Goal: Information Seeking & Learning: Learn about a topic

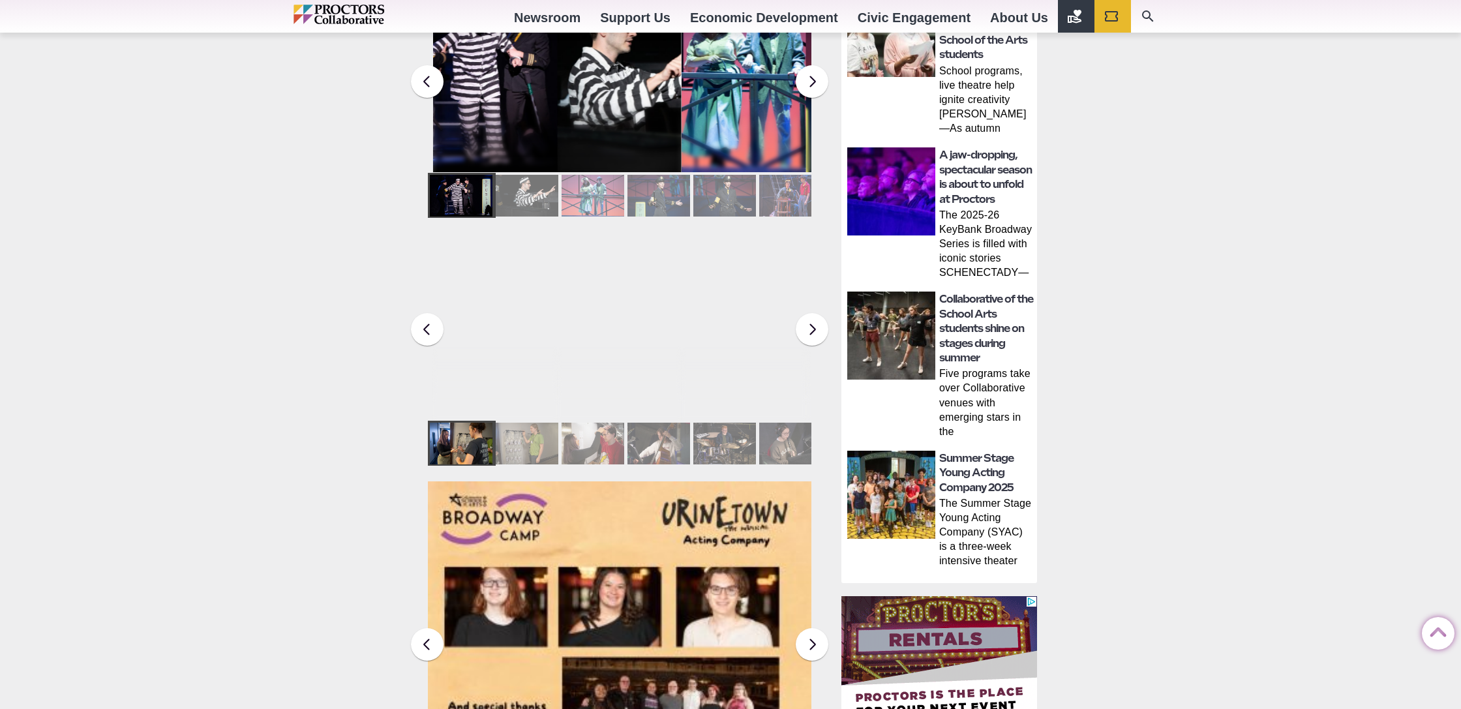
scroll to position [675, 0]
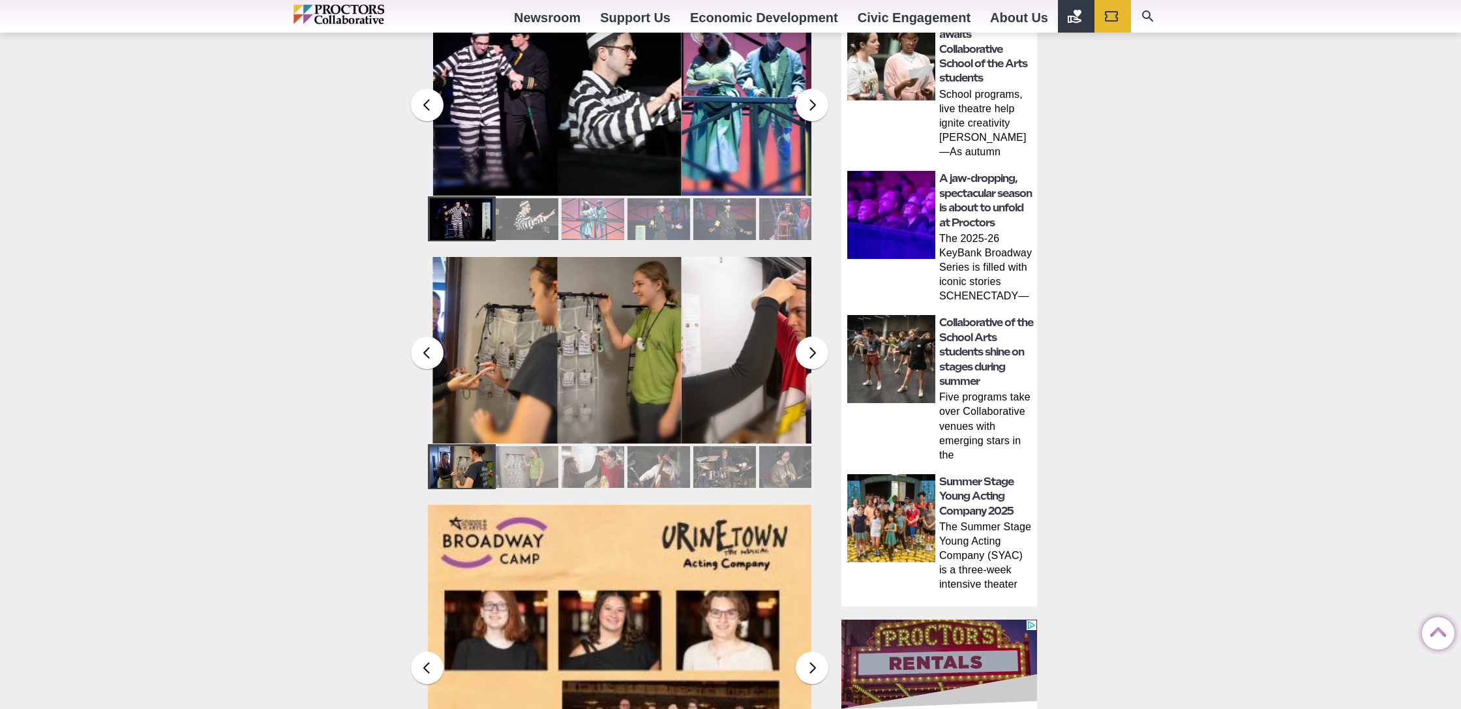
click at [526, 202] on div at bounding box center [527, 219] width 63 height 42
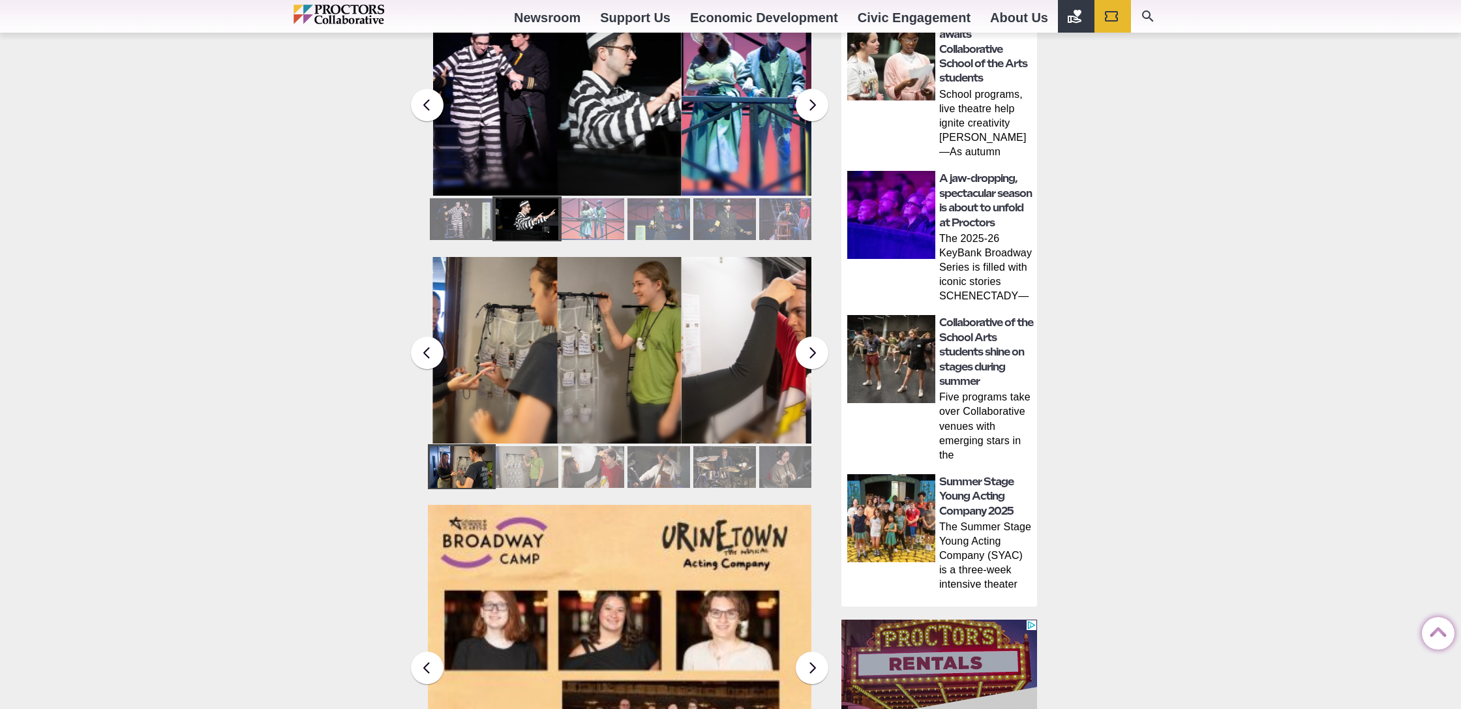
click at [548, 200] on div at bounding box center [527, 219] width 63 height 42
click at [804, 100] on button at bounding box center [812, 105] width 33 height 33
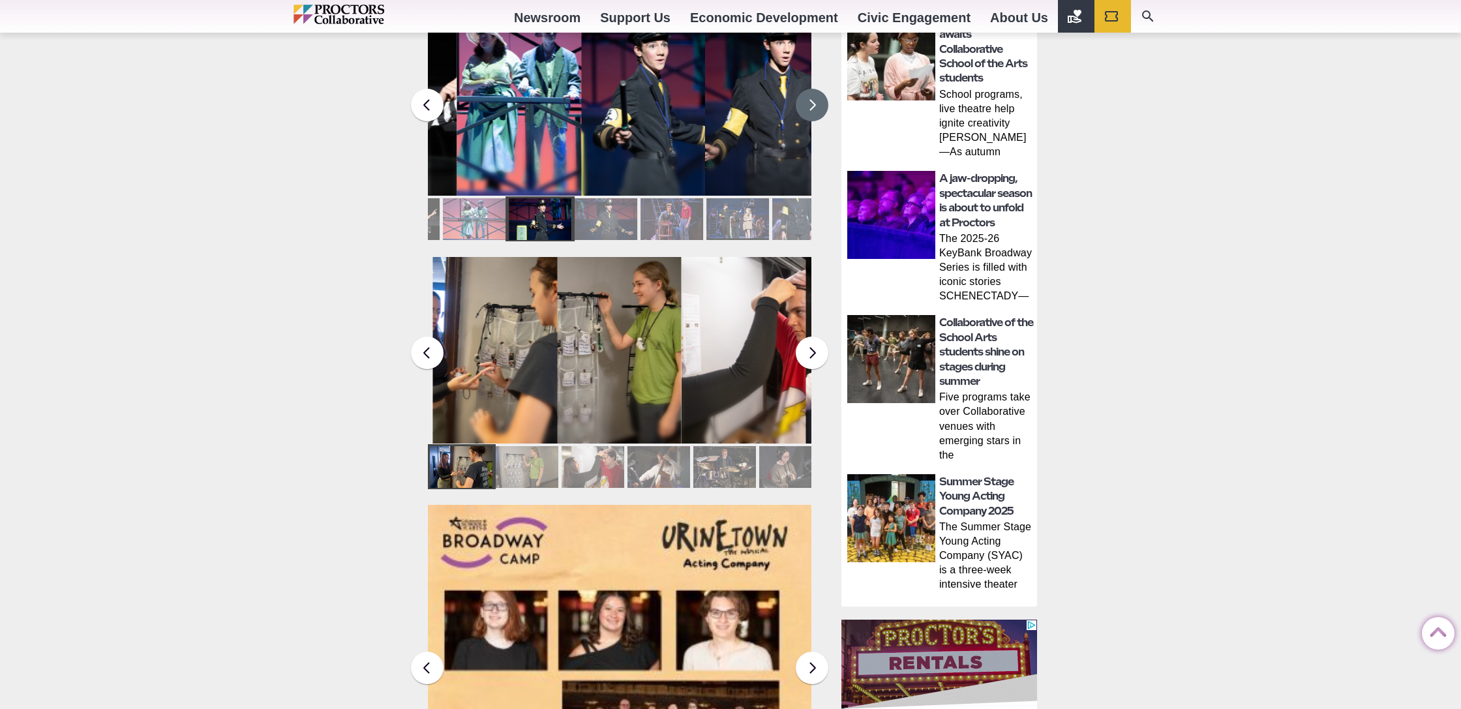
click at [804, 100] on button at bounding box center [812, 105] width 33 height 33
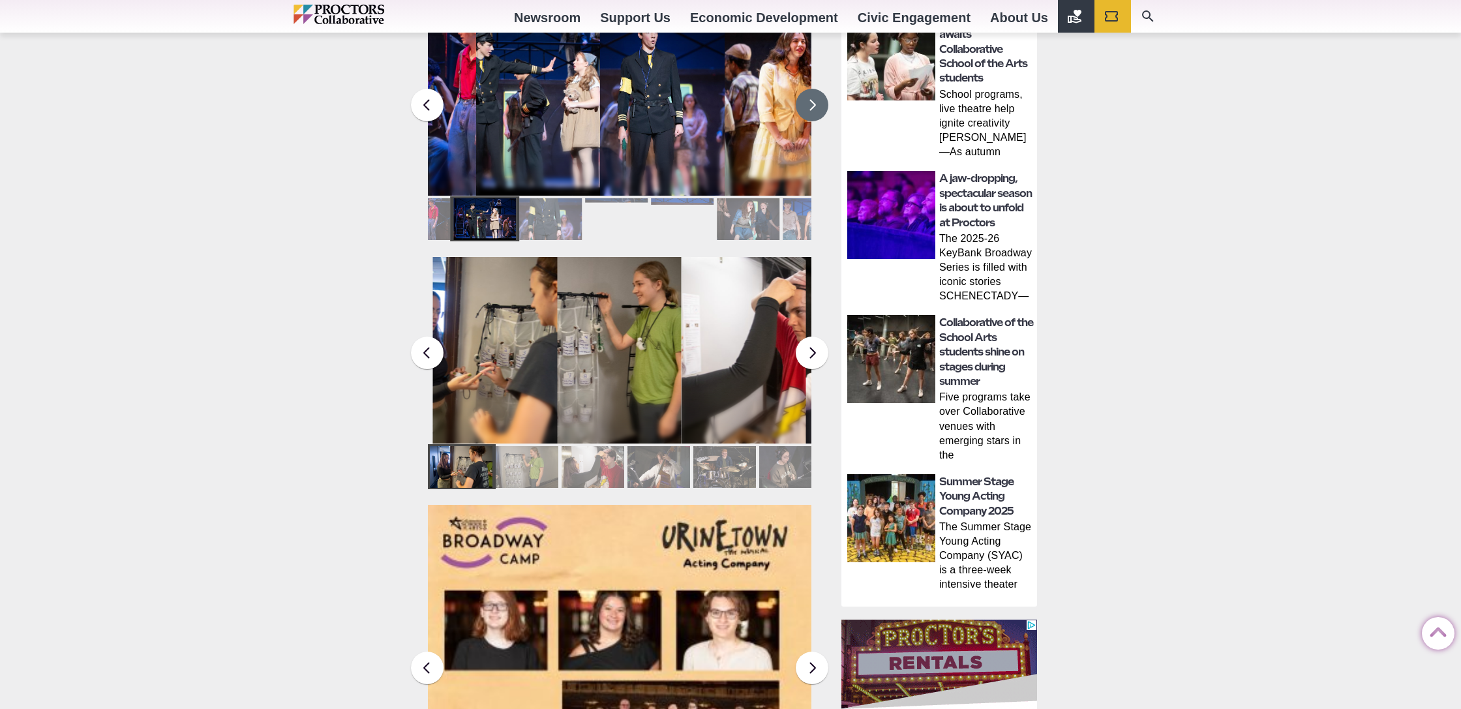
scroll to position [482, 0]
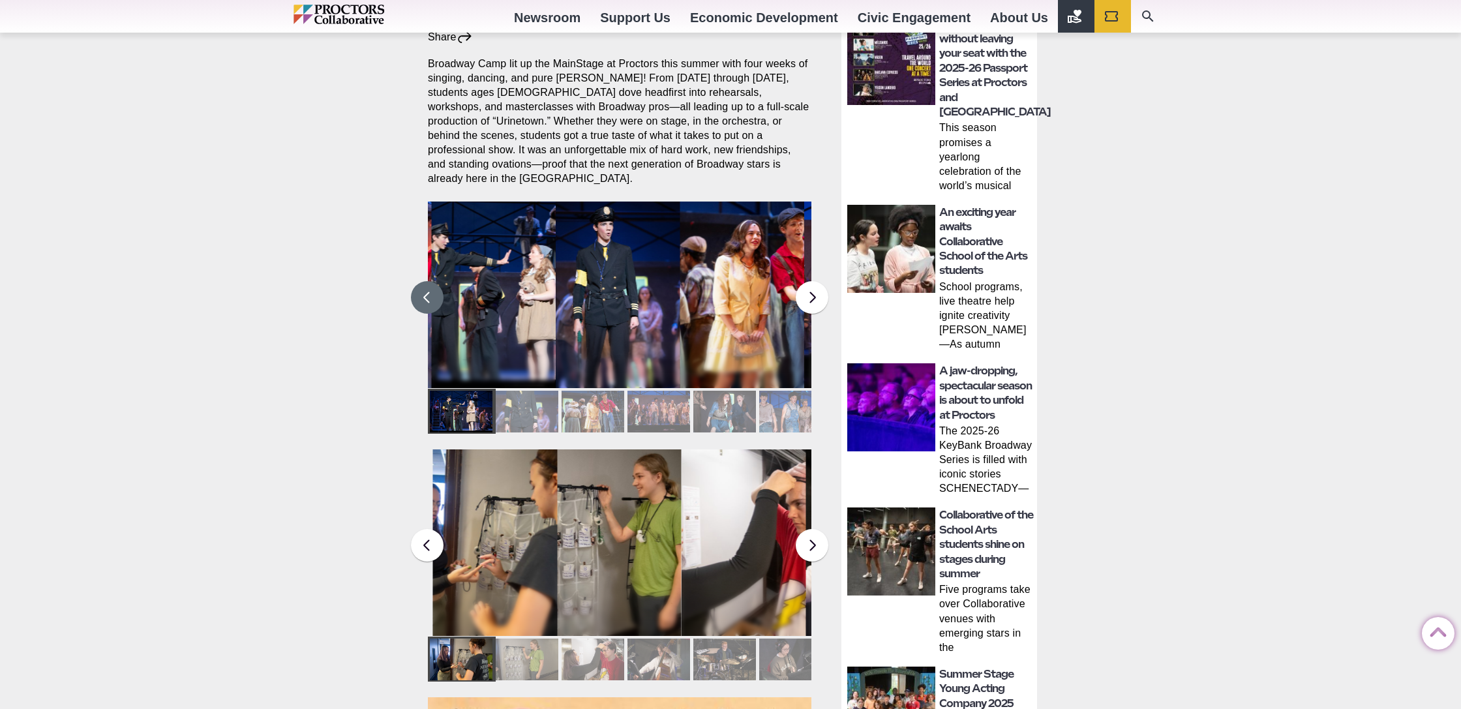
click at [437, 286] on button at bounding box center [427, 297] width 33 height 33
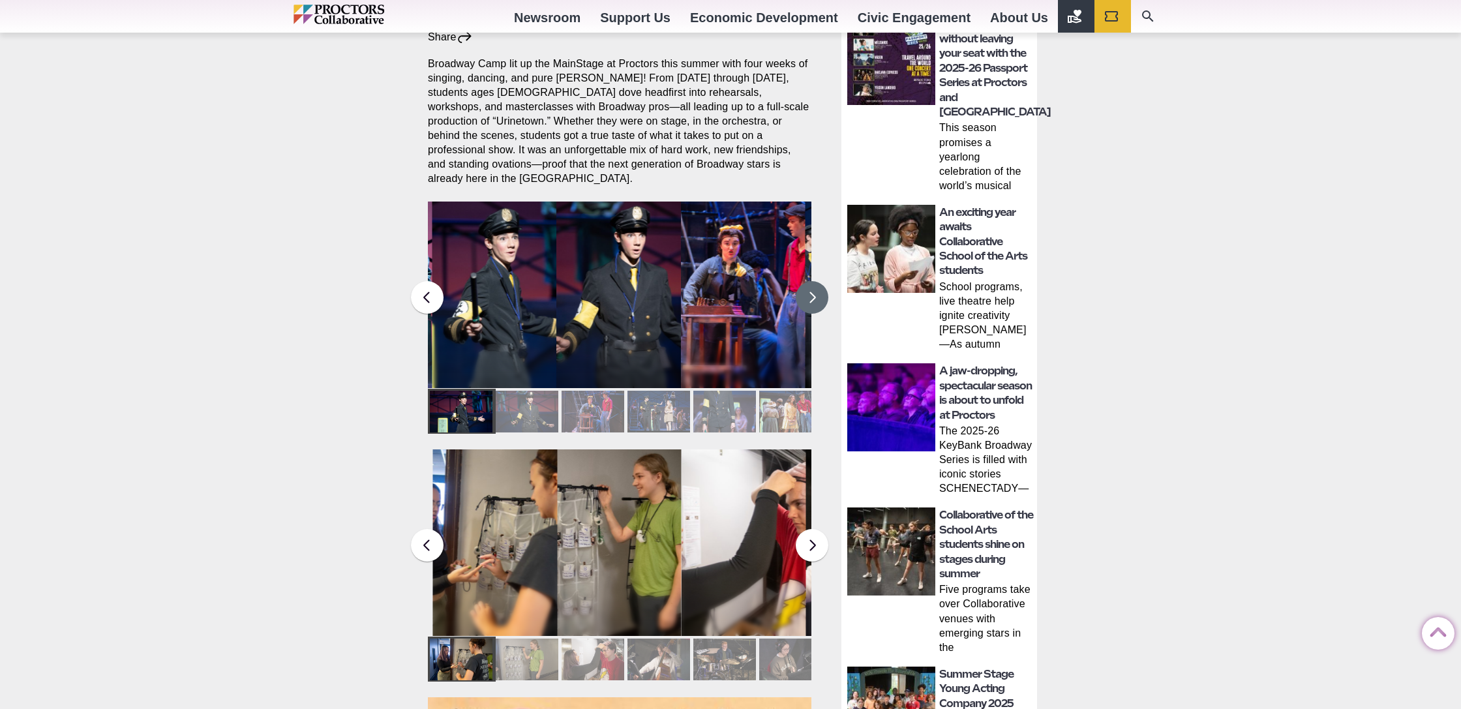
click at [810, 288] on button at bounding box center [812, 297] width 33 height 33
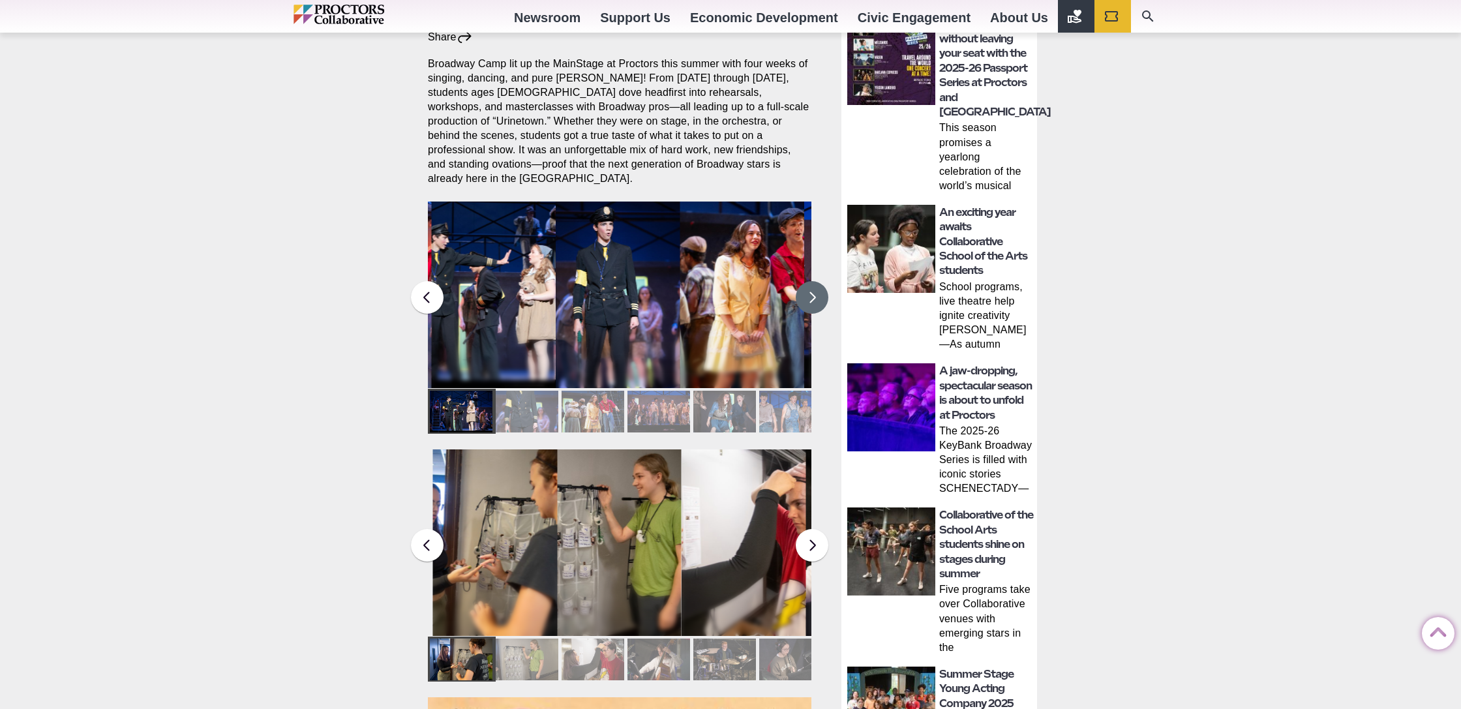
click at [810, 288] on button at bounding box center [812, 297] width 33 height 33
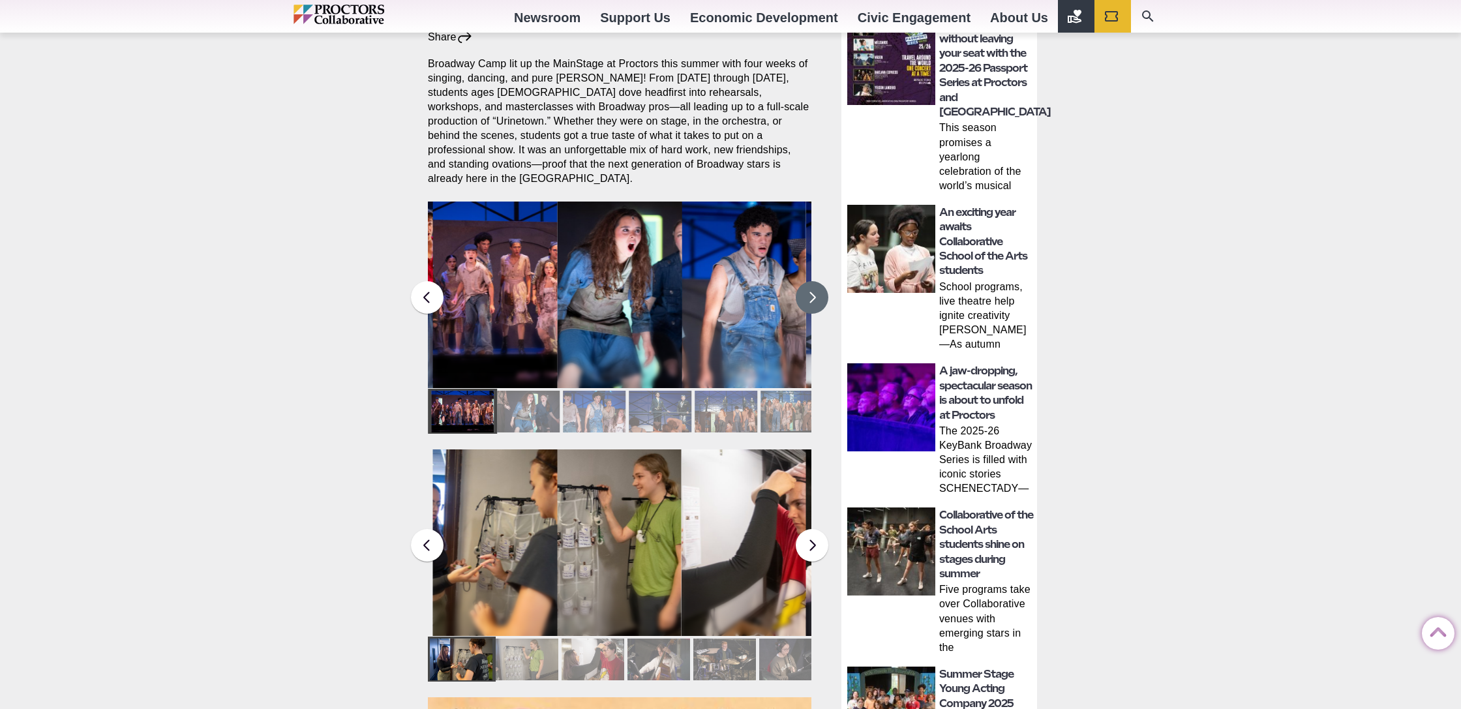
click at [810, 288] on button at bounding box center [812, 297] width 33 height 33
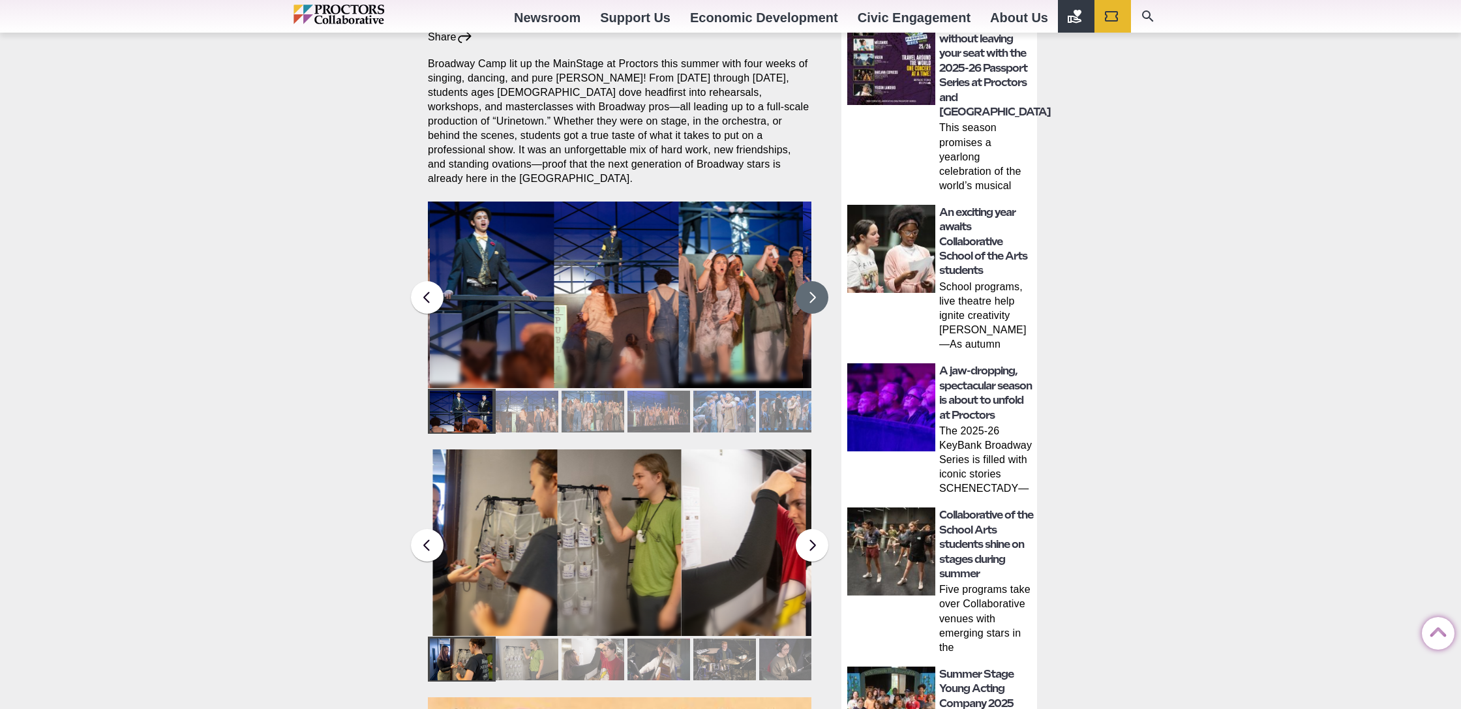
click at [804, 284] on button at bounding box center [812, 297] width 33 height 33
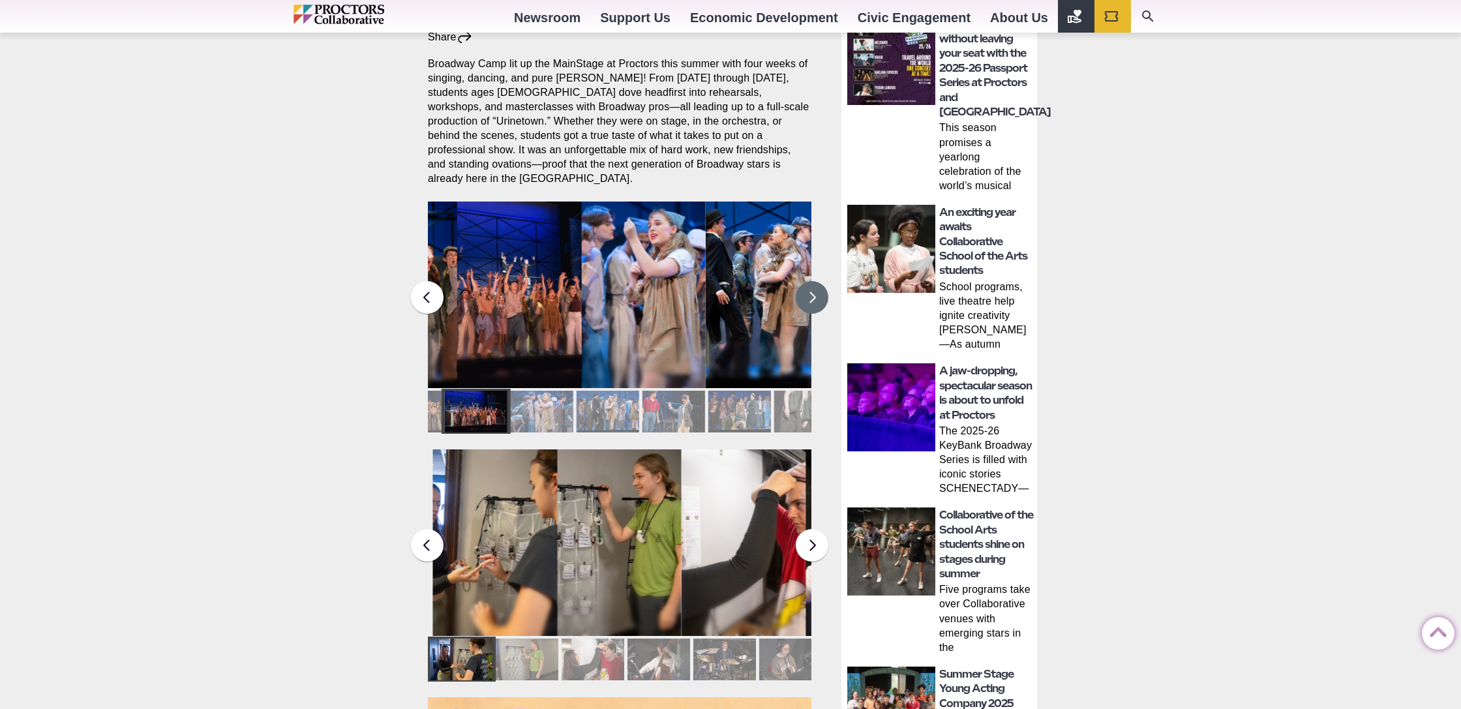
click at [804, 284] on button at bounding box center [812, 297] width 33 height 33
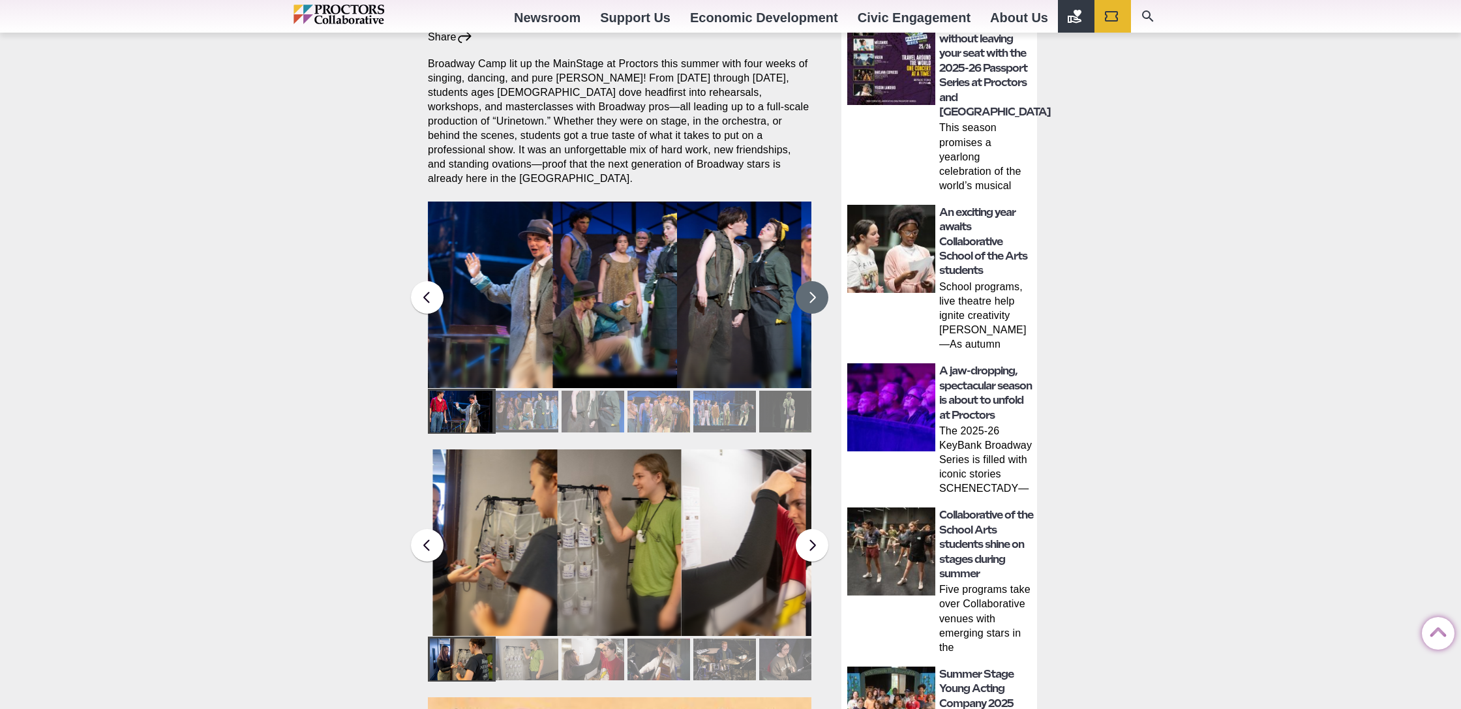
click at [804, 284] on button at bounding box center [812, 297] width 33 height 33
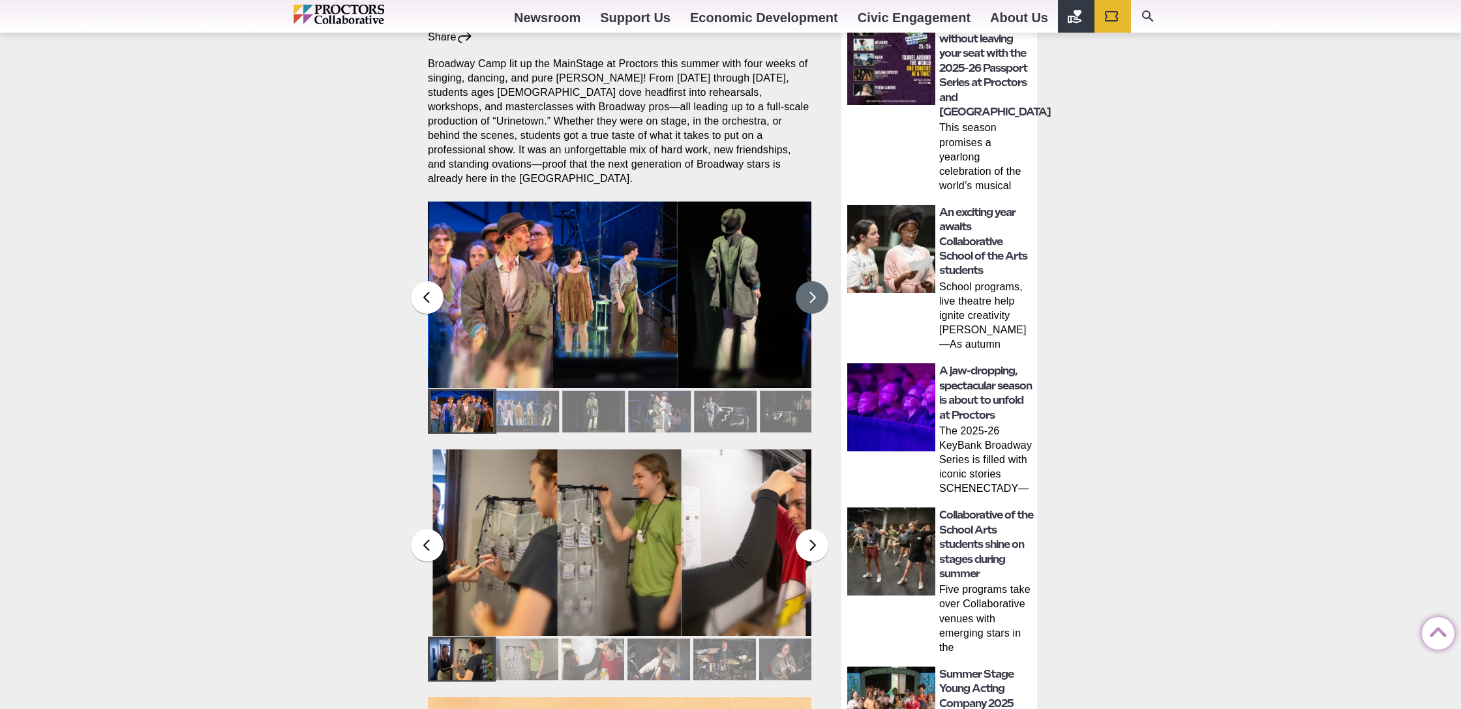
click at [804, 284] on button at bounding box center [812, 297] width 33 height 33
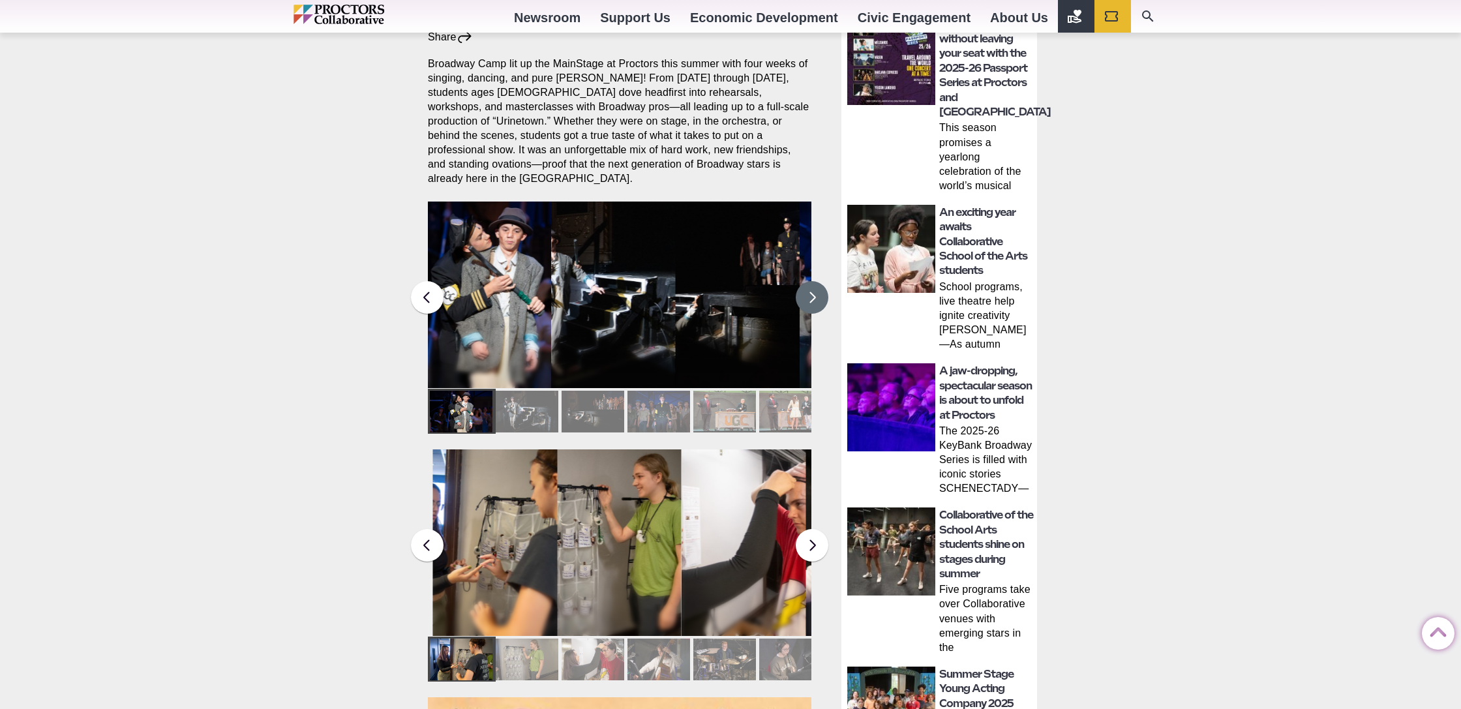
click at [804, 284] on button at bounding box center [812, 297] width 33 height 33
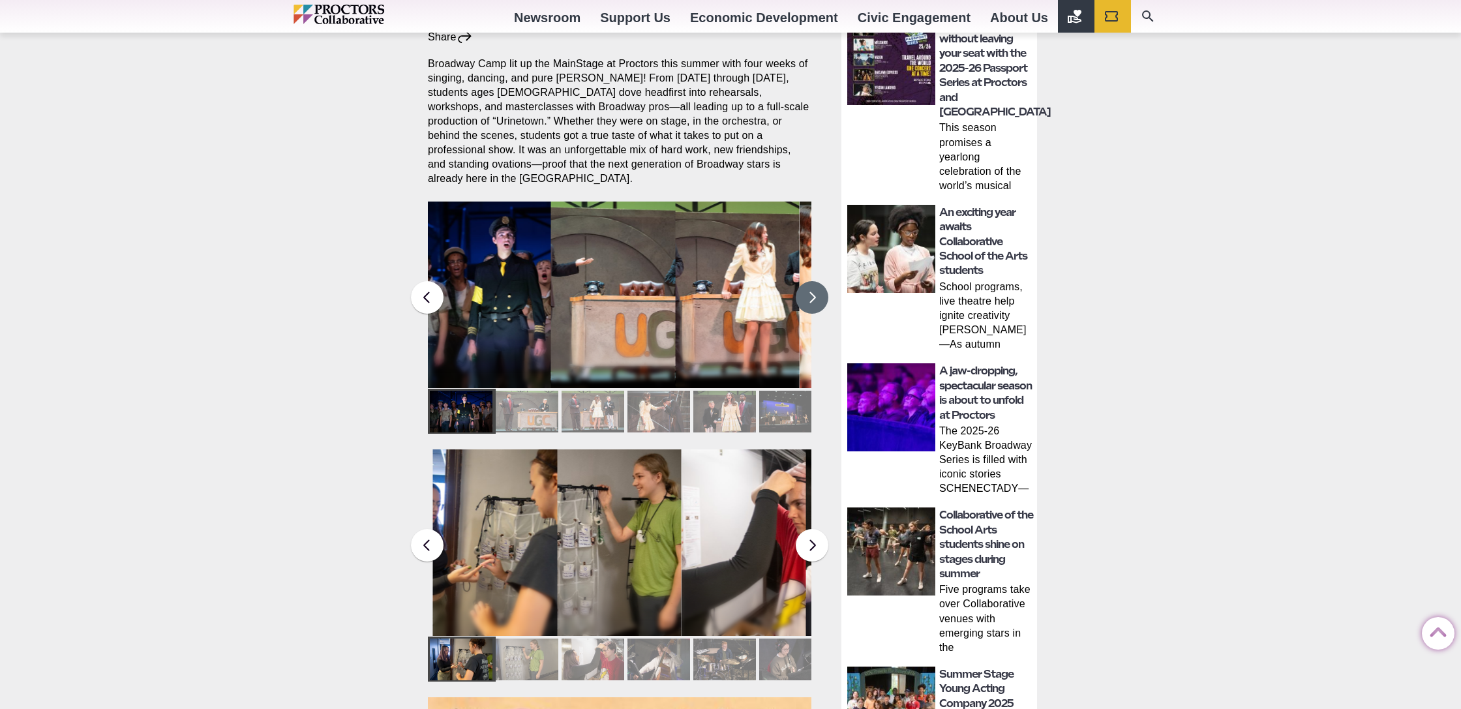
click at [804, 284] on button at bounding box center [812, 297] width 33 height 33
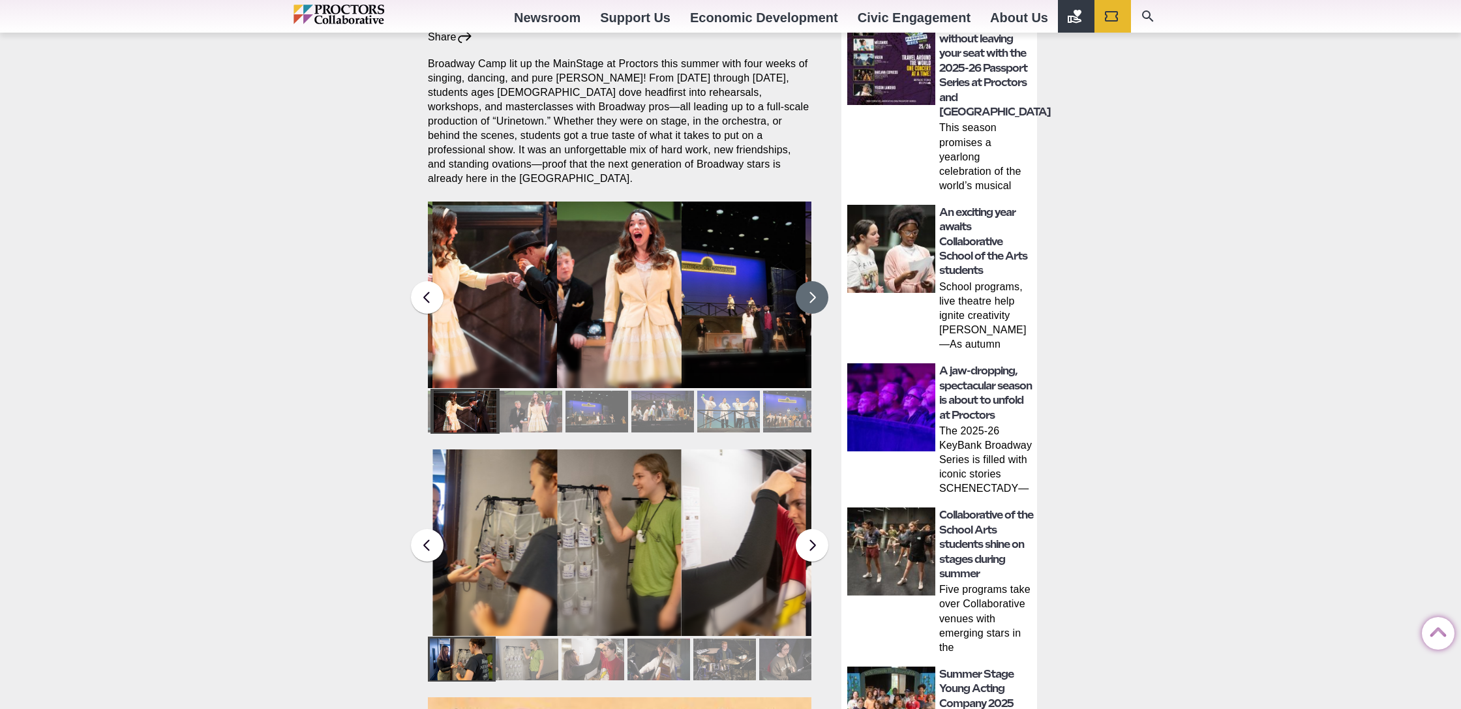
click at [804, 284] on button at bounding box center [812, 297] width 33 height 33
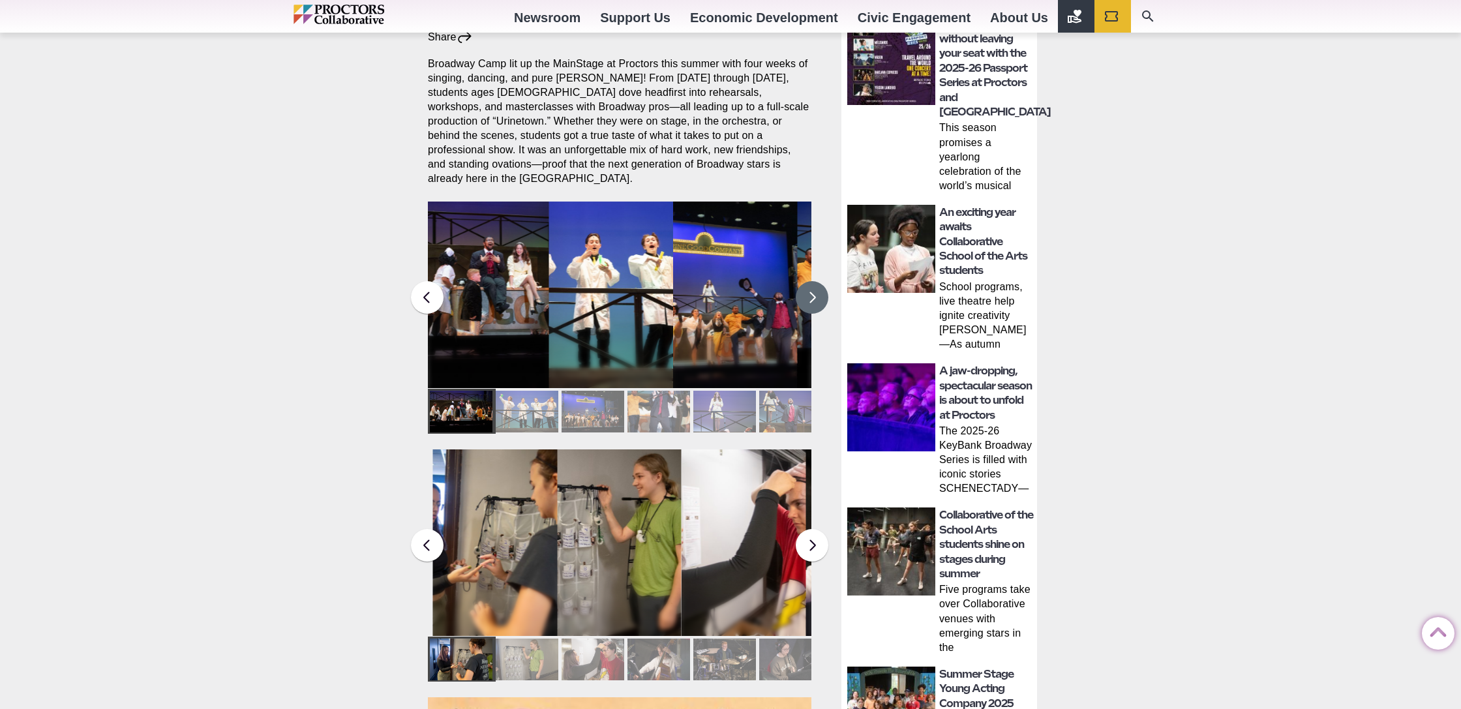
drag, startPoint x: 482, startPoint y: 279, endPoint x: 464, endPoint y: 281, distance: 18.4
click at [487, 279] on figcaption "Students in the Collaborative School of the Arts Broadway Camp perform during a…" at bounding box center [487, 321] width 125 height 134
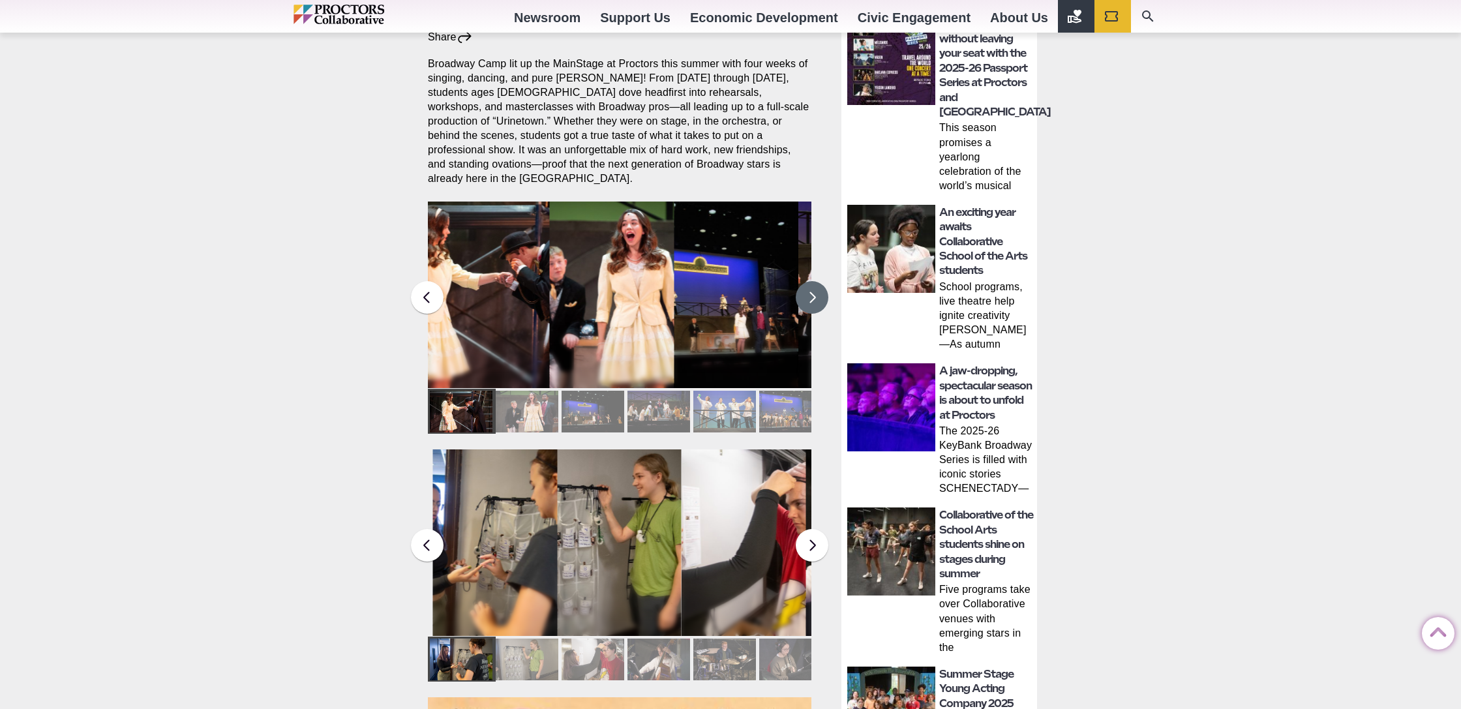
click at [511, 394] on div at bounding box center [527, 412] width 63 height 42
click at [587, 393] on div at bounding box center [593, 412] width 63 height 42
click at [646, 395] on div at bounding box center [659, 412] width 63 height 42
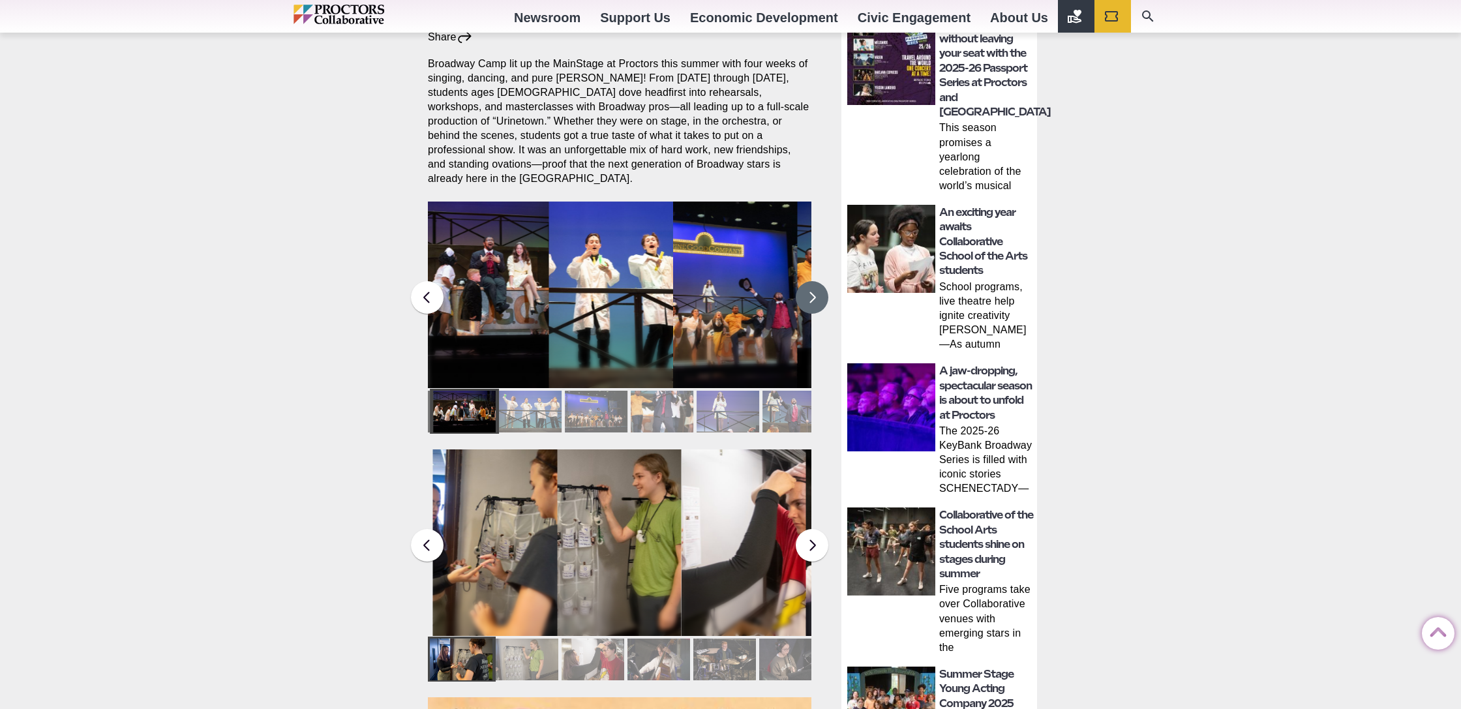
click at [684, 398] on div at bounding box center [662, 412] width 63 height 42
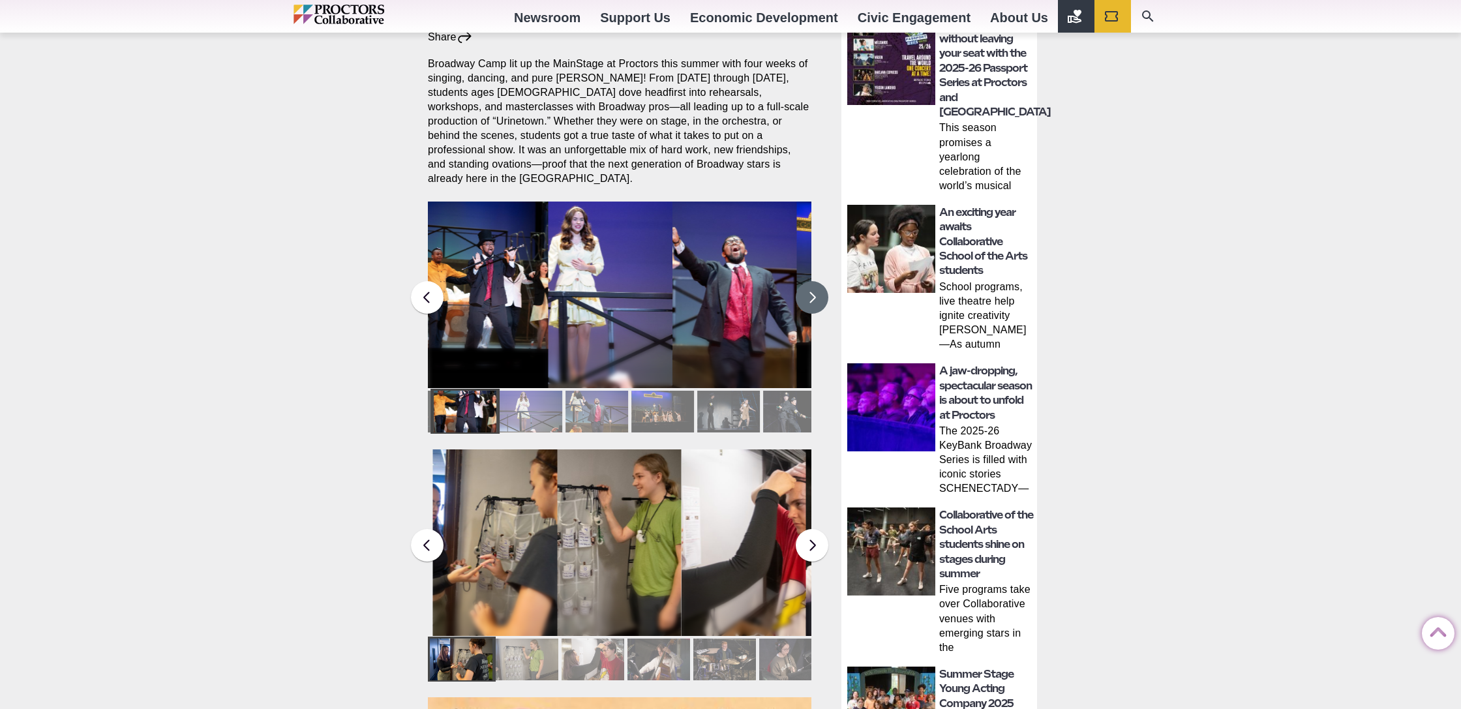
click at [701, 397] on div at bounding box center [728, 412] width 63 height 42
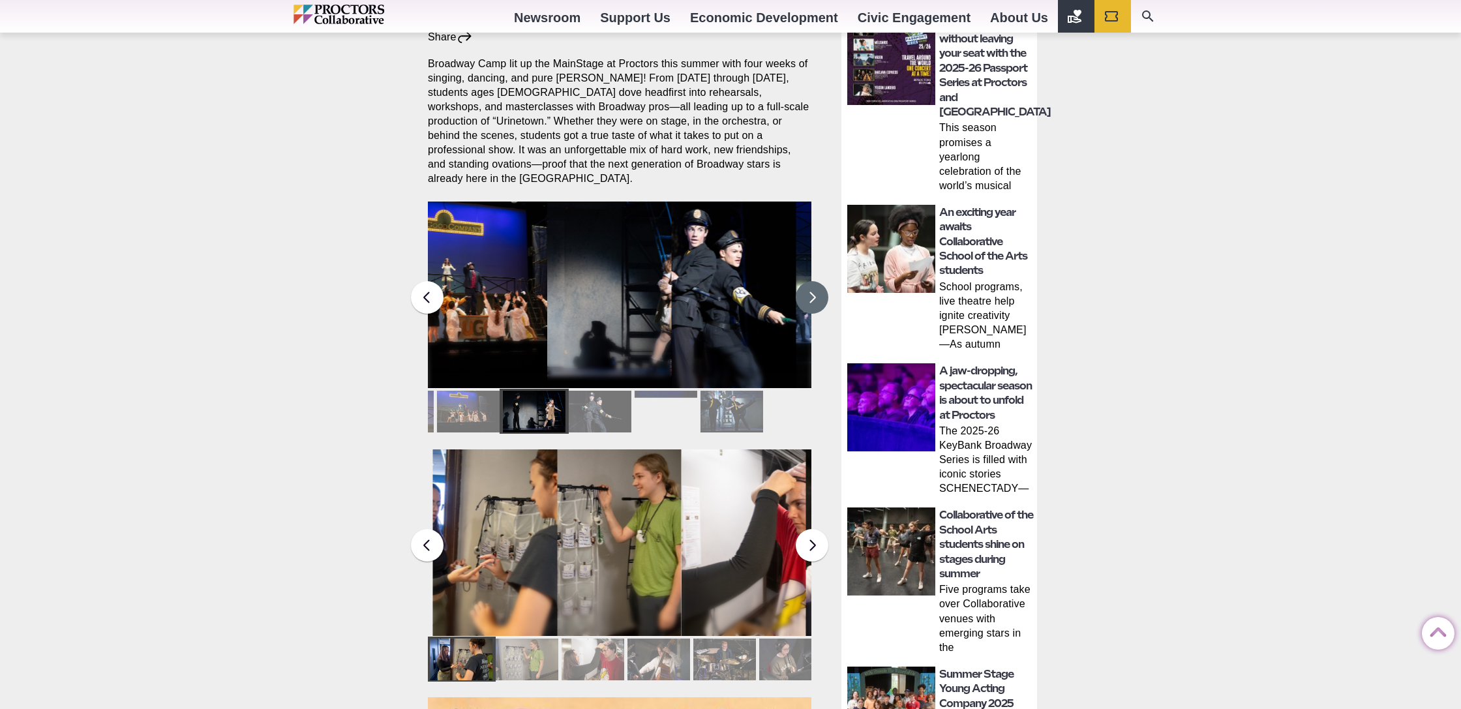
click at [701, 397] on div at bounding box center [731, 412] width 63 height 42
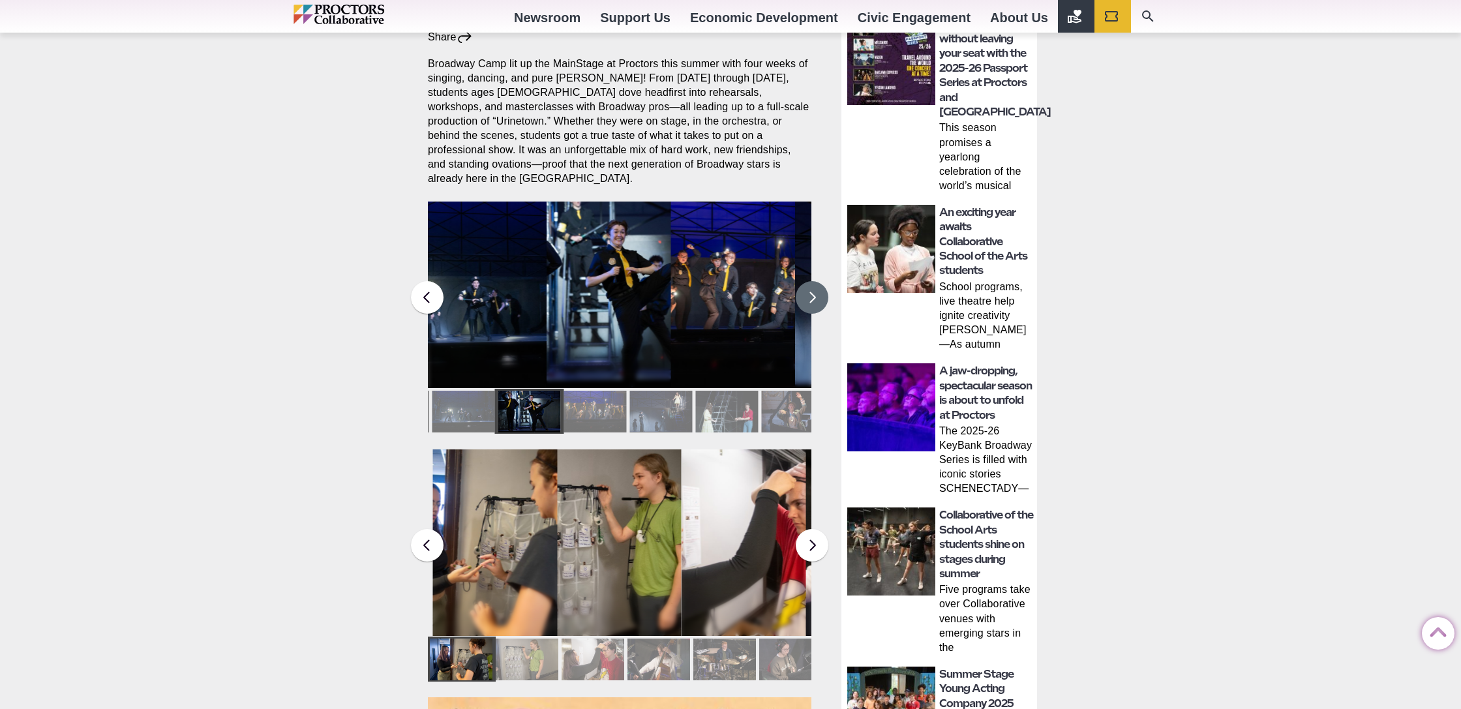
click at [453, 397] on div at bounding box center [463, 412] width 63 height 42
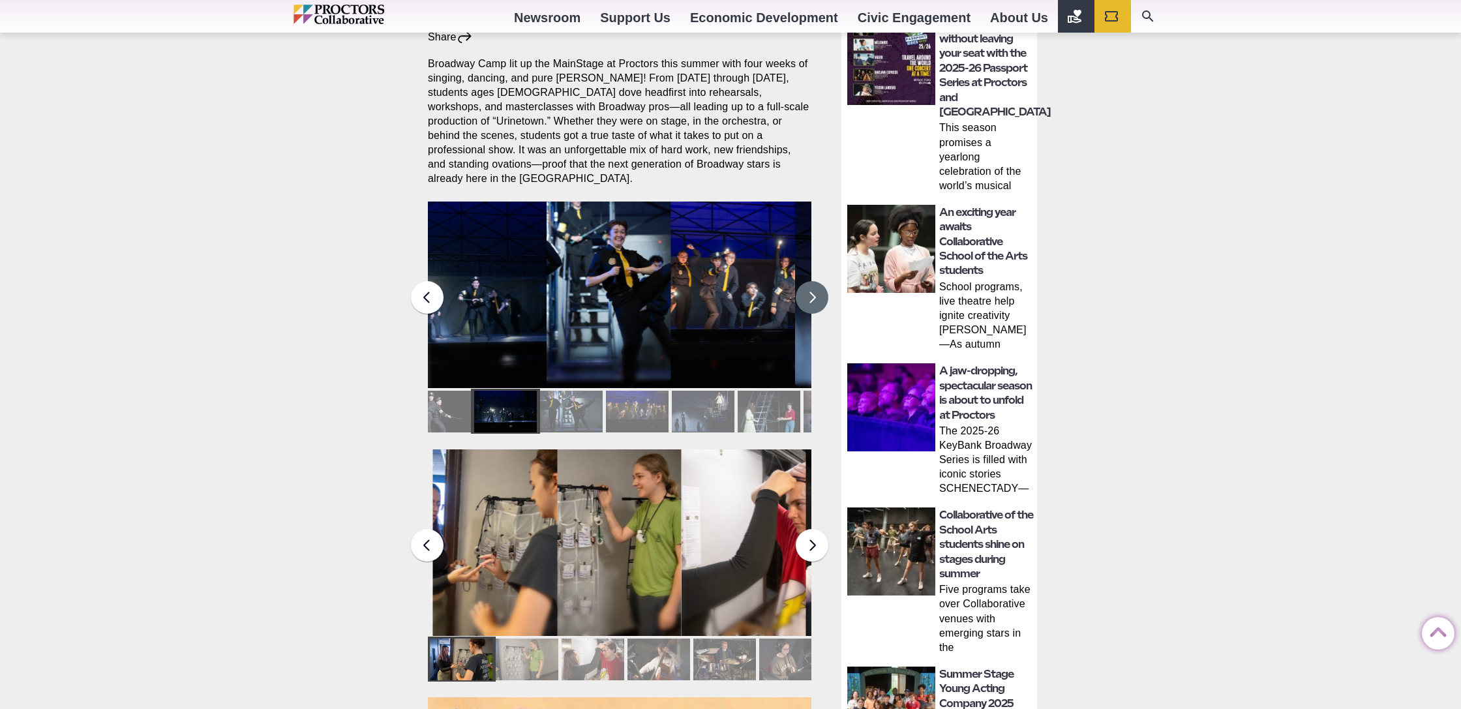
scroll to position [482, 1]
click at [457, 396] on div at bounding box center [461, 412] width 63 height 42
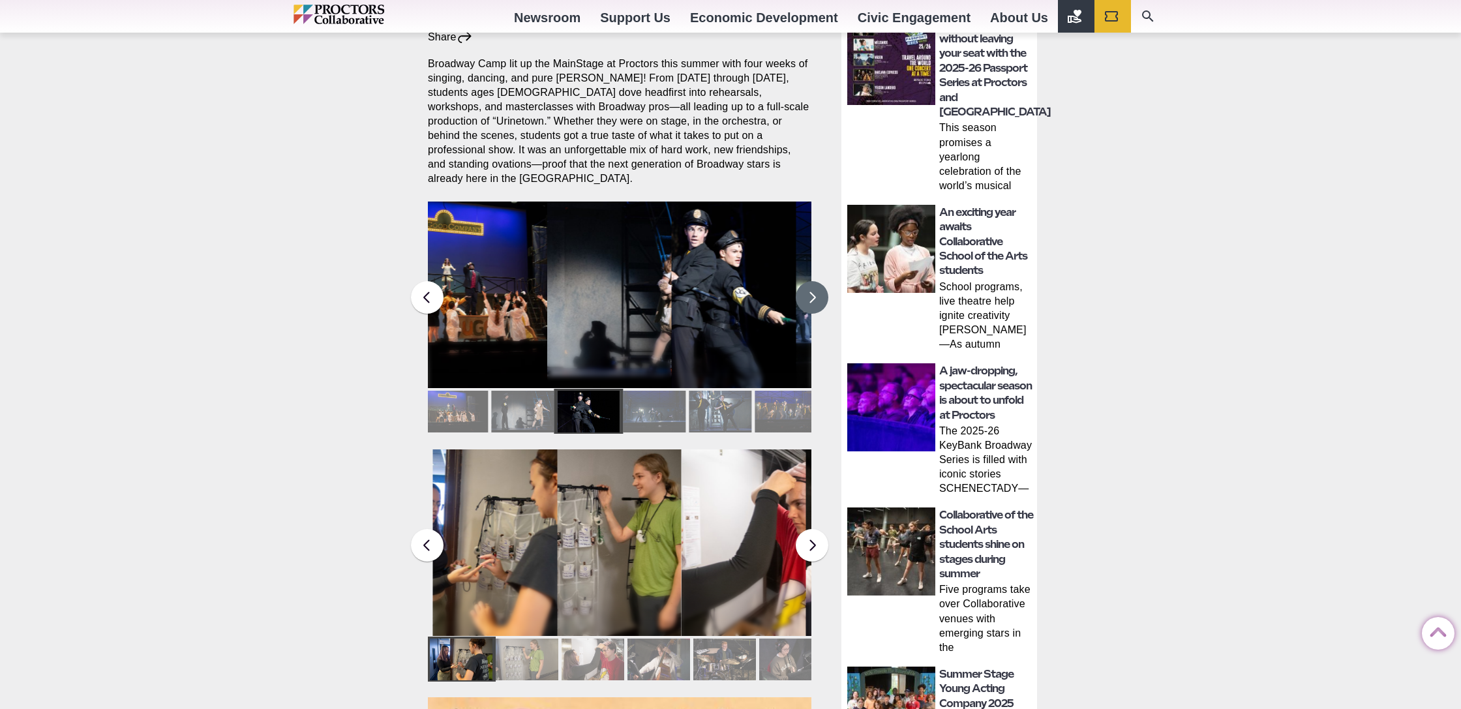
scroll to position [482, 0]
click at [803, 281] on button at bounding box center [812, 297] width 33 height 33
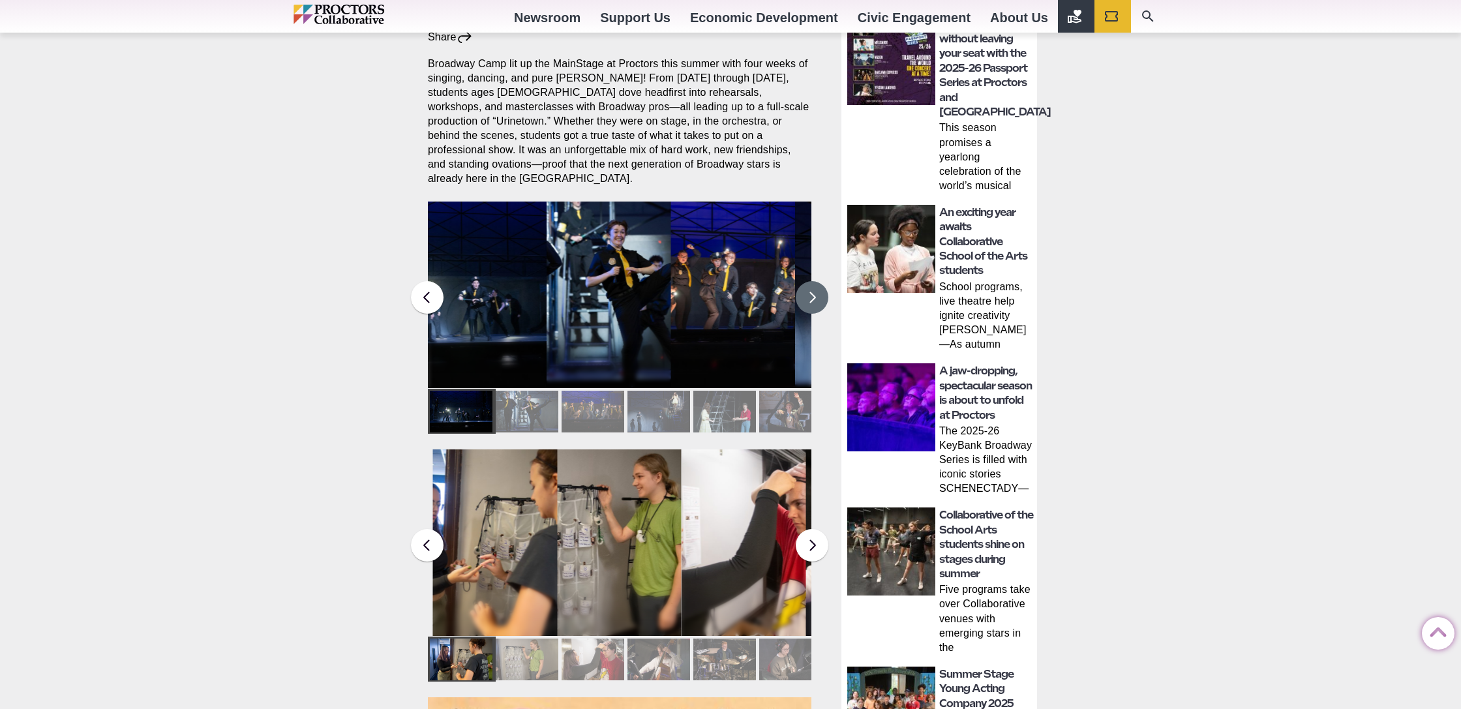
click at [803, 281] on button at bounding box center [812, 297] width 33 height 33
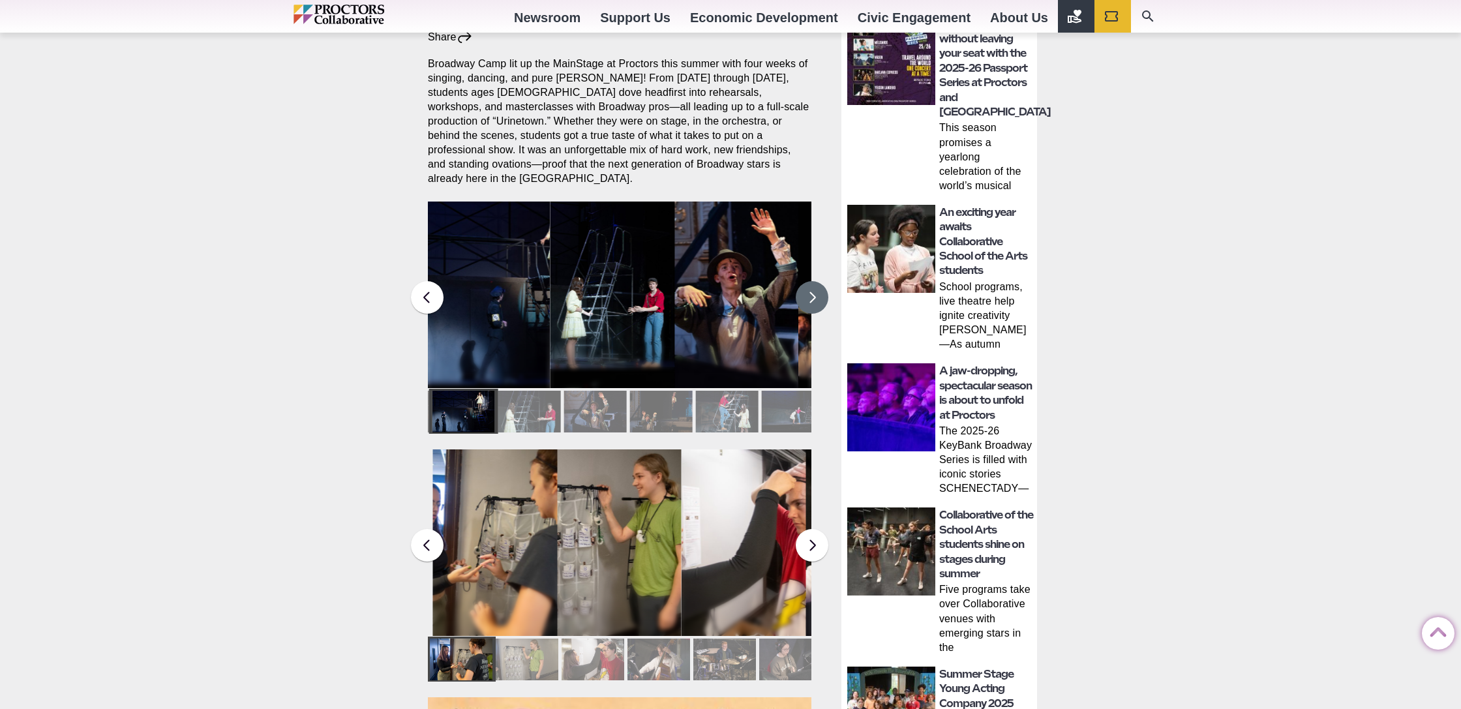
click at [803, 281] on button at bounding box center [812, 297] width 33 height 33
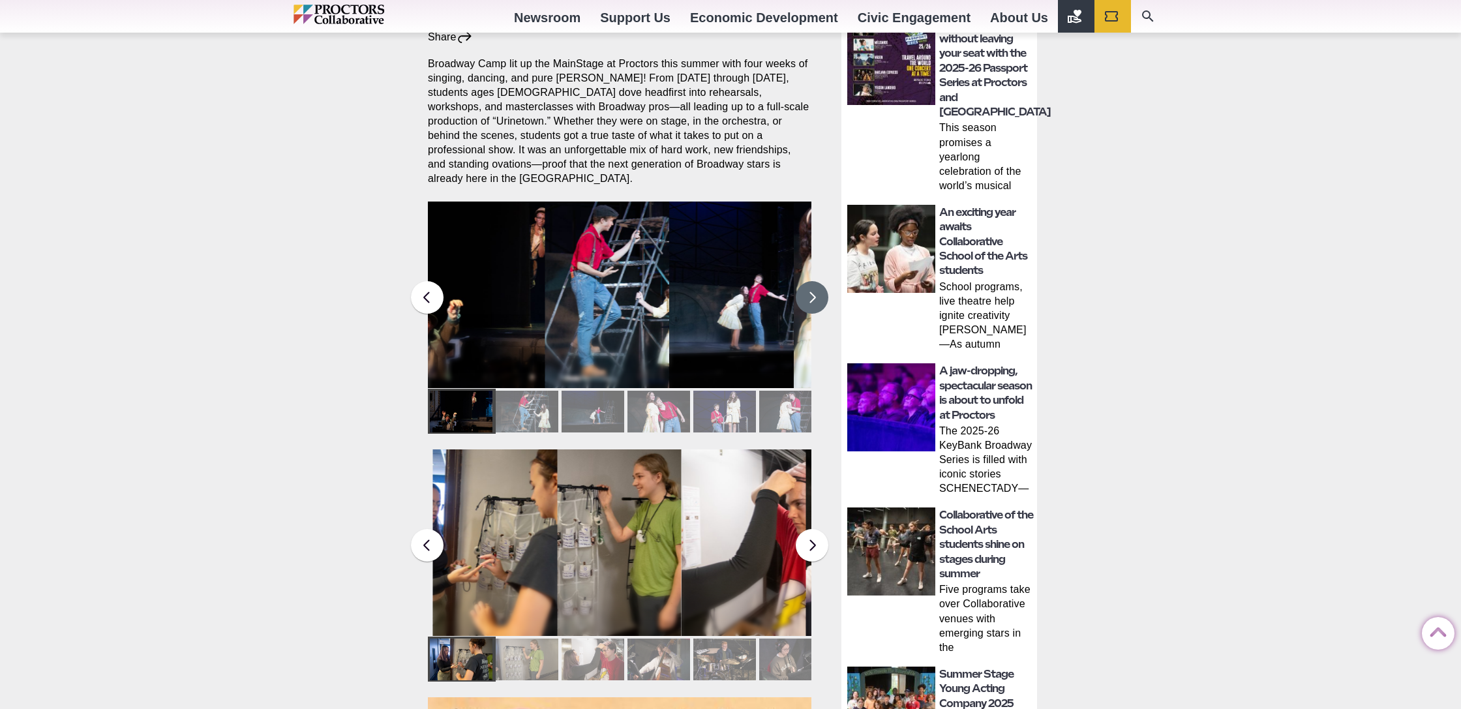
click at [803, 281] on button at bounding box center [812, 297] width 33 height 33
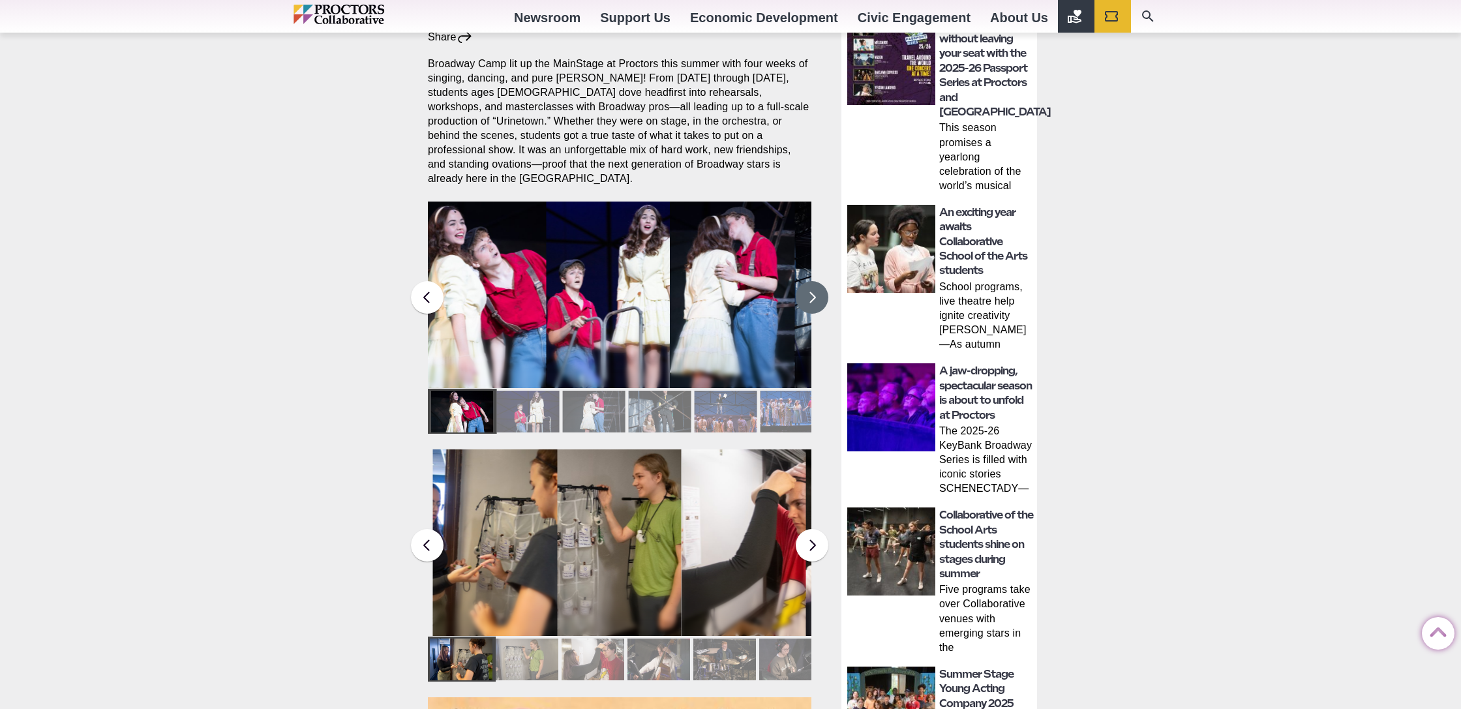
click at [803, 281] on button at bounding box center [812, 297] width 33 height 33
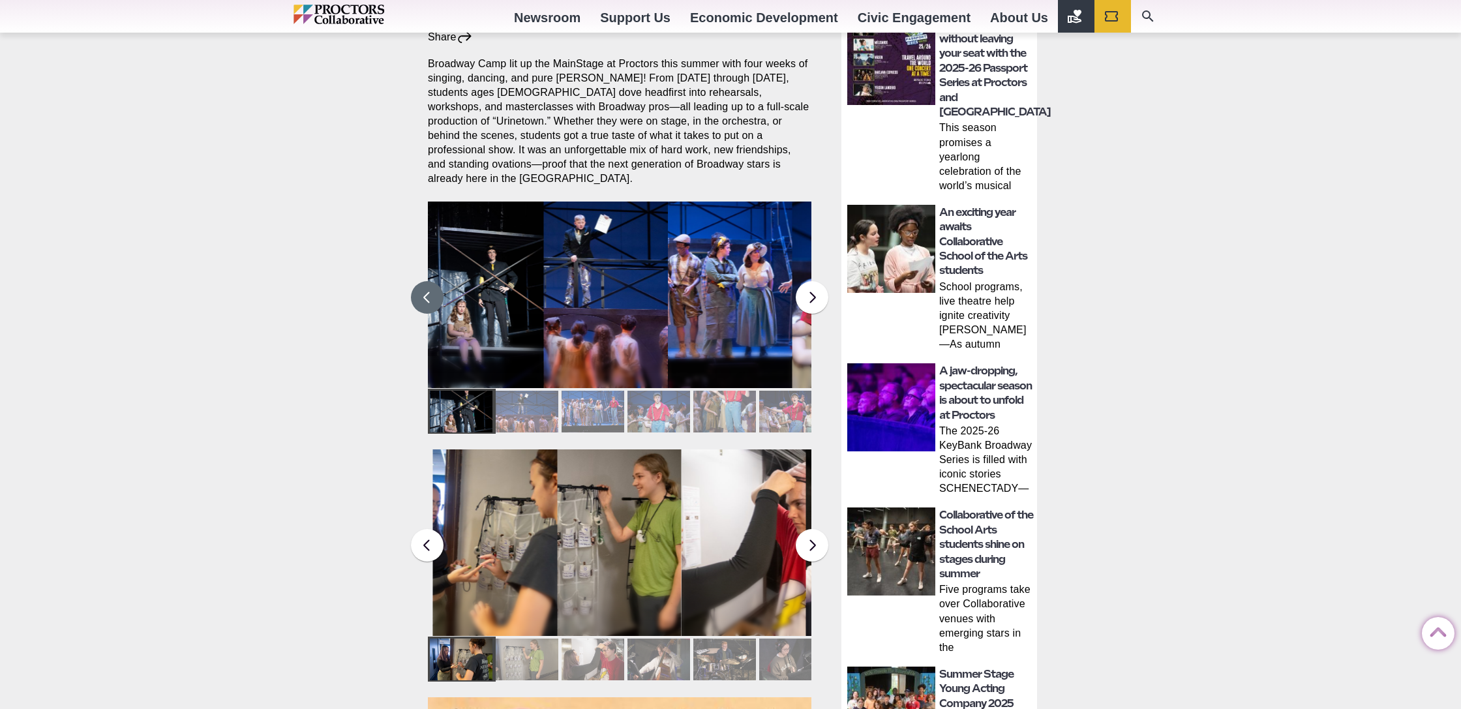
drag, startPoint x: 430, startPoint y: 276, endPoint x: 421, endPoint y: 279, distance: 8.9
click at [430, 281] on button at bounding box center [427, 297] width 33 height 33
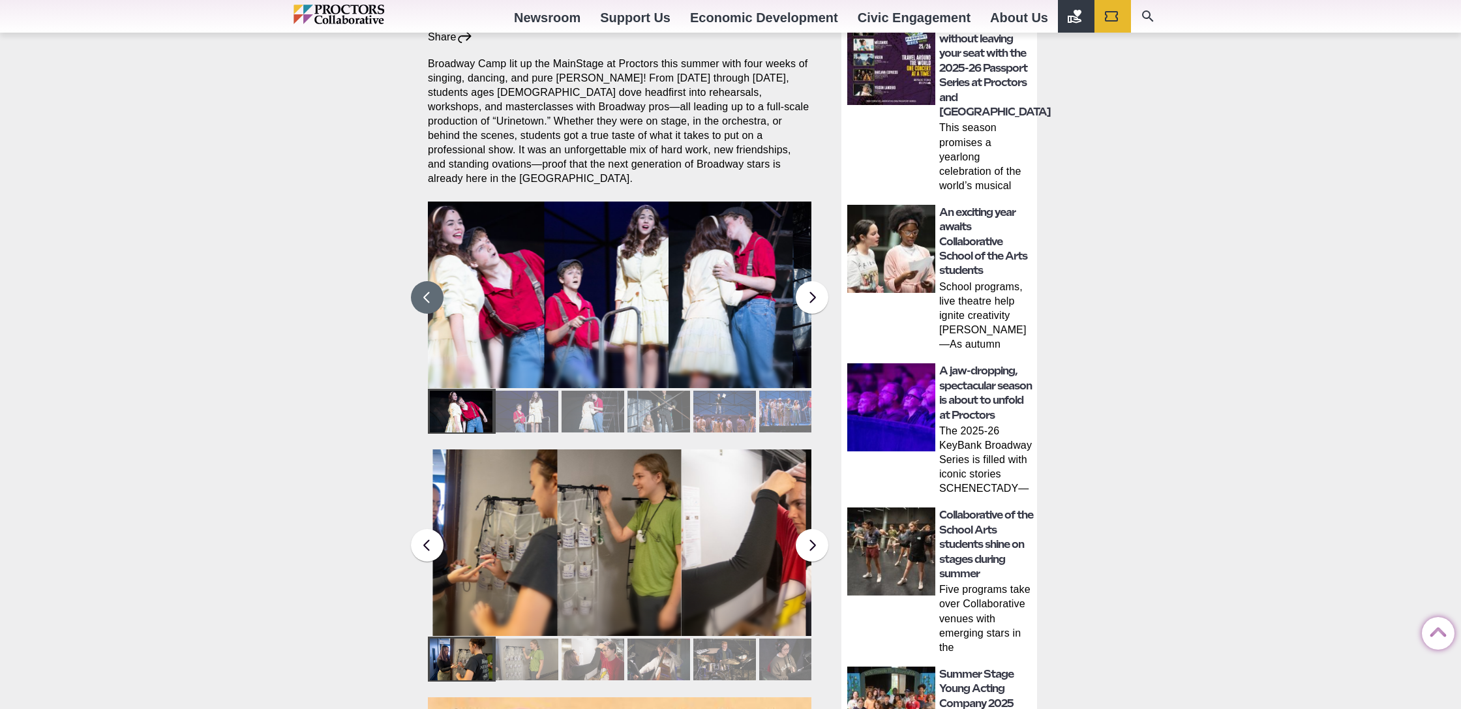
click at [746, 267] on figcaption "Students in the Collaborative School of the Arts Broadway Camp perform during a…" at bounding box center [731, 321] width 125 height 134
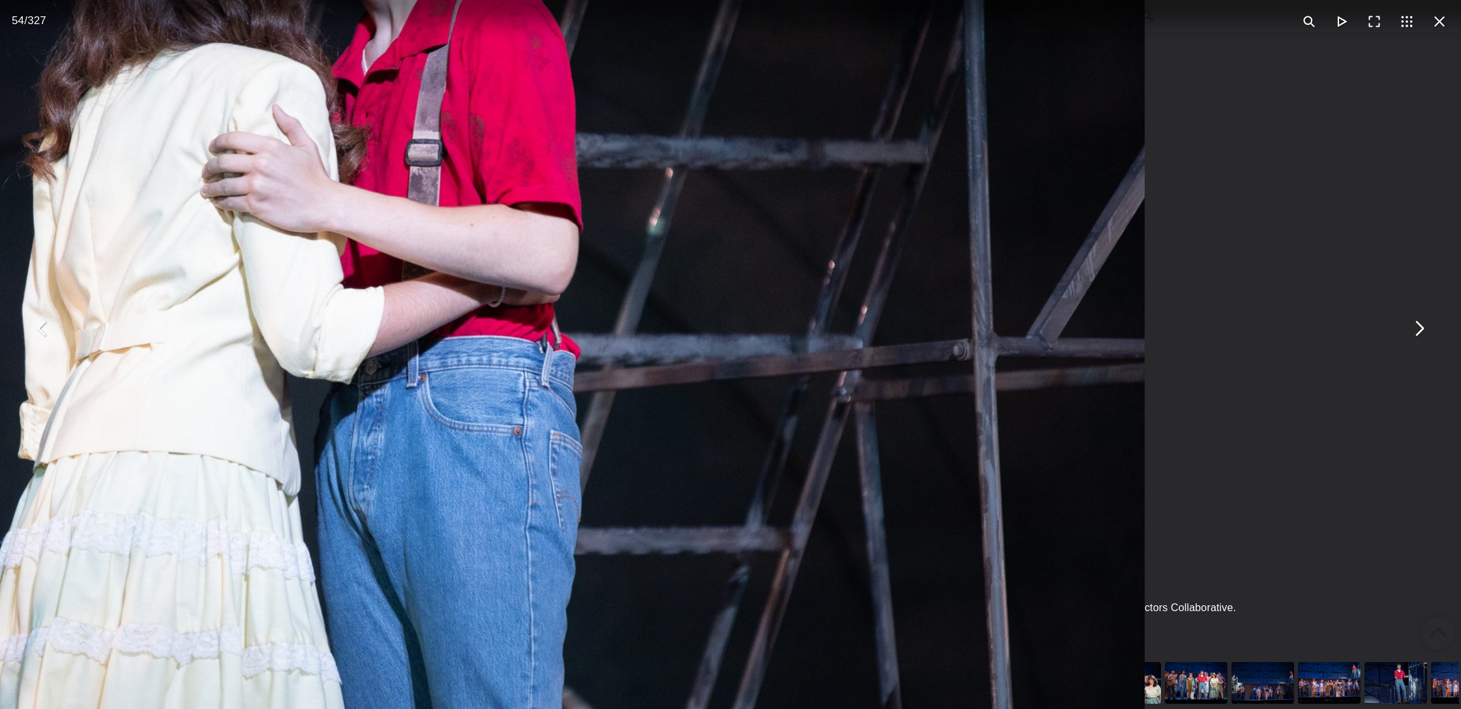
click at [1434, 312] on div "Students in the Collaborative School of the Arts Broadway Camp perform during a…" at bounding box center [730, 328] width 1461 height 657
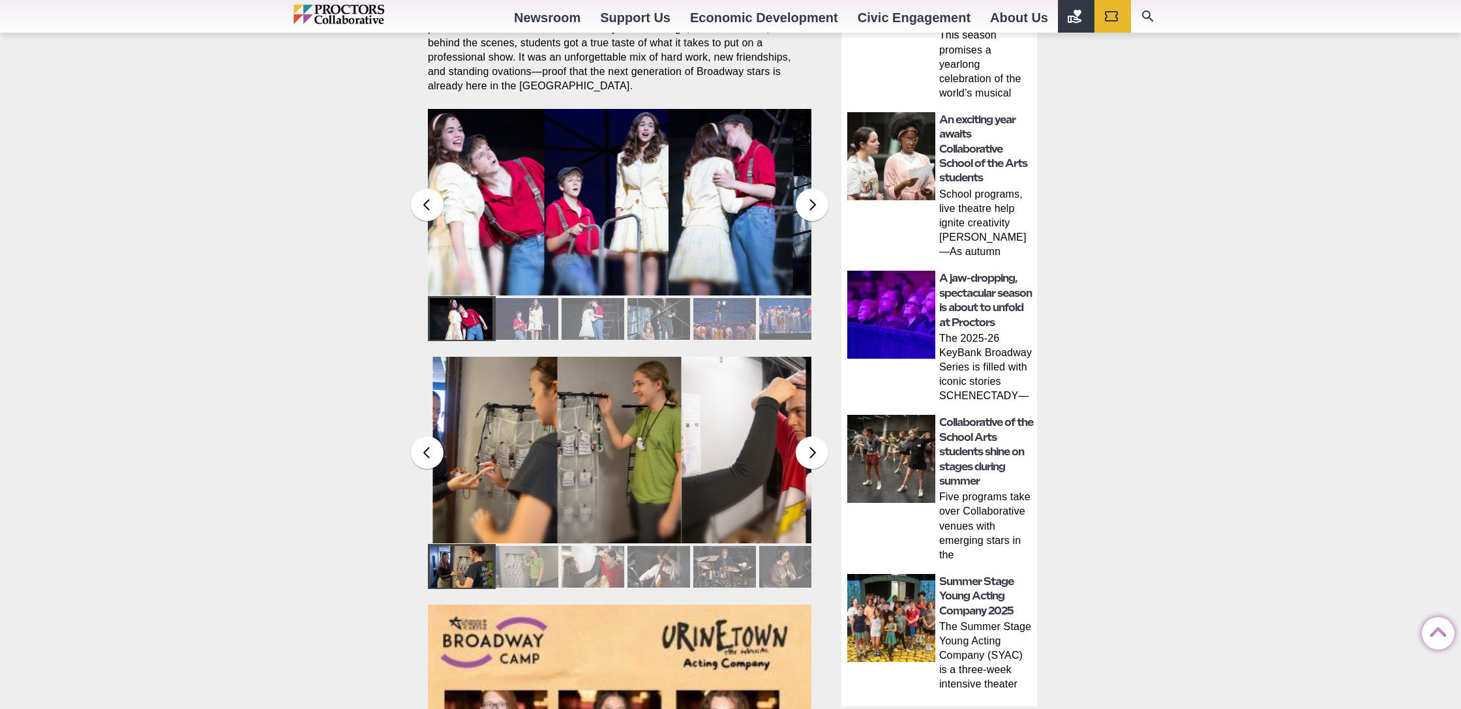
scroll to position [962, 0]
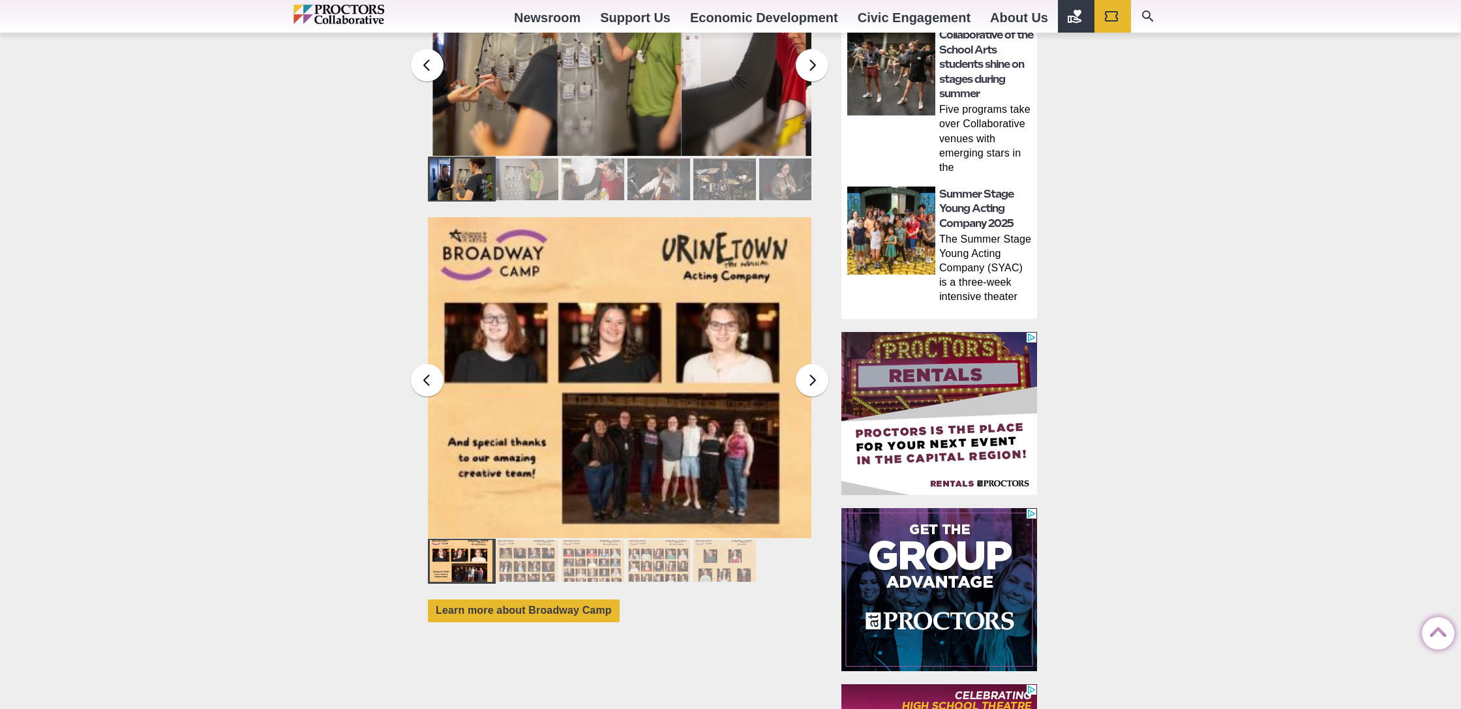
click at [594, 159] on div at bounding box center [593, 180] width 63 height 42
click at [760, 166] on div at bounding box center [790, 180] width 63 height 42
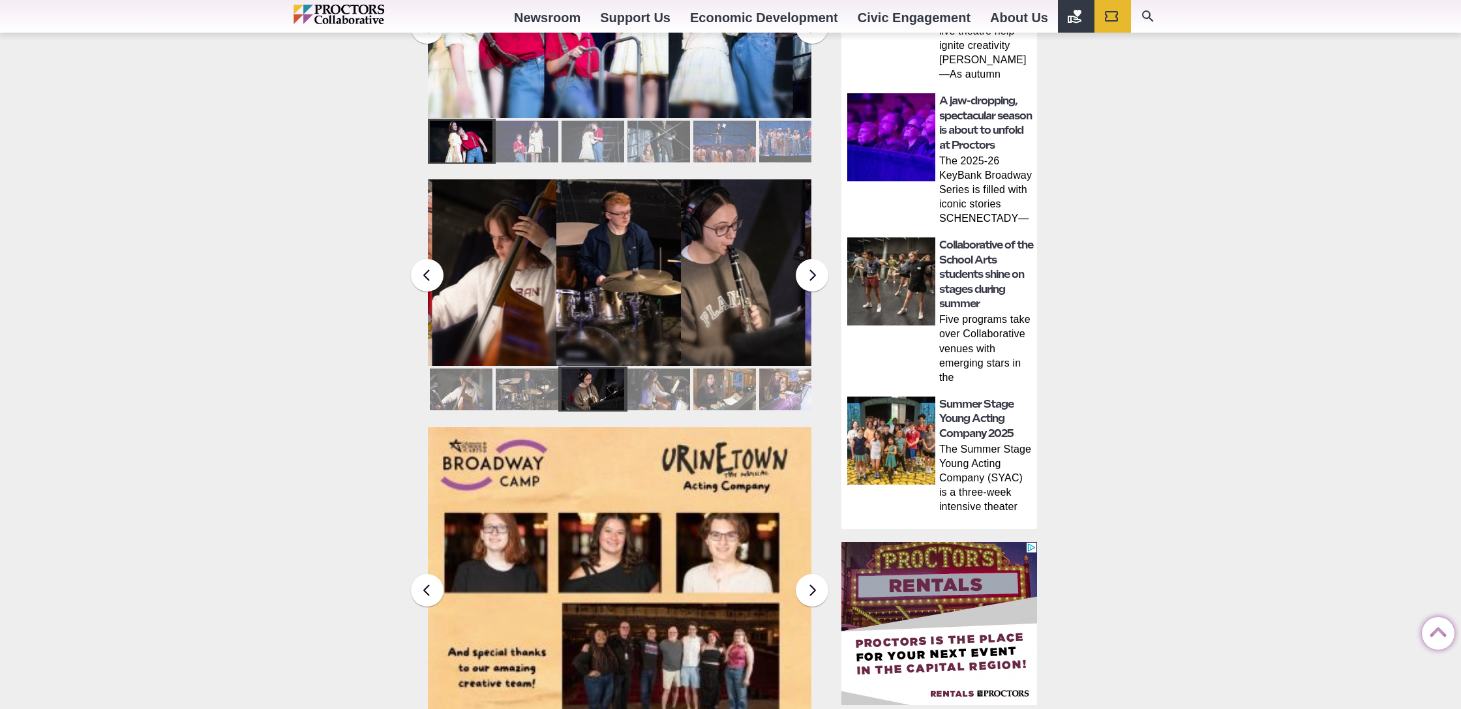
scroll to position [554, 0]
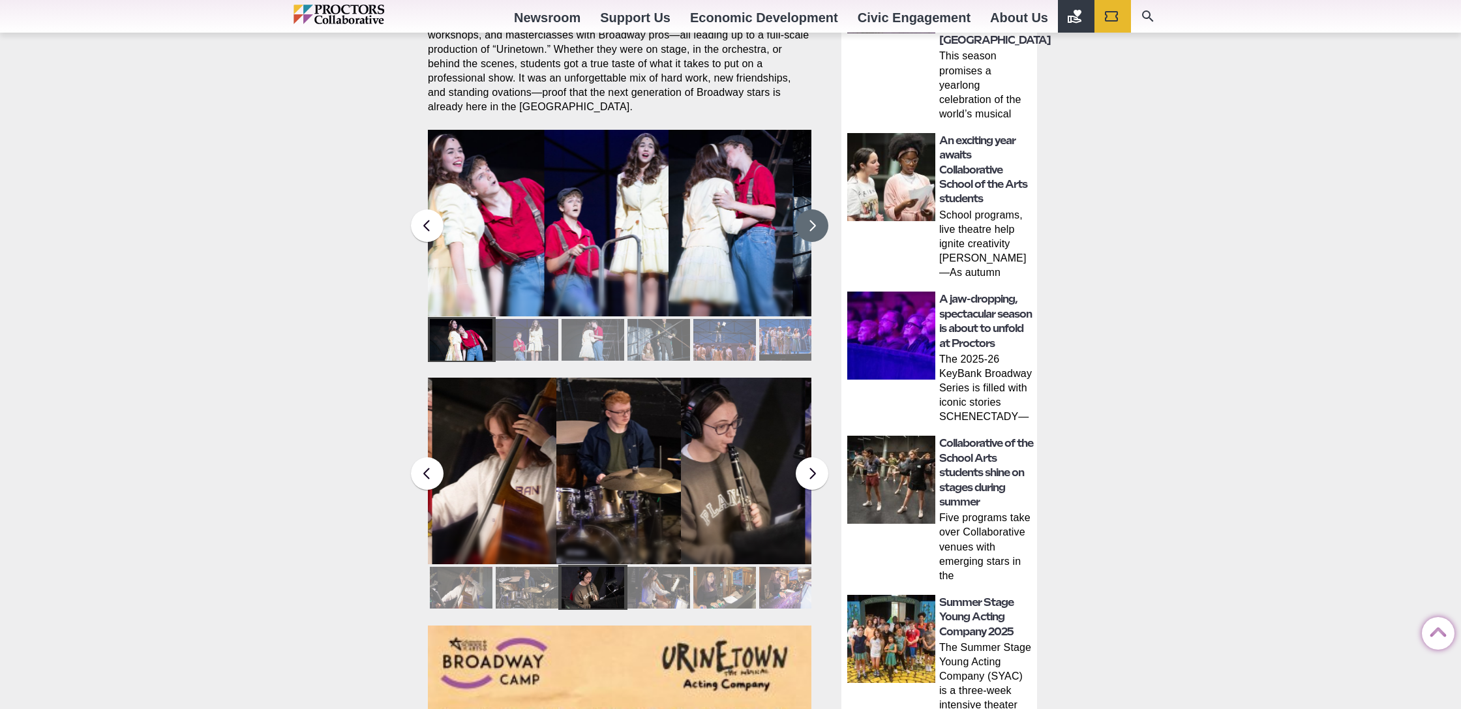
click at [814, 210] on button at bounding box center [812, 225] width 33 height 33
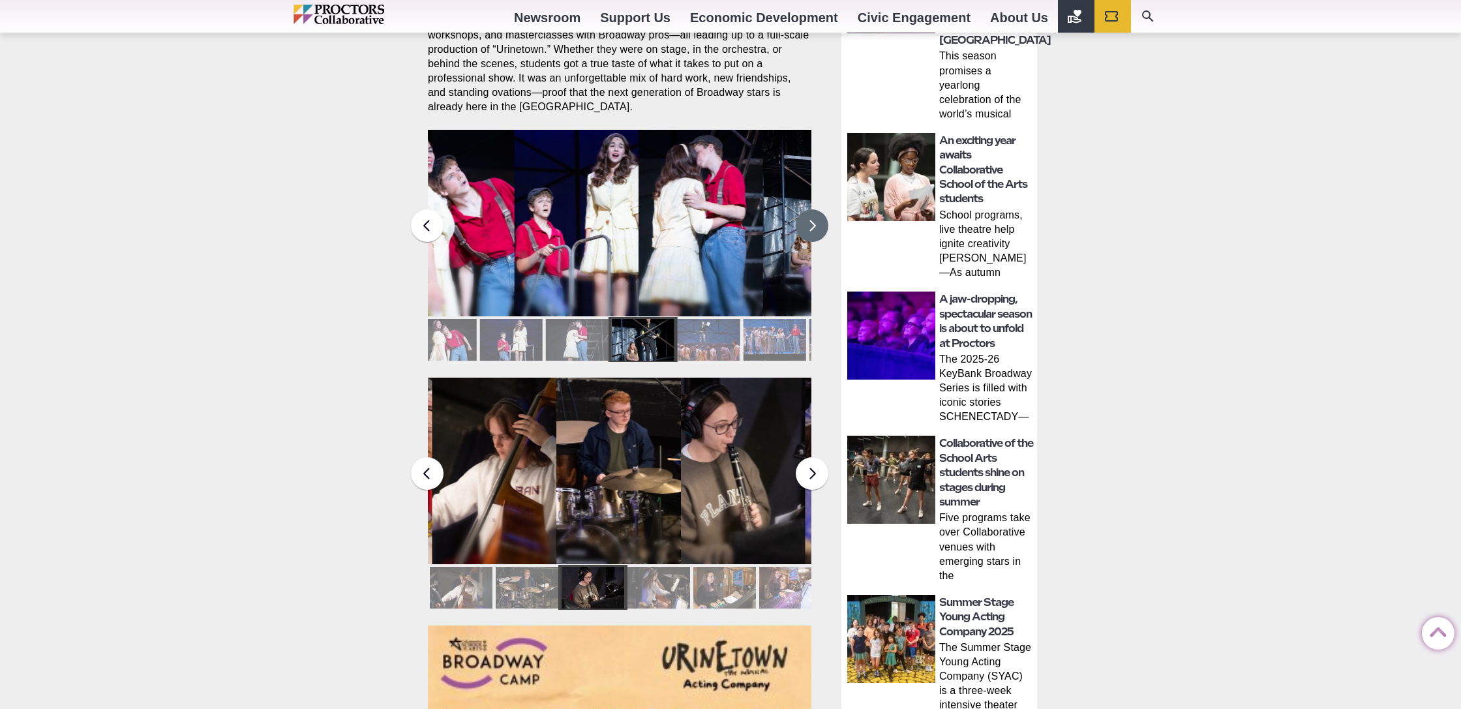
click at [814, 210] on button at bounding box center [812, 225] width 33 height 33
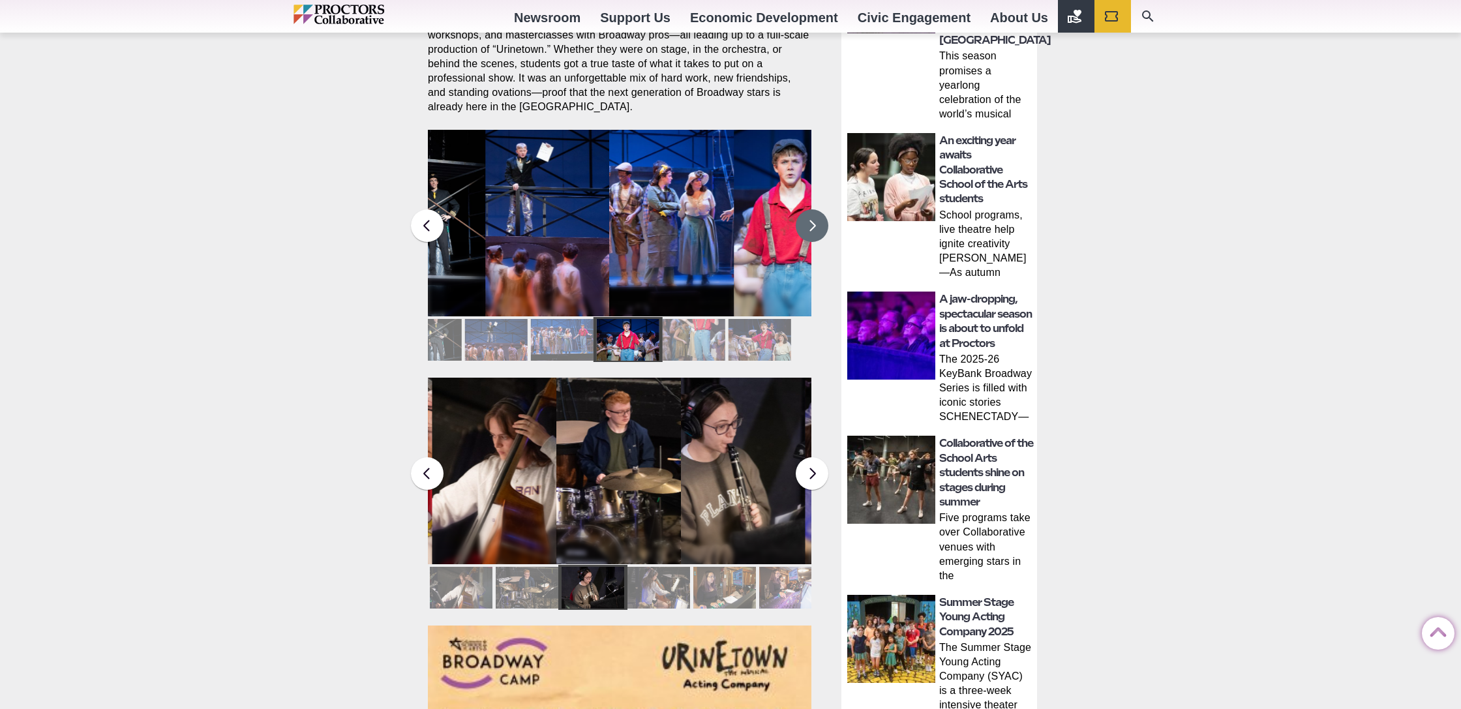
click at [814, 210] on button at bounding box center [812, 225] width 33 height 33
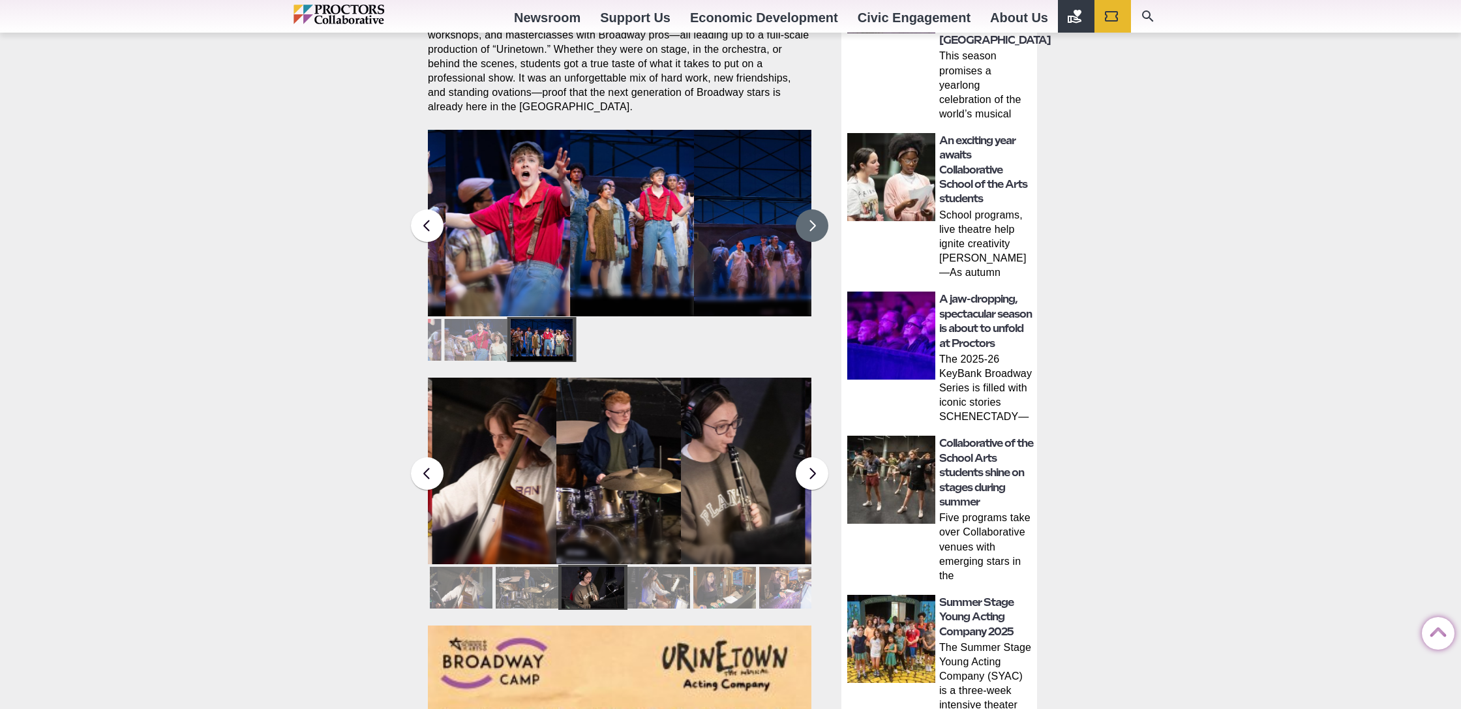
click at [814, 210] on button at bounding box center [812, 225] width 33 height 33
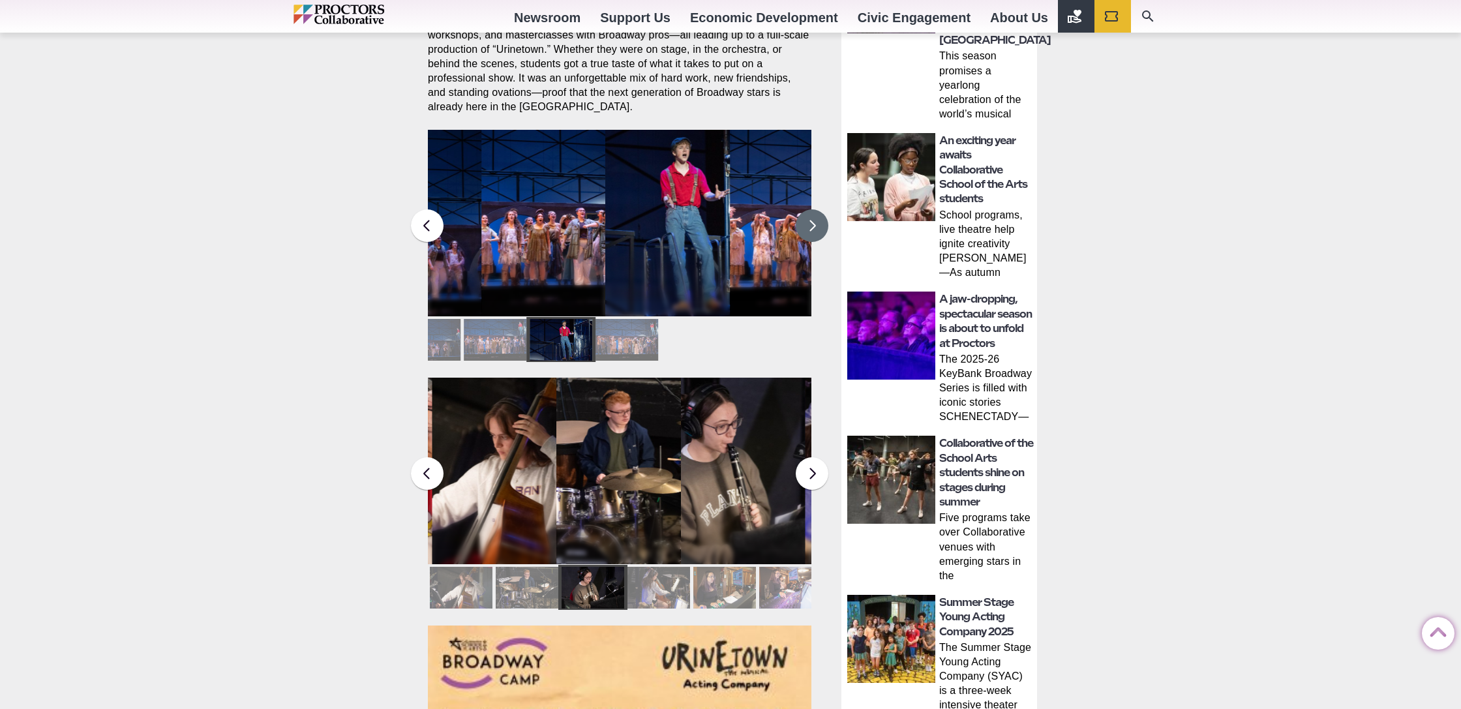
click at [814, 210] on button at bounding box center [812, 225] width 33 height 33
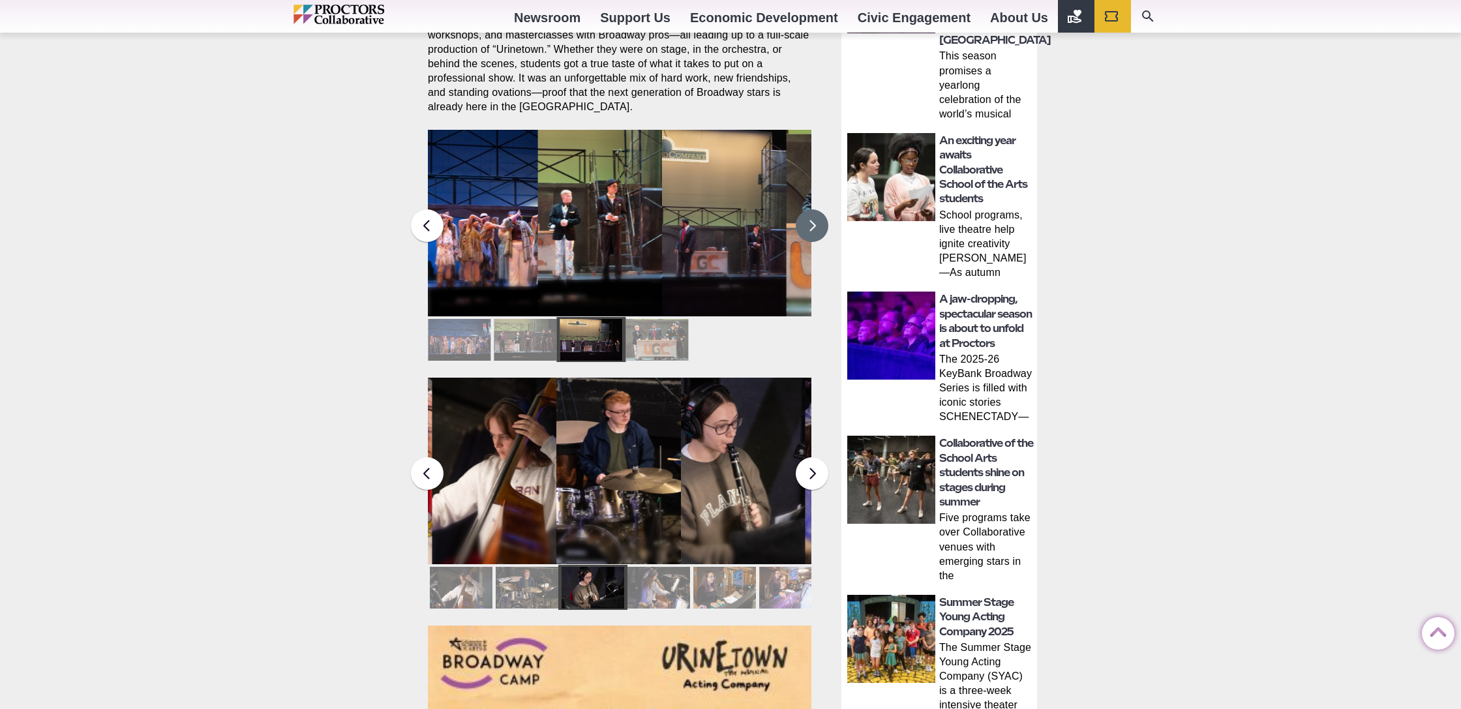
click at [814, 210] on button at bounding box center [812, 225] width 33 height 33
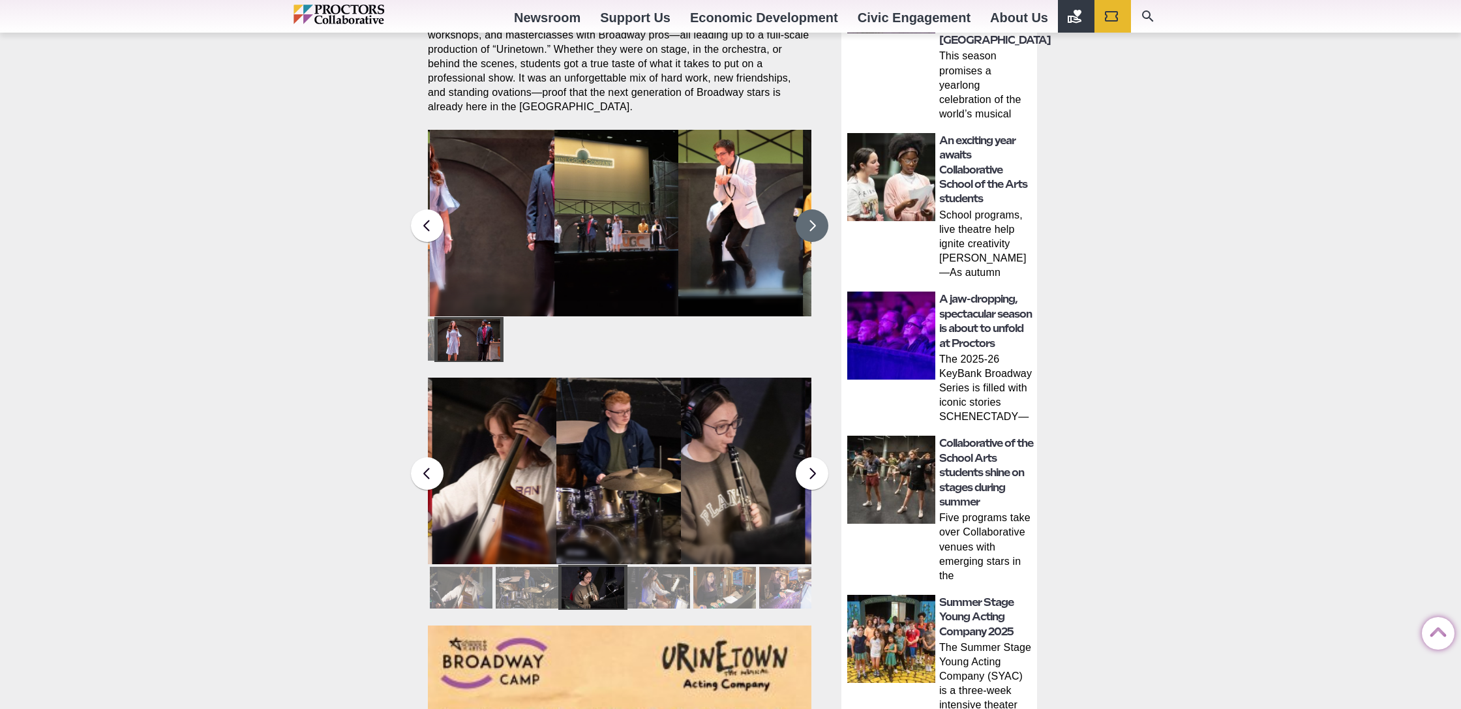
click at [814, 210] on button at bounding box center [812, 225] width 33 height 33
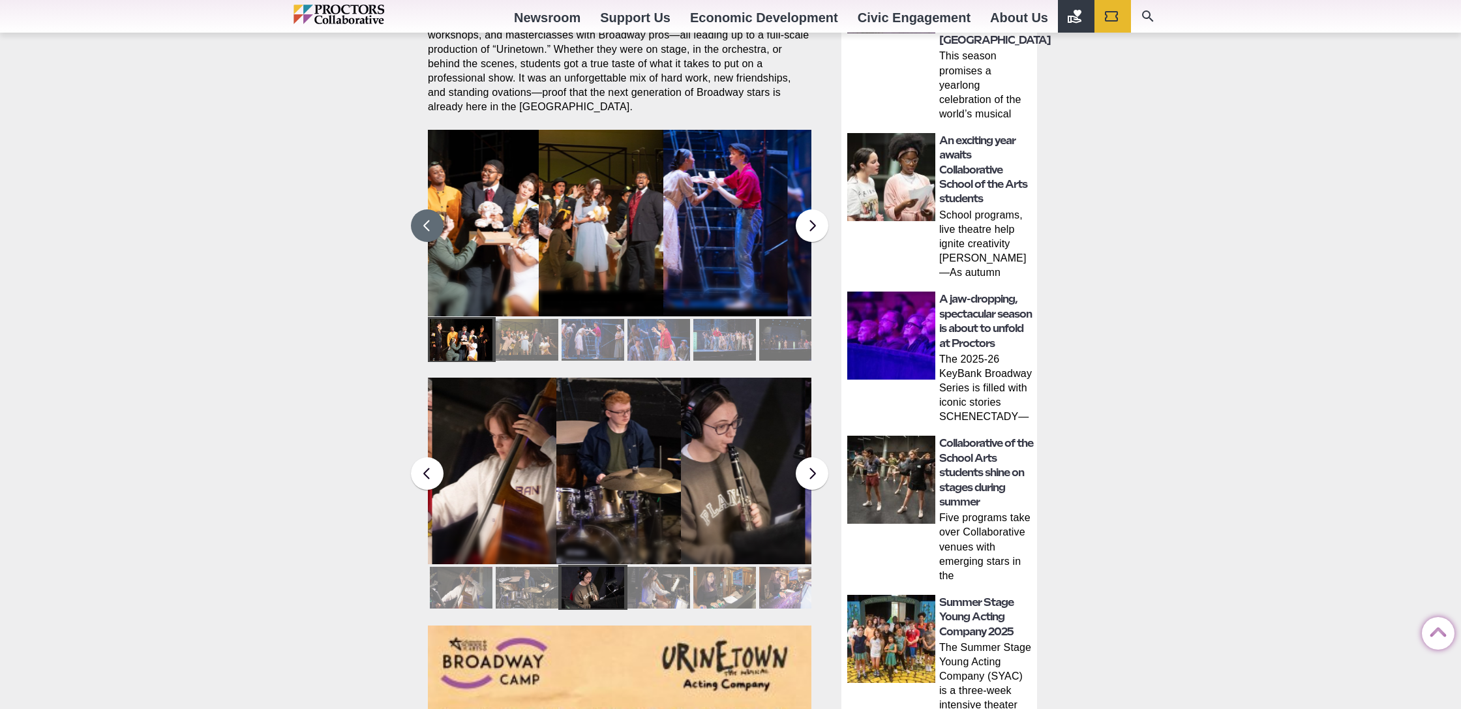
click at [442, 211] on button at bounding box center [427, 225] width 33 height 33
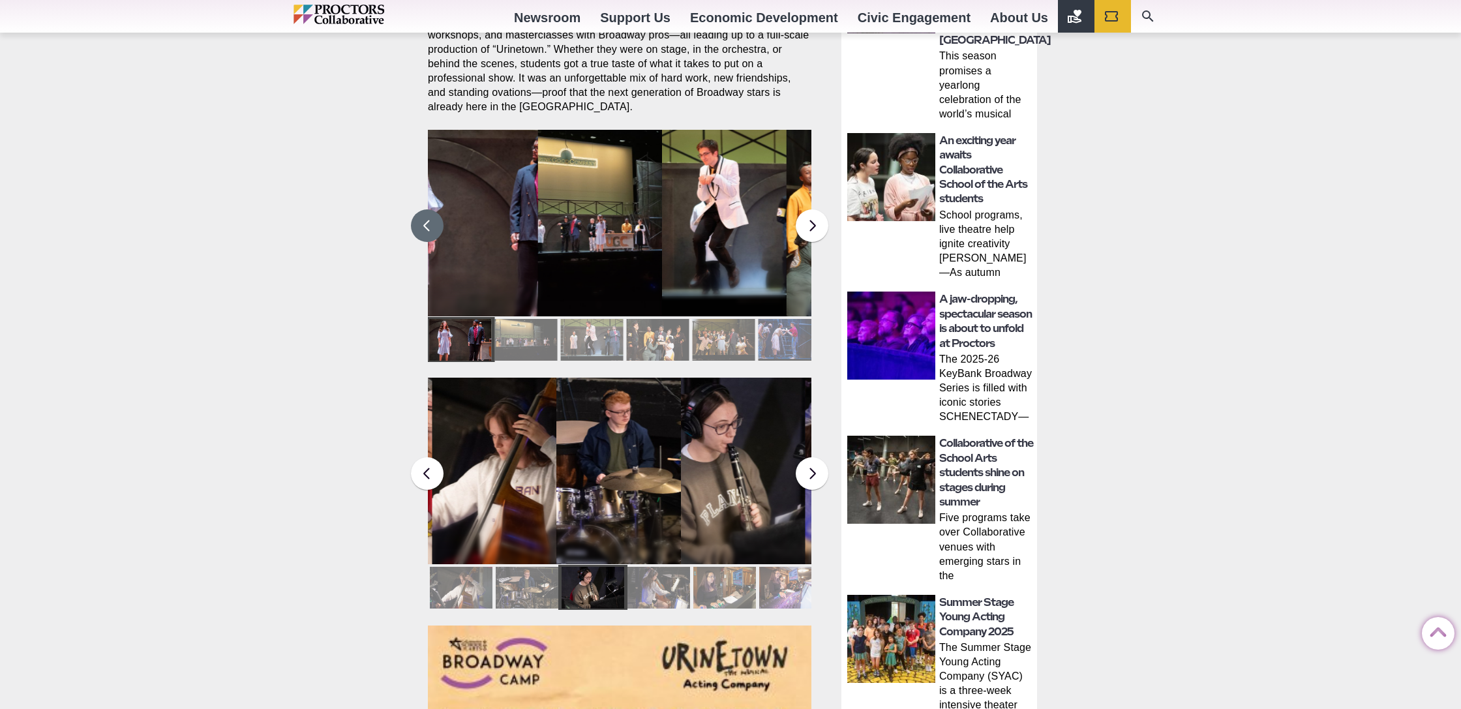
click at [712, 196] on figcaption "Students in the Collaborative School of the Arts Broadway Camp perform during a…" at bounding box center [724, 250] width 125 height 134
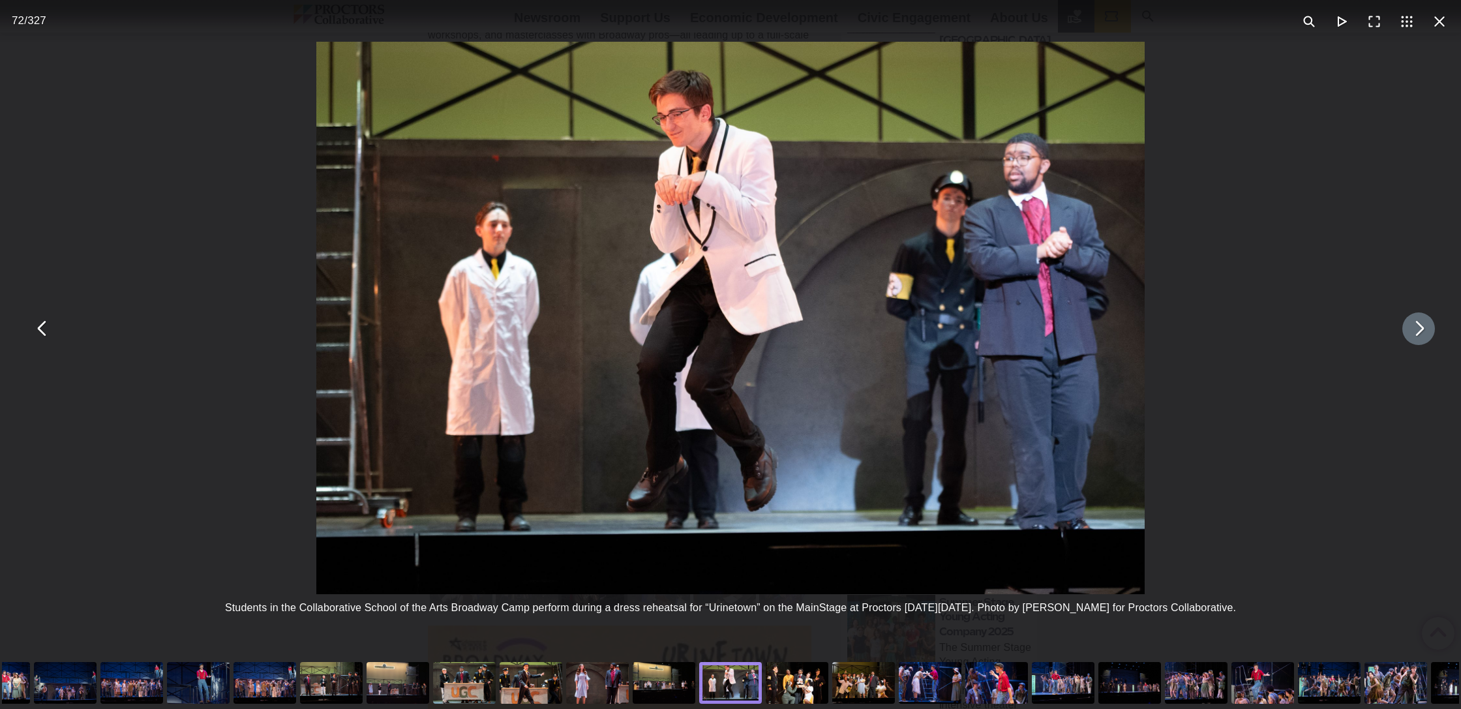
click at [1431, 327] on button "You can close this modal content with the ESC key" at bounding box center [1419, 328] width 33 height 33
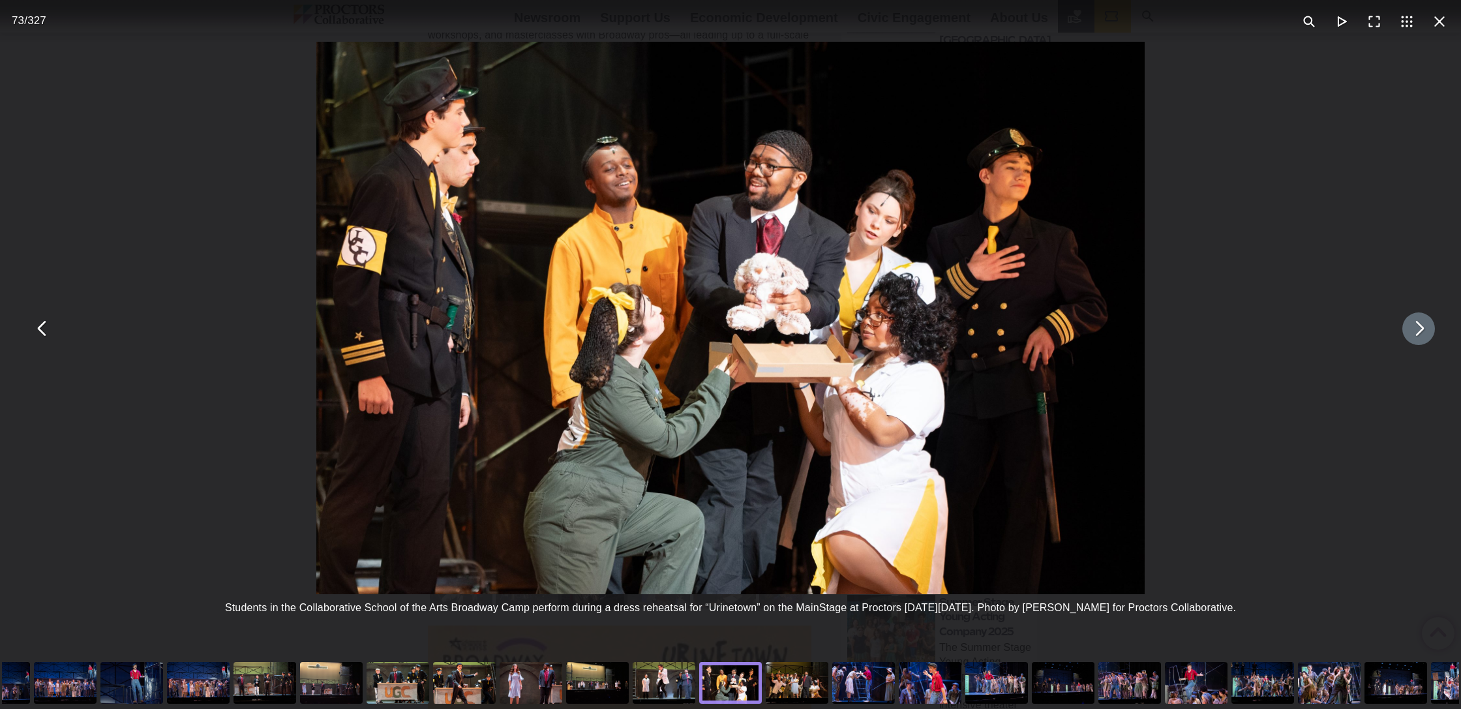
click at [1431, 326] on button "You can close this modal content with the ESC key" at bounding box center [1419, 328] width 33 height 33
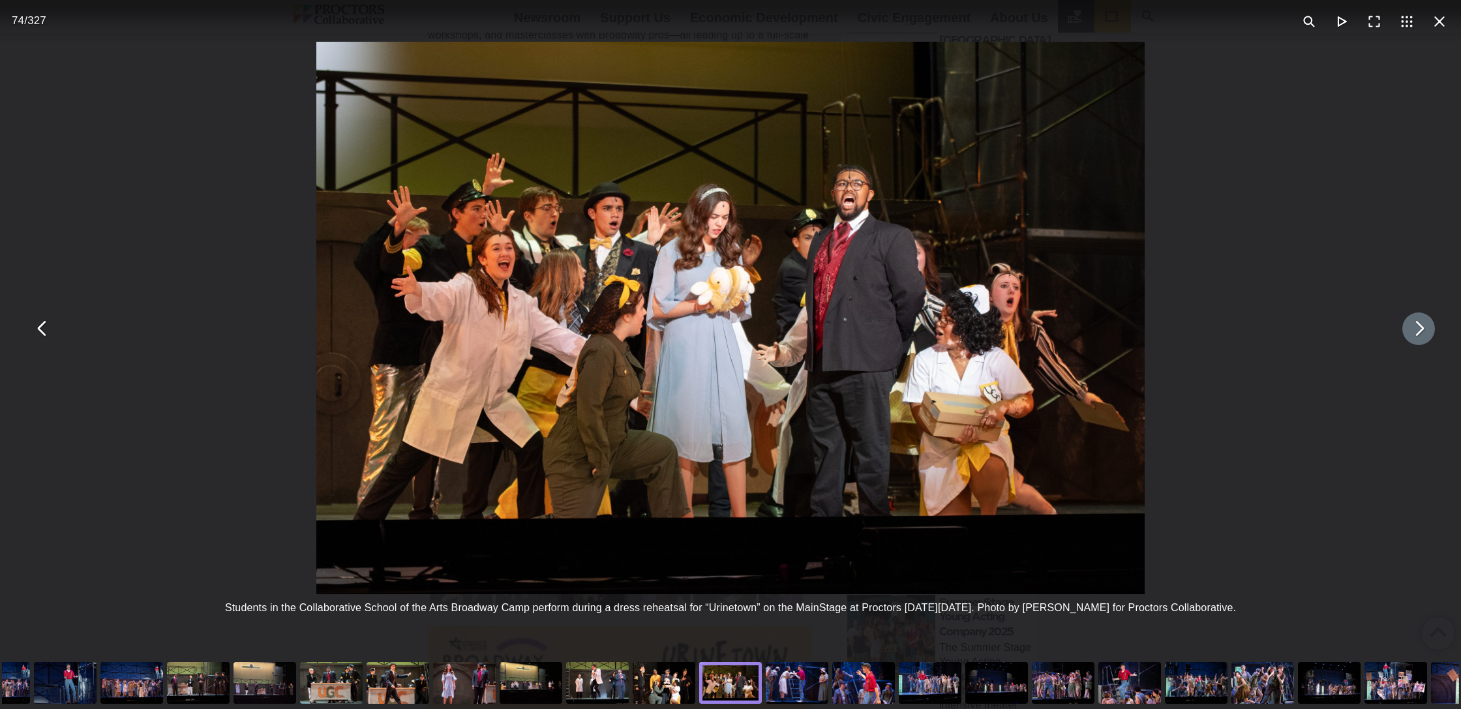
click at [1431, 326] on button "You can close this modal content with the ESC key" at bounding box center [1419, 328] width 33 height 33
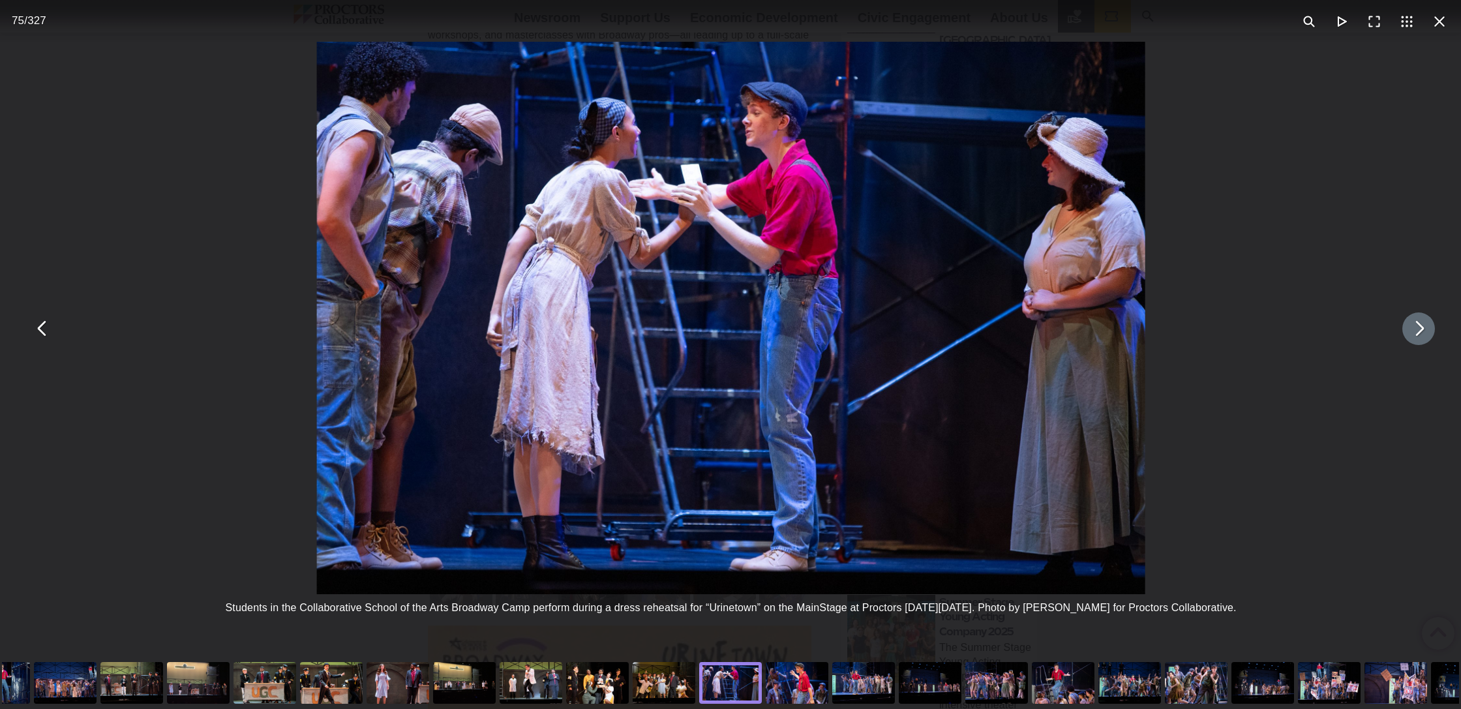
click at [1431, 326] on button "You can close this modal content with the ESC key" at bounding box center [1419, 328] width 33 height 33
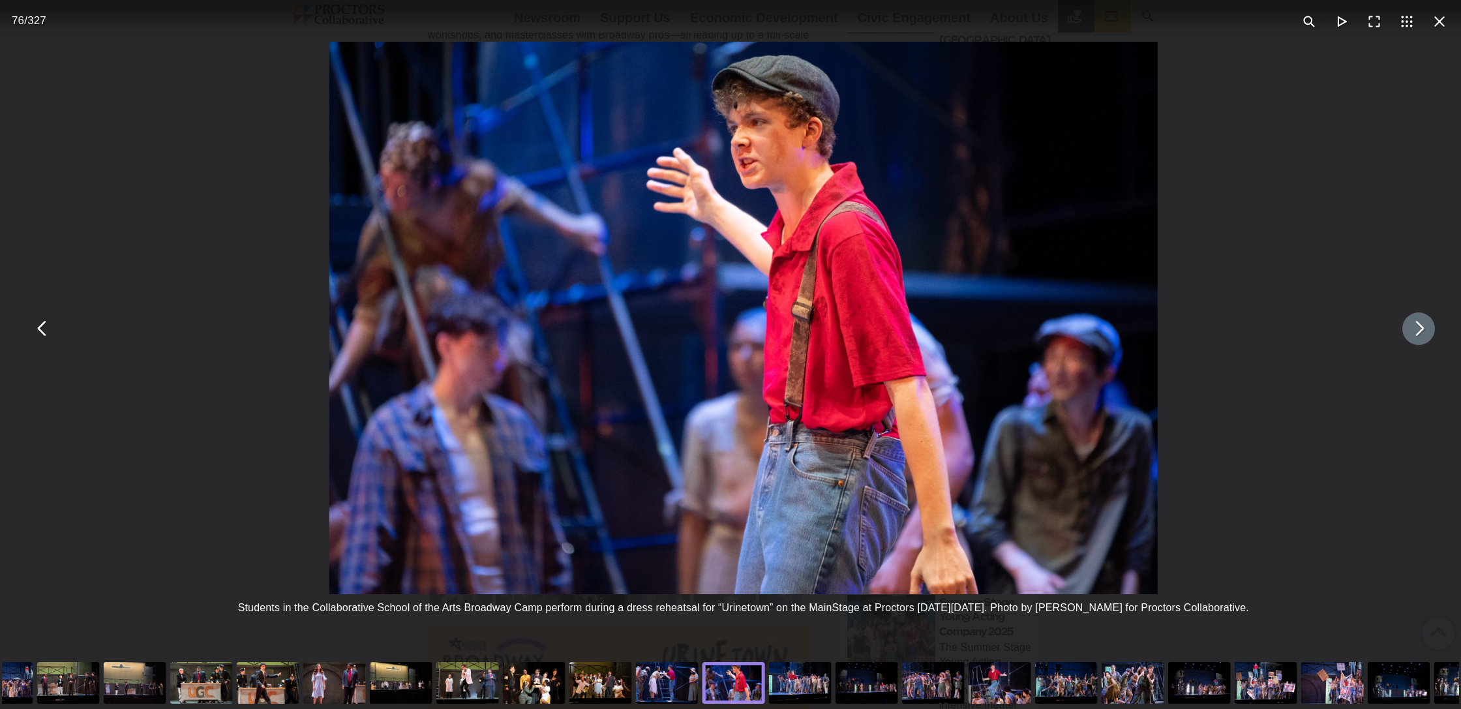
click at [1431, 326] on button "You can close this modal content with the ESC key" at bounding box center [1419, 328] width 33 height 33
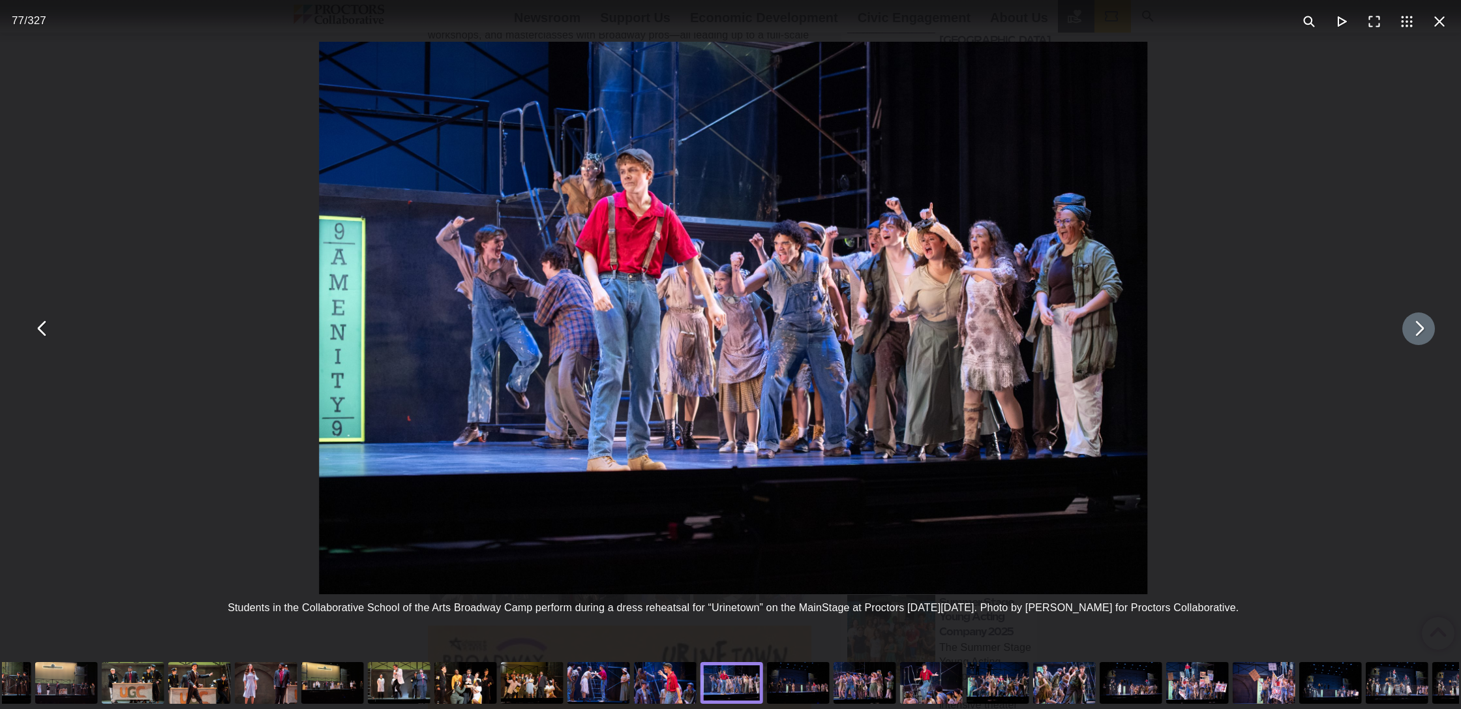
click at [1431, 326] on button "You can close this modal content with the ESC key" at bounding box center [1419, 328] width 33 height 33
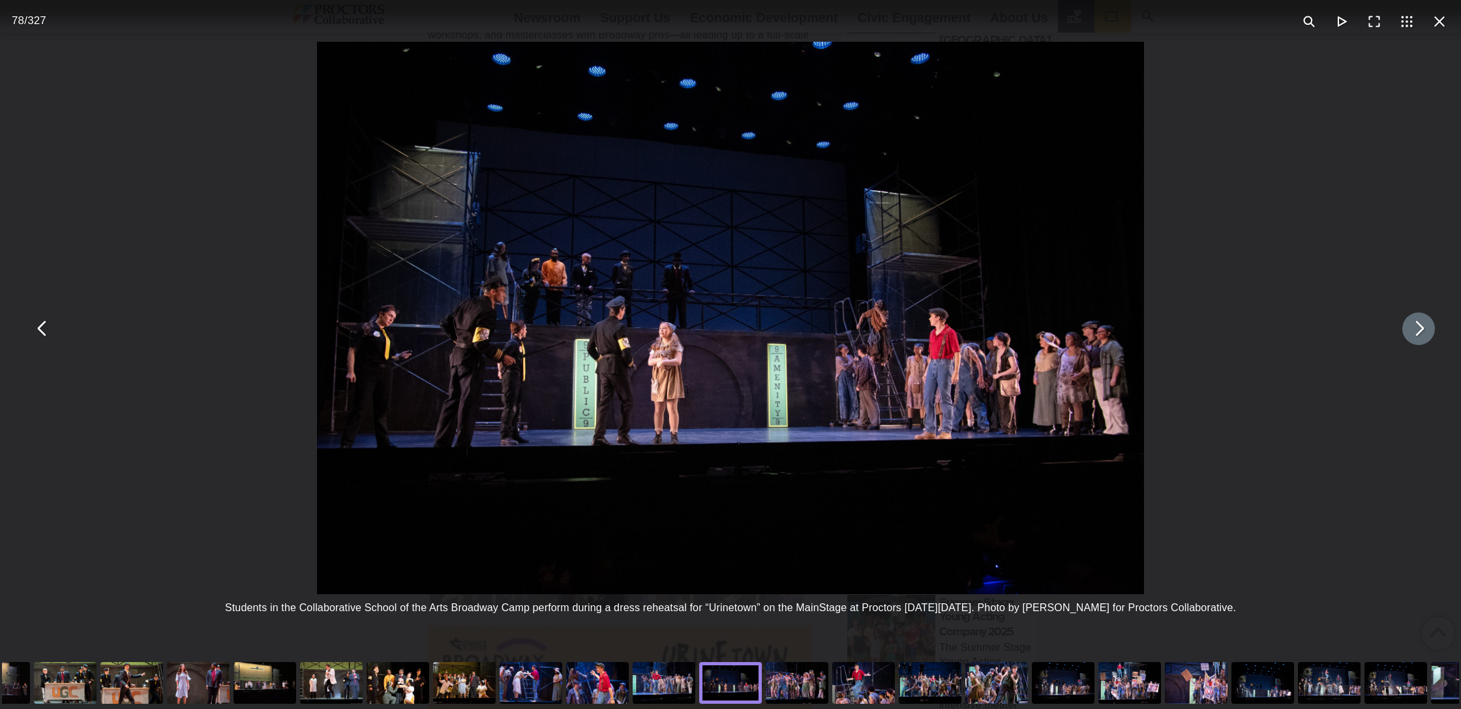
click at [1431, 327] on button "You can close this modal content with the ESC key" at bounding box center [1419, 328] width 33 height 33
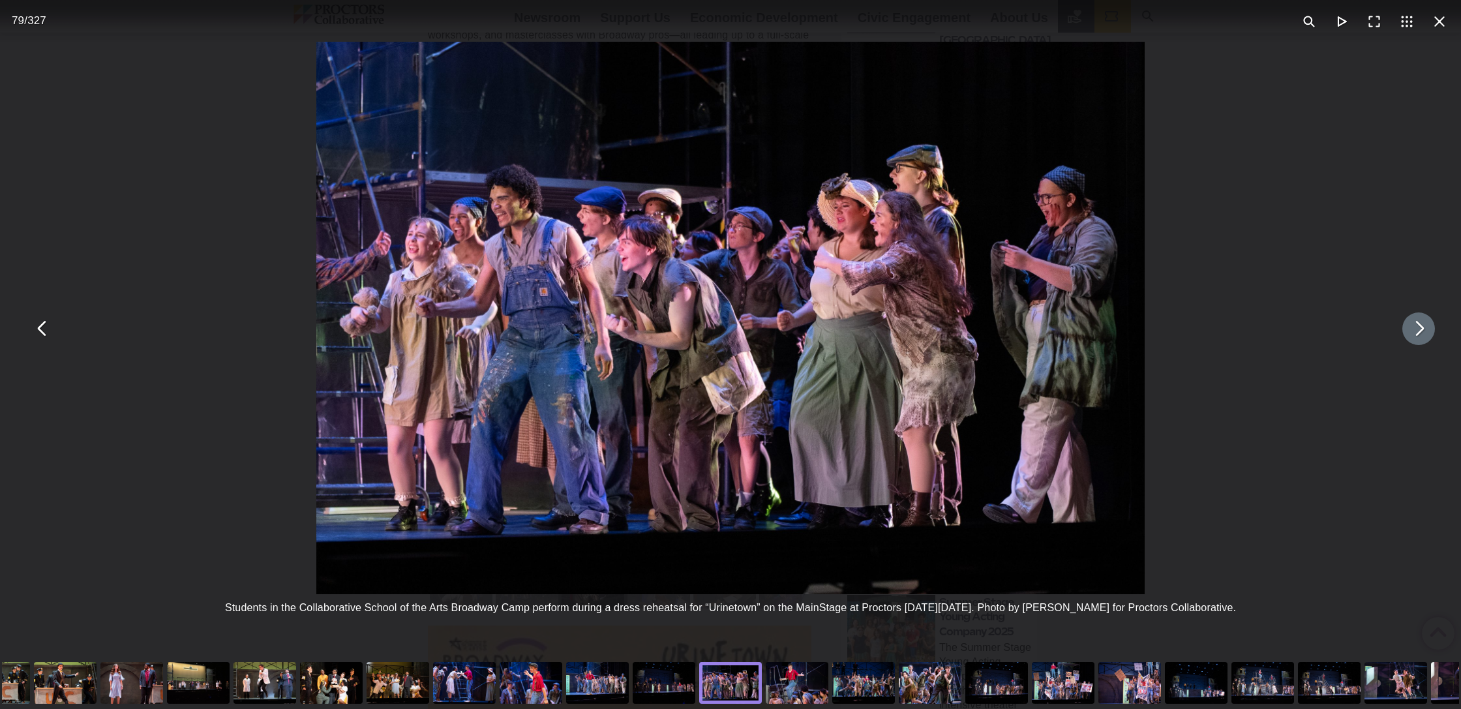
click at [1431, 327] on button "You can close this modal content with the ESC key" at bounding box center [1419, 328] width 33 height 33
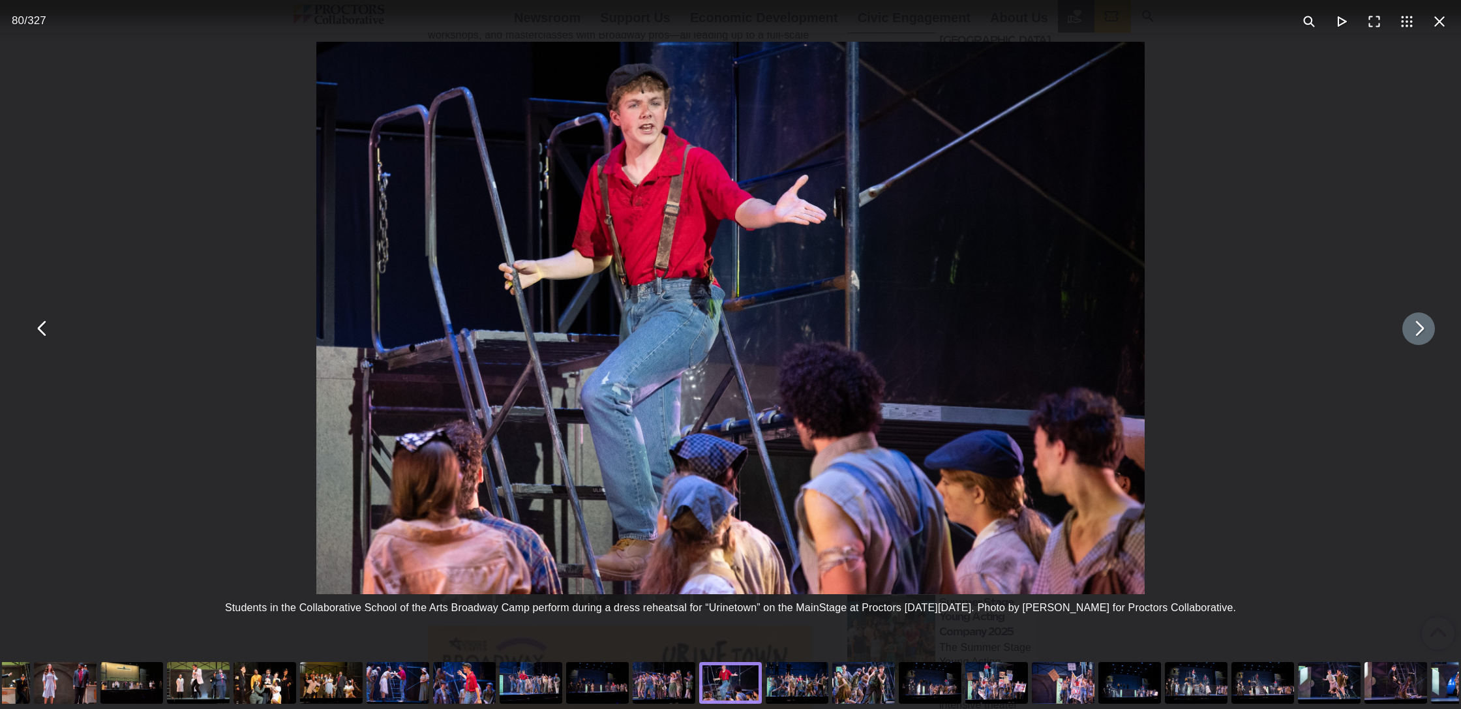
click at [1431, 327] on button "You can close this modal content with the ESC key" at bounding box center [1419, 328] width 33 height 33
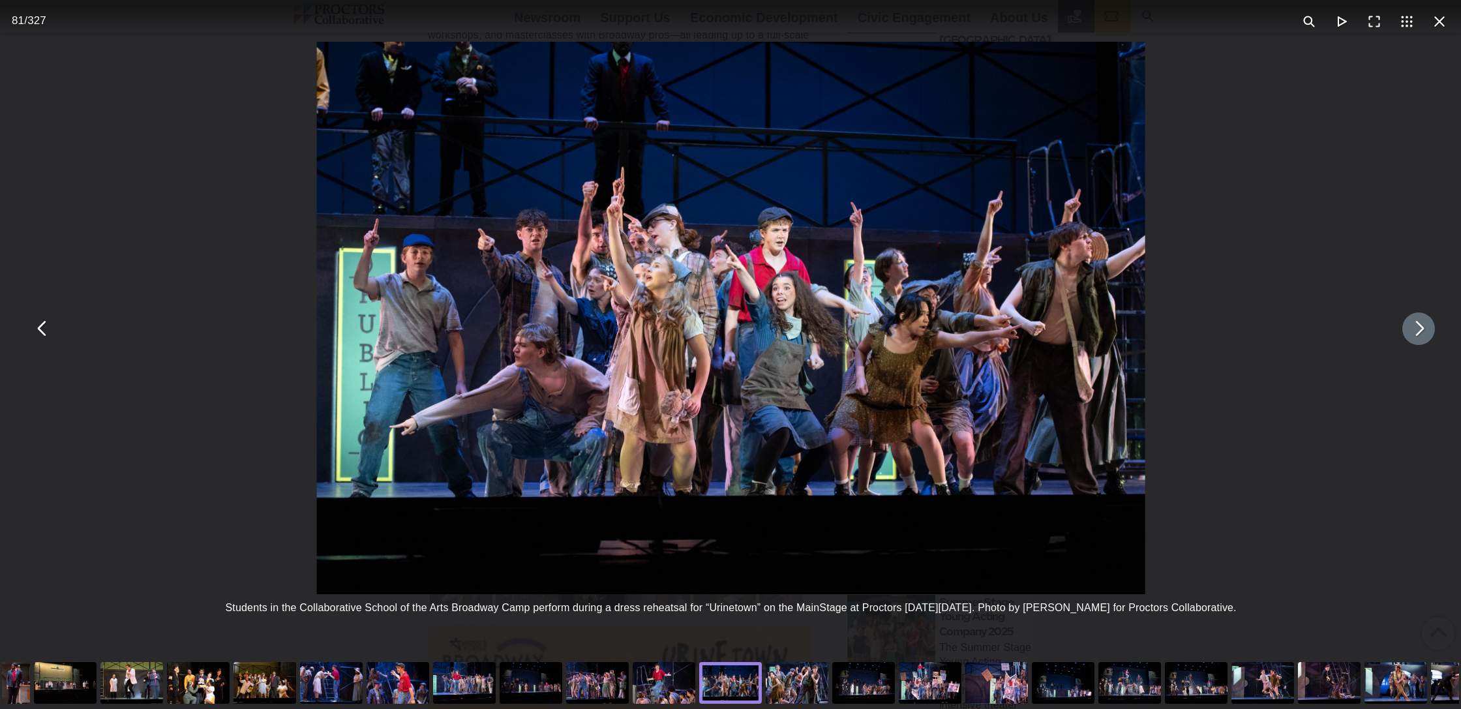
click at [1431, 327] on button "You can close this modal content with the ESC key" at bounding box center [1419, 328] width 33 height 33
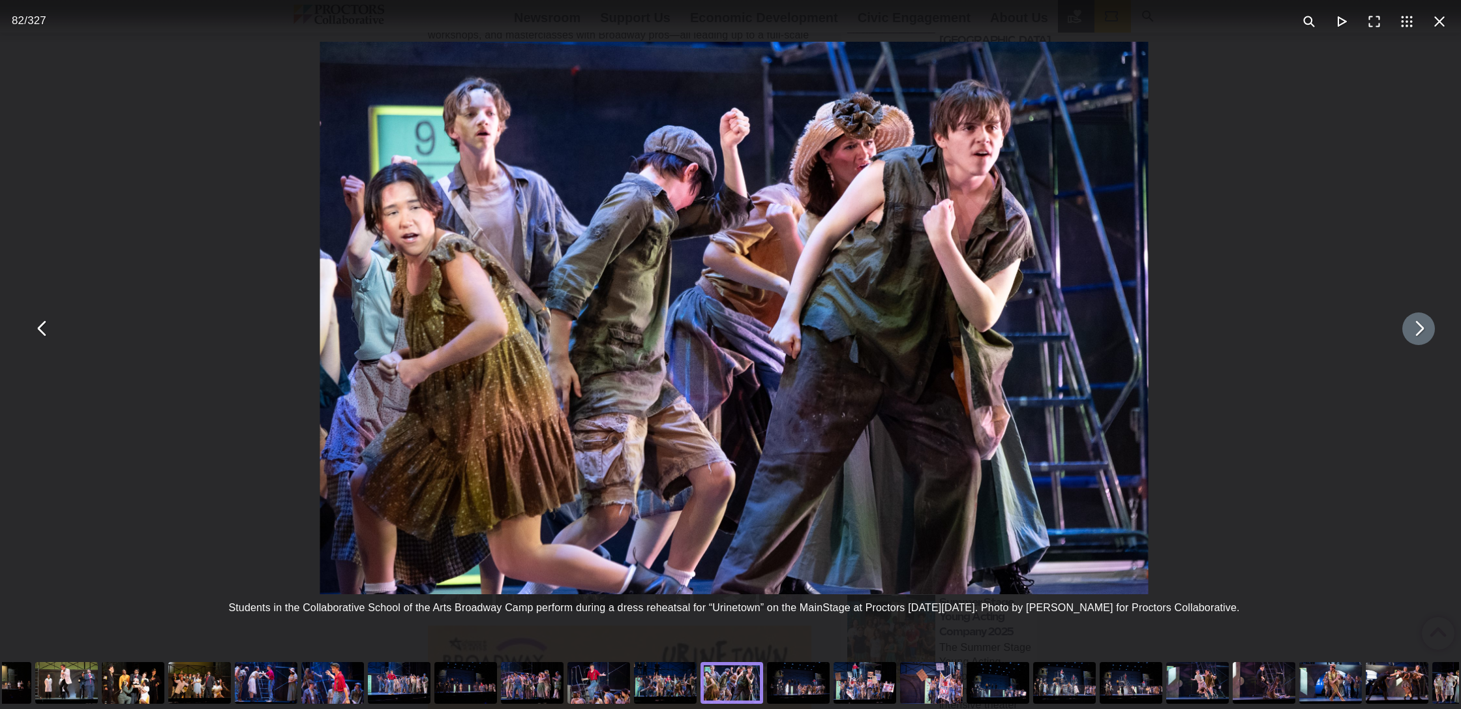
click at [1431, 327] on button "You can close this modal content with the ESC key" at bounding box center [1419, 328] width 33 height 33
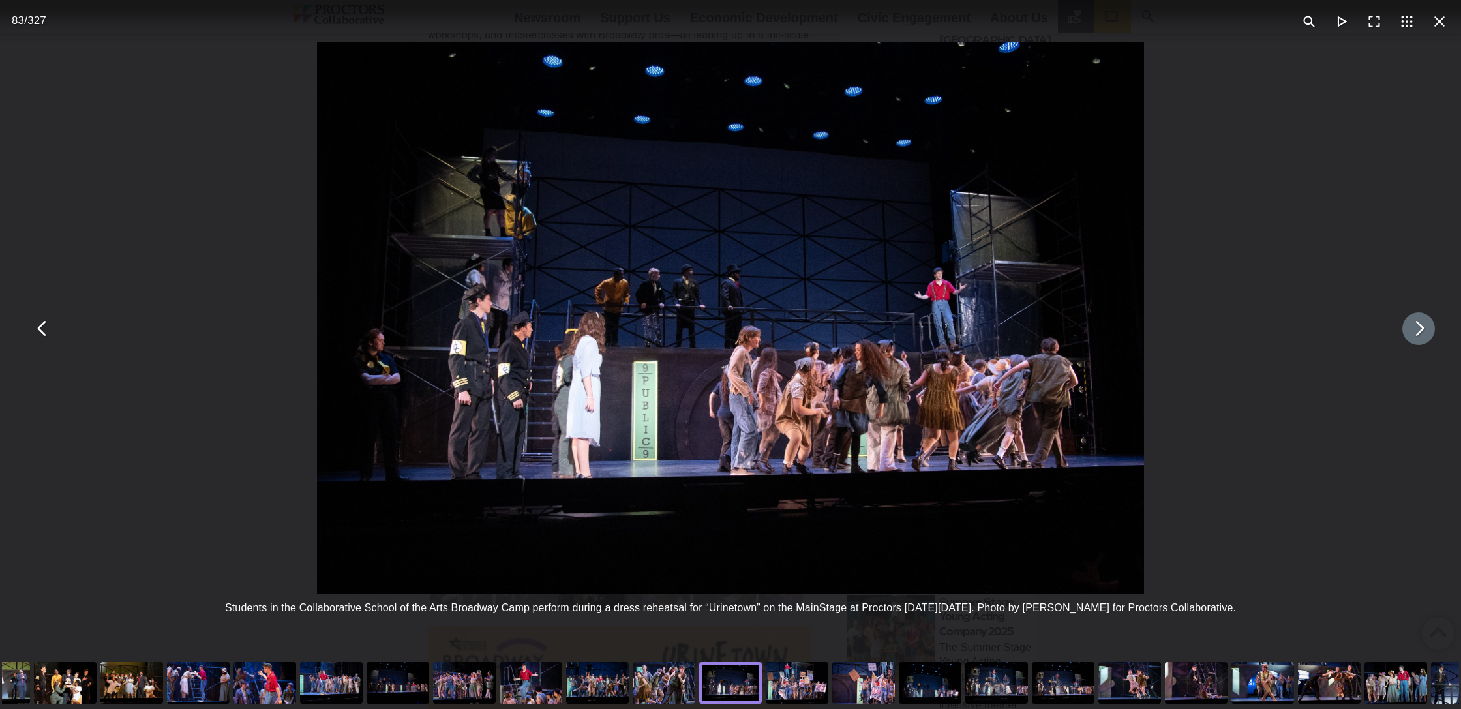
click at [1431, 327] on button "You can close this modal content with the ESC key" at bounding box center [1419, 328] width 33 height 33
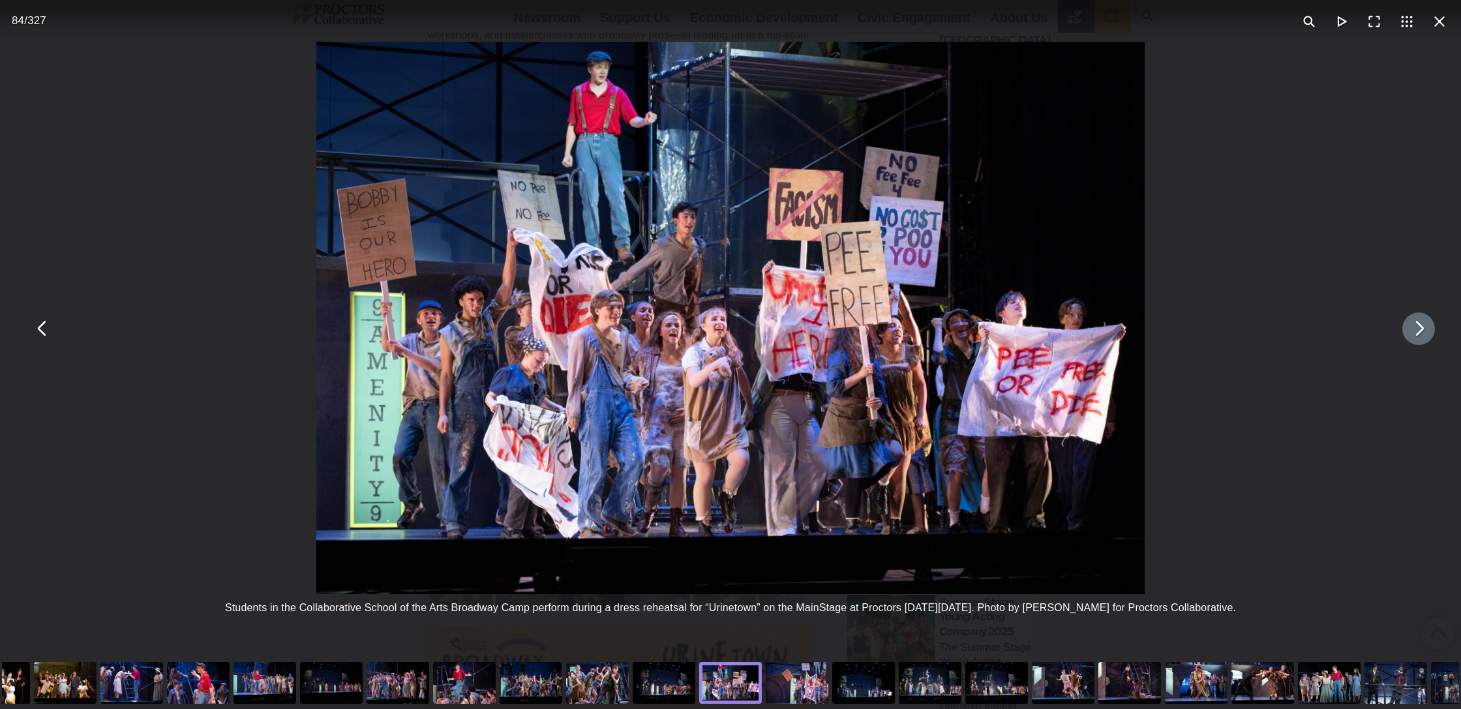
click at [1431, 327] on button "You can close this modal content with the ESC key" at bounding box center [1419, 328] width 33 height 33
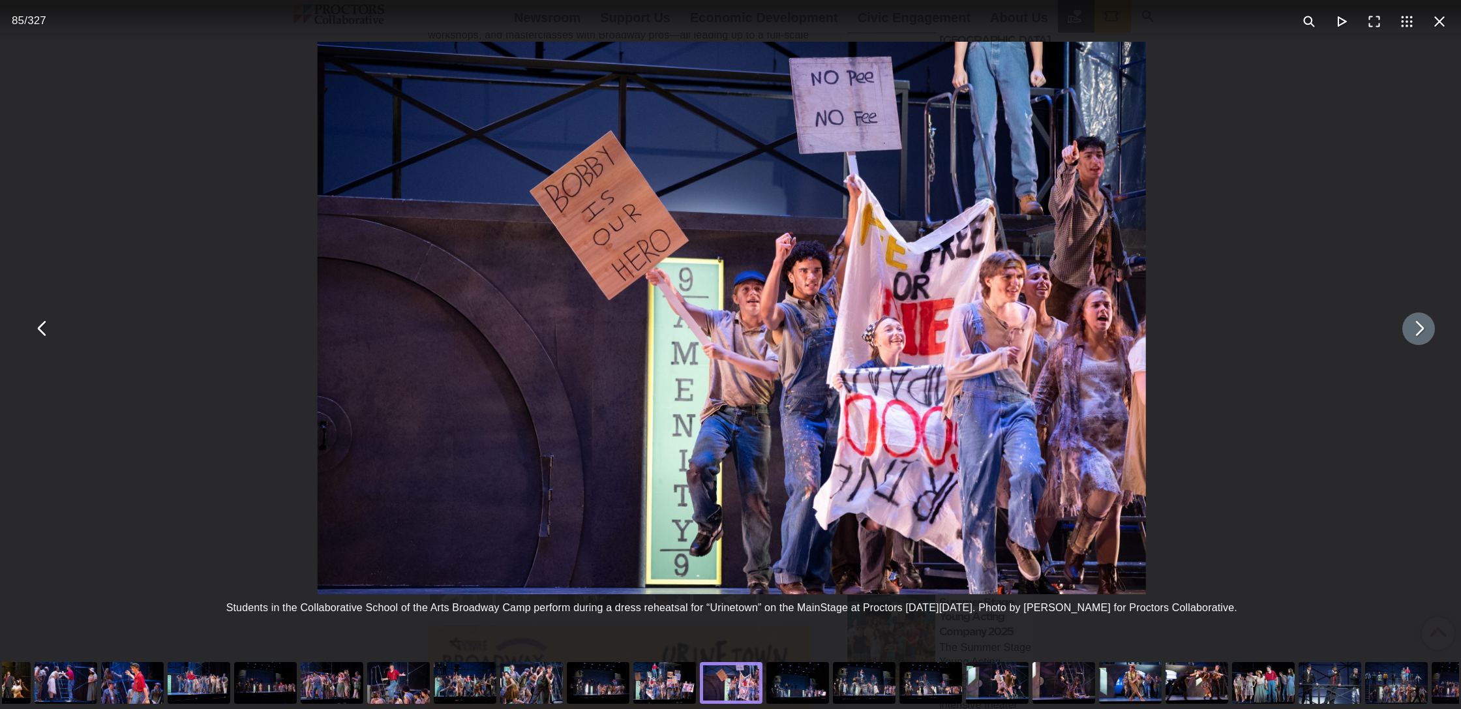
click at [1431, 327] on button "You can close this modal content with the ESC key" at bounding box center [1419, 328] width 33 height 33
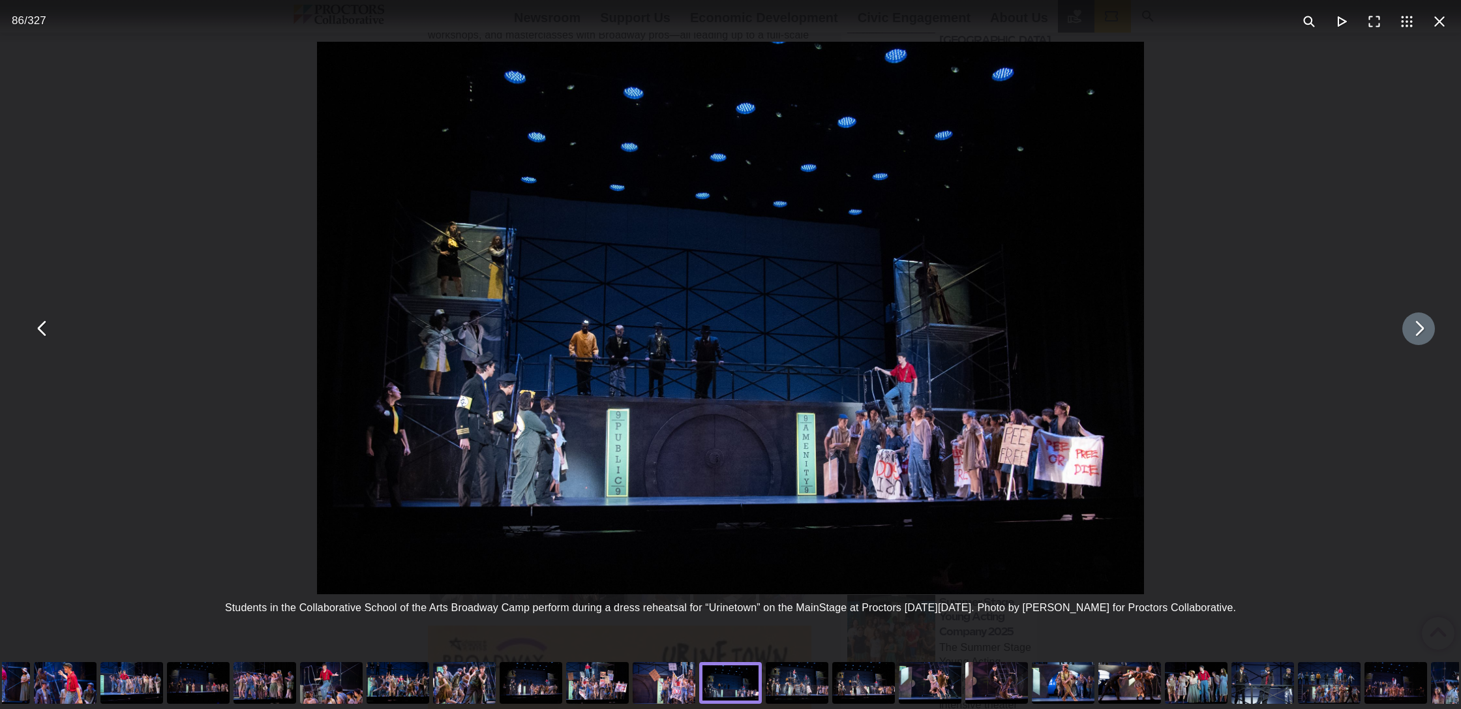
click at [1431, 327] on button "You can close this modal content with the ESC key" at bounding box center [1419, 328] width 33 height 33
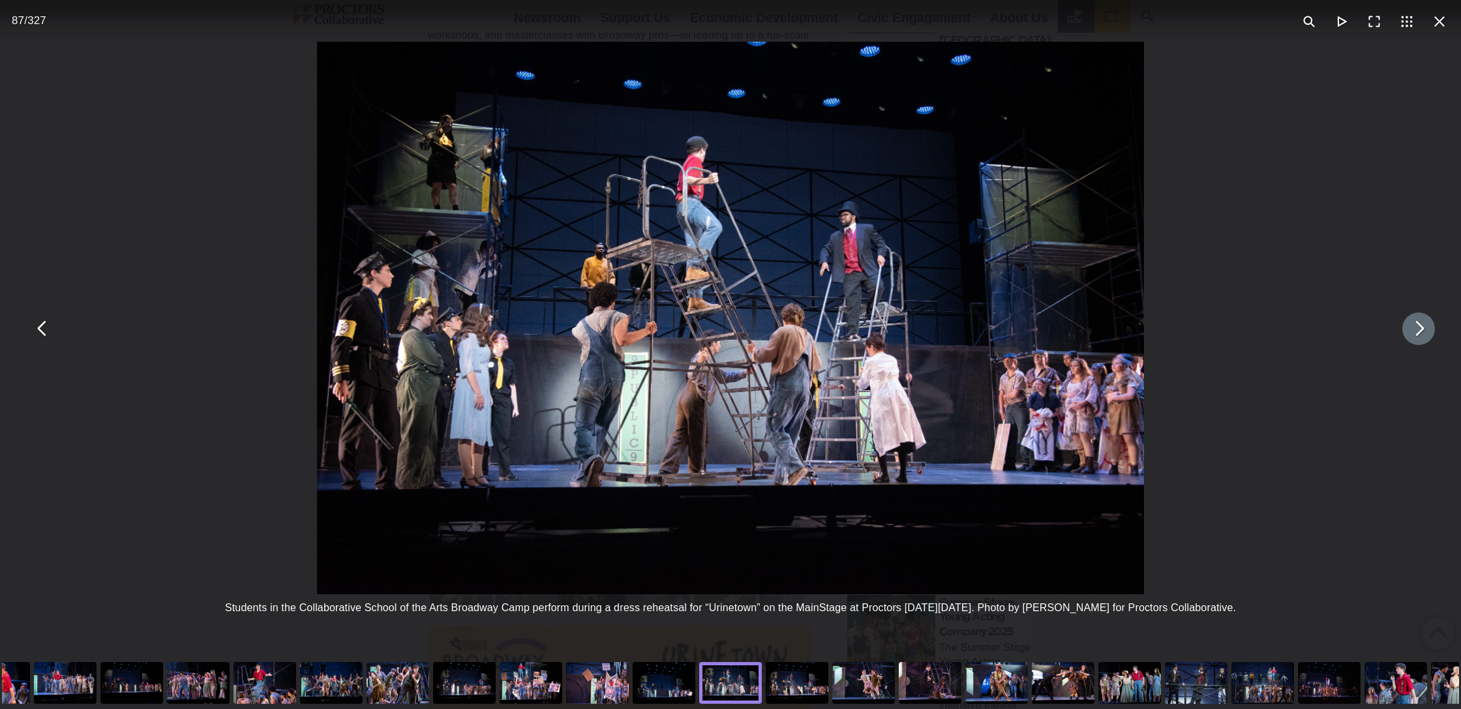
click at [1431, 327] on button "You can close this modal content with the ESC key" at bounding box center [1419, 328] width 33 height 33
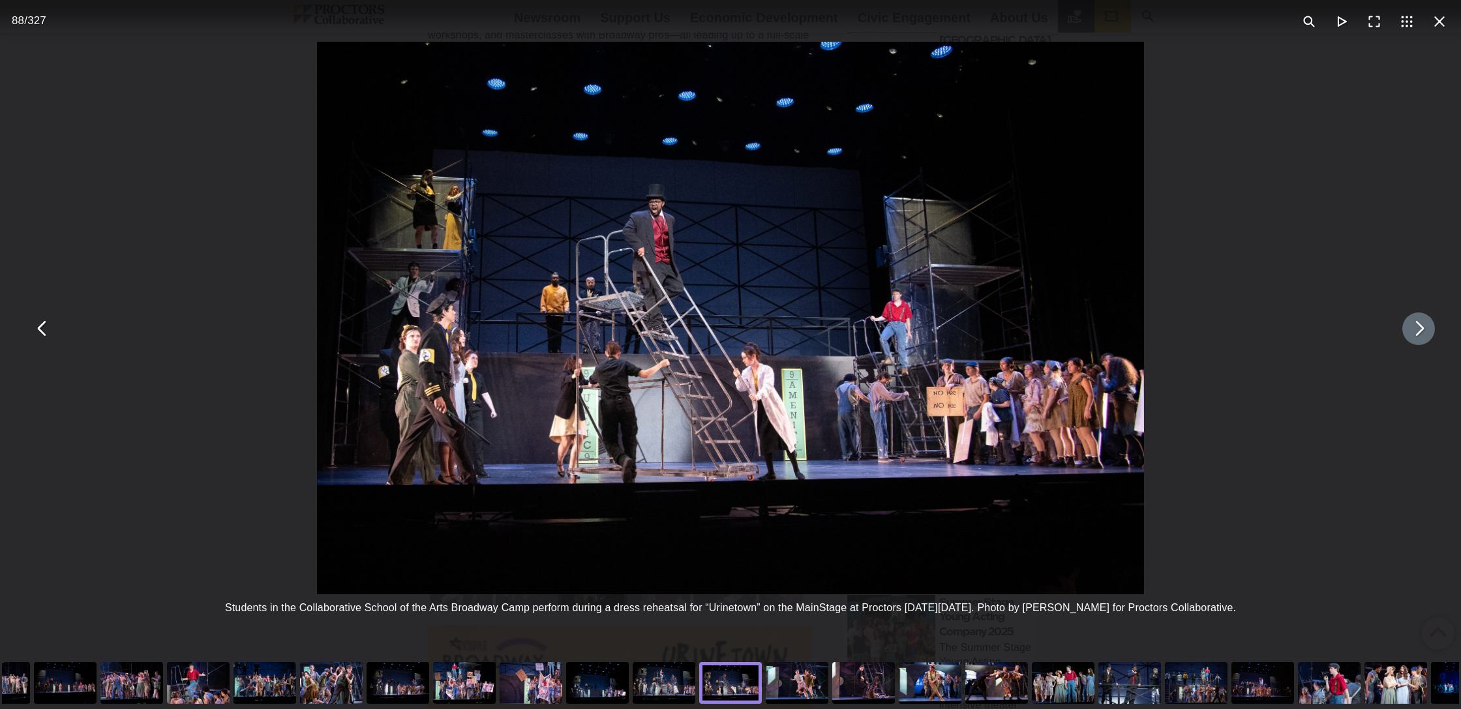
click at [1431, 327] on button "You can close this modal content with the ESC key" at bounding box center [1419, 328] width 33 height 33
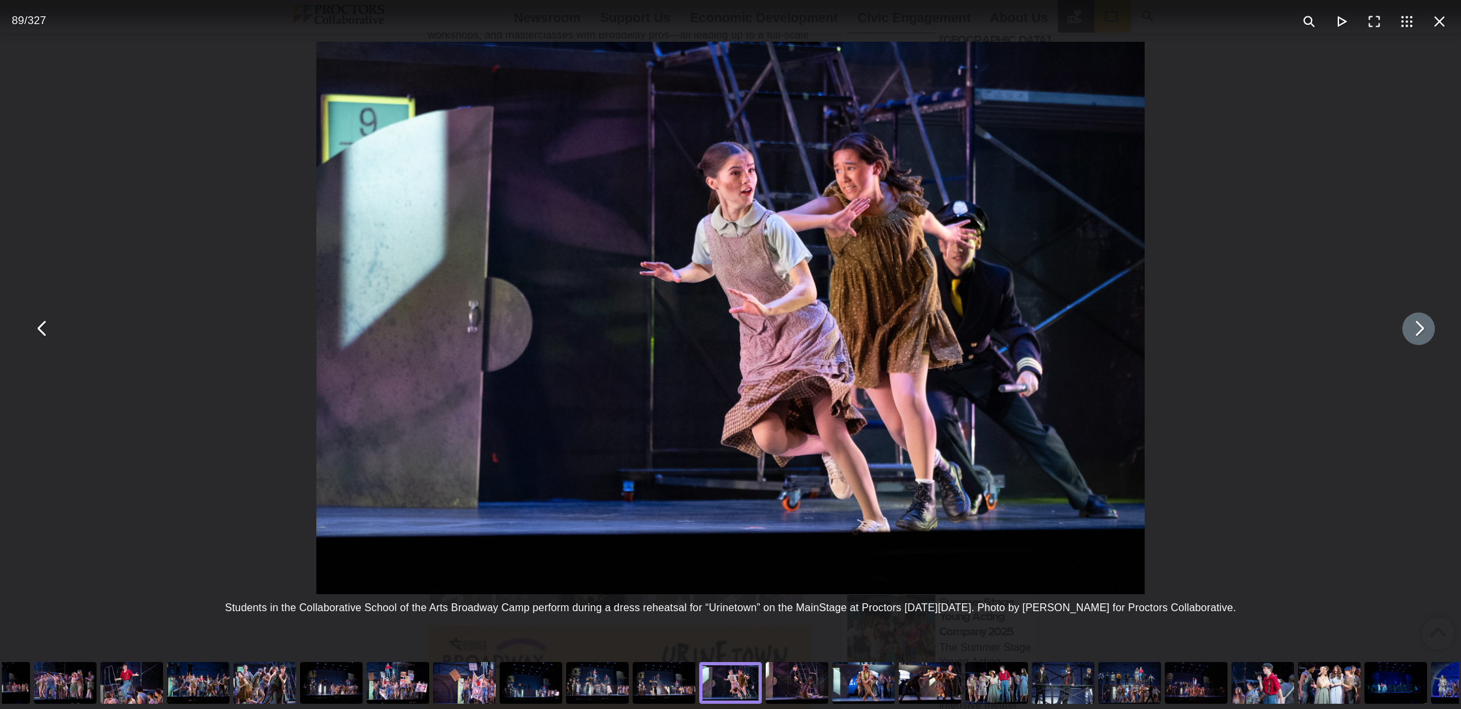
click at [1431, 327] on button "You can close this modal content with the ESC key" at bounding box center [1419, 328] width 33 height 33
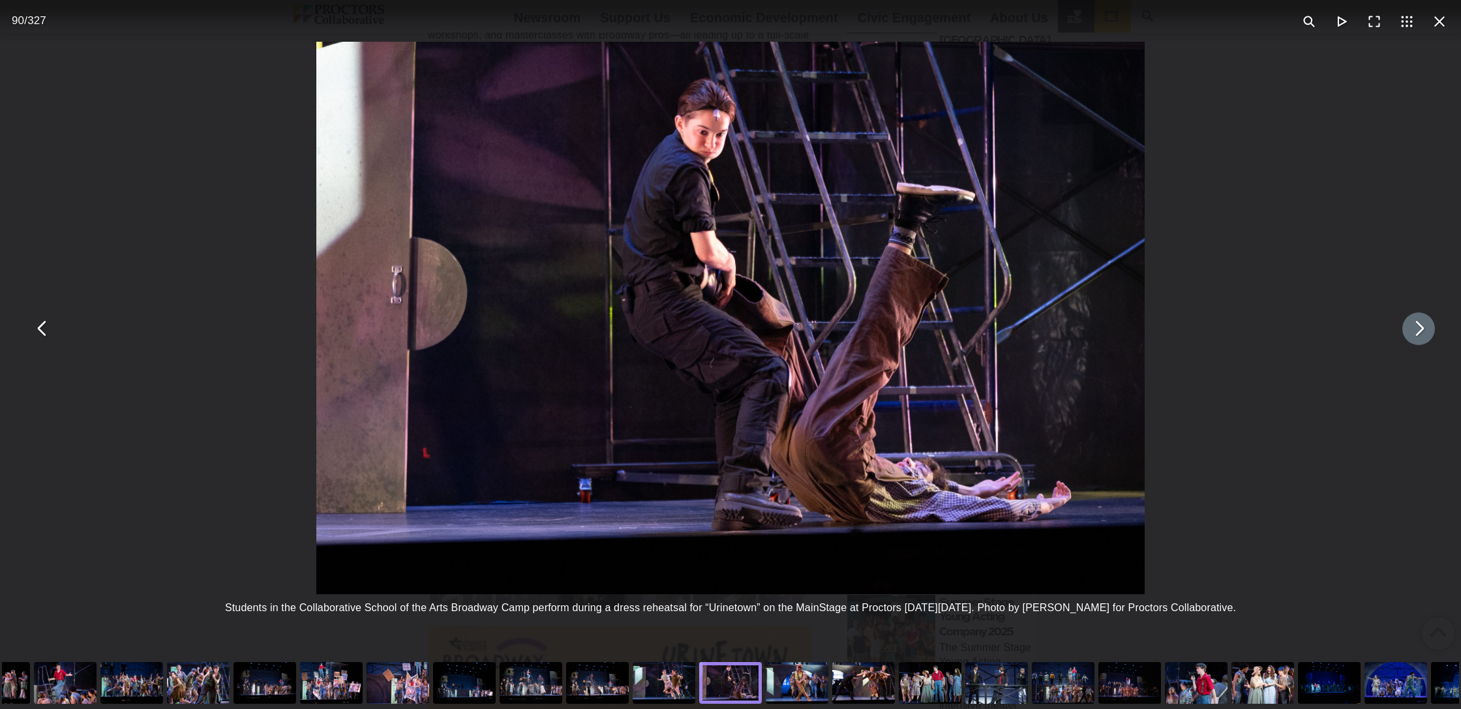
click at [1431, 327] on button "You can close this modal content with the ESC key" at bounding box center [1419, 328] width 33 height 33
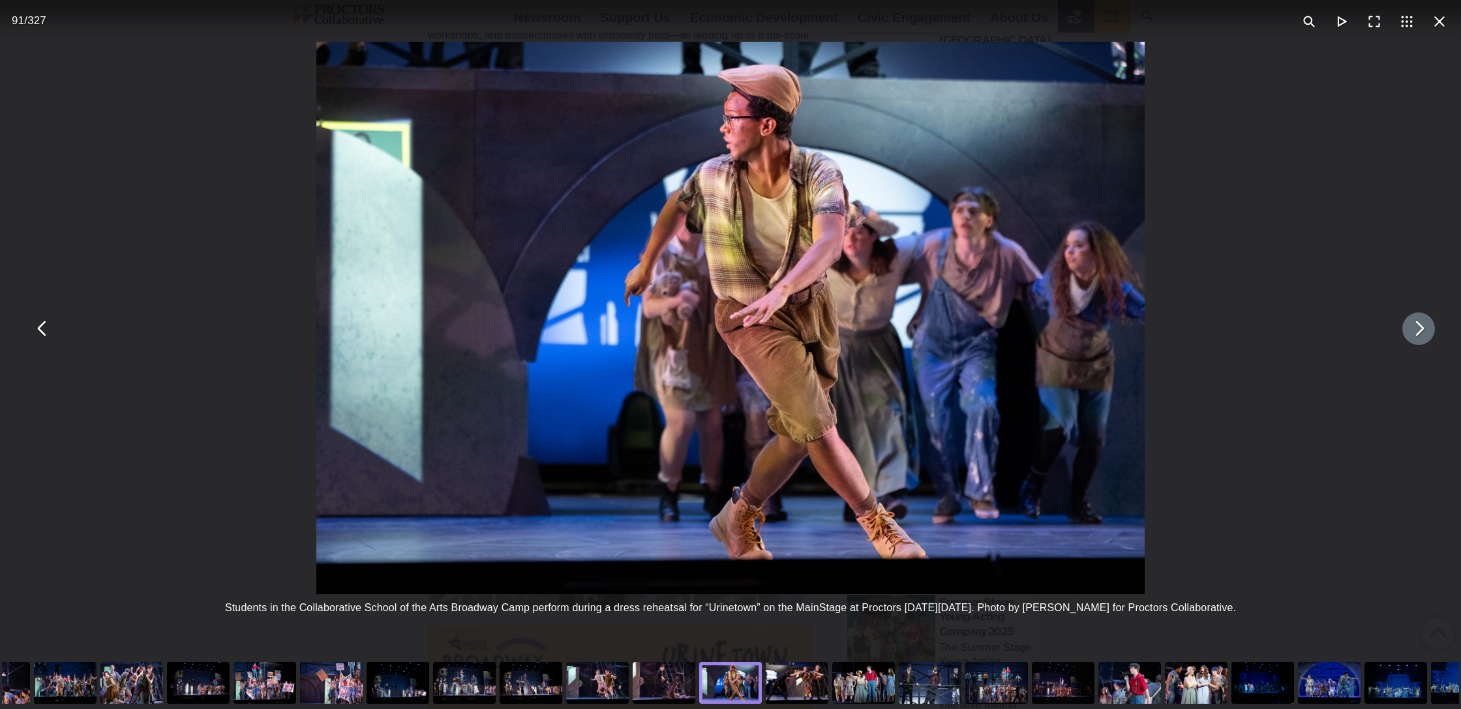
click at [1431, 327] on button "You can close this modal content with the ESC key" at bounding box center [1419, 328] width 33 height 33
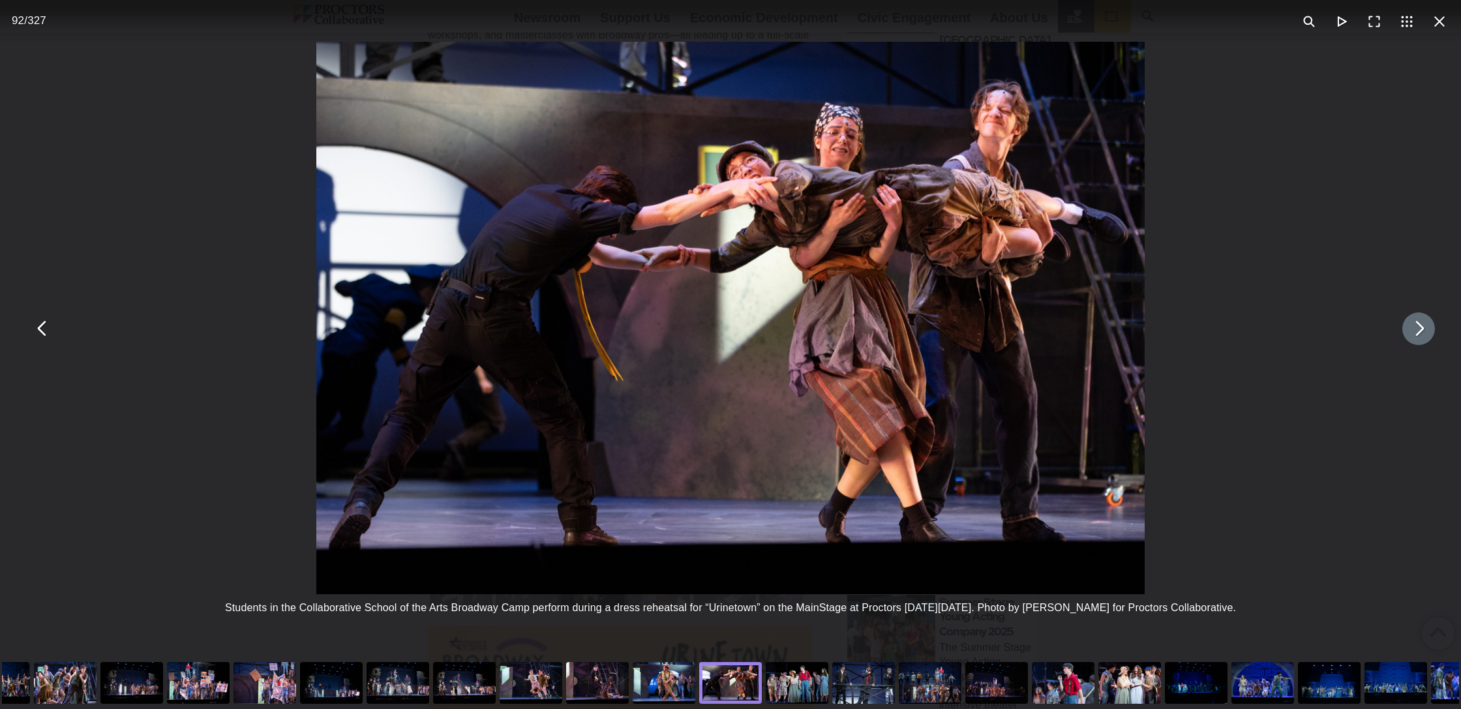
click at [1431, 327] on button "You can close this modal content with the ESC key" at bounding box center [1419, 328] width 33 height 33
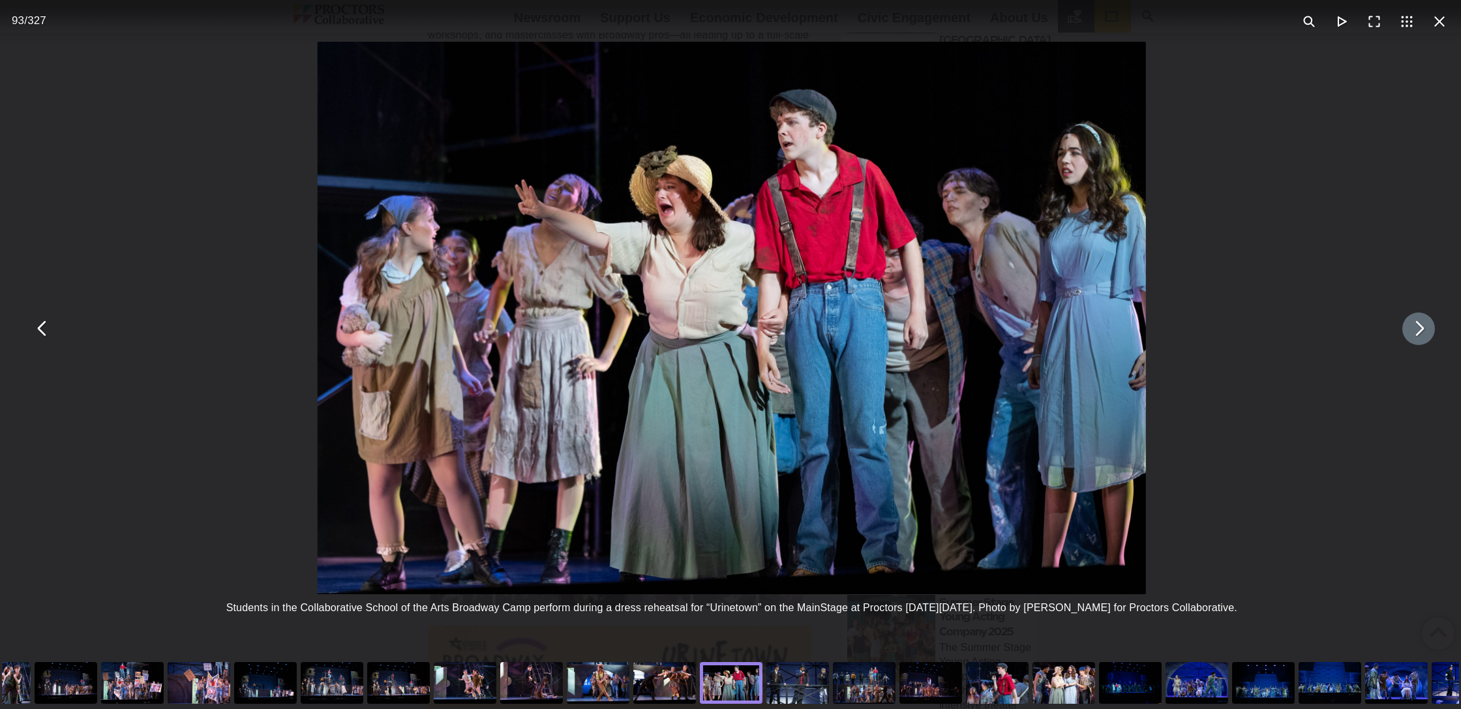
click at [1431, 327] on button "You can close this modal content with the ESC key" at bounding box center [1419, 328] width 33 height 33
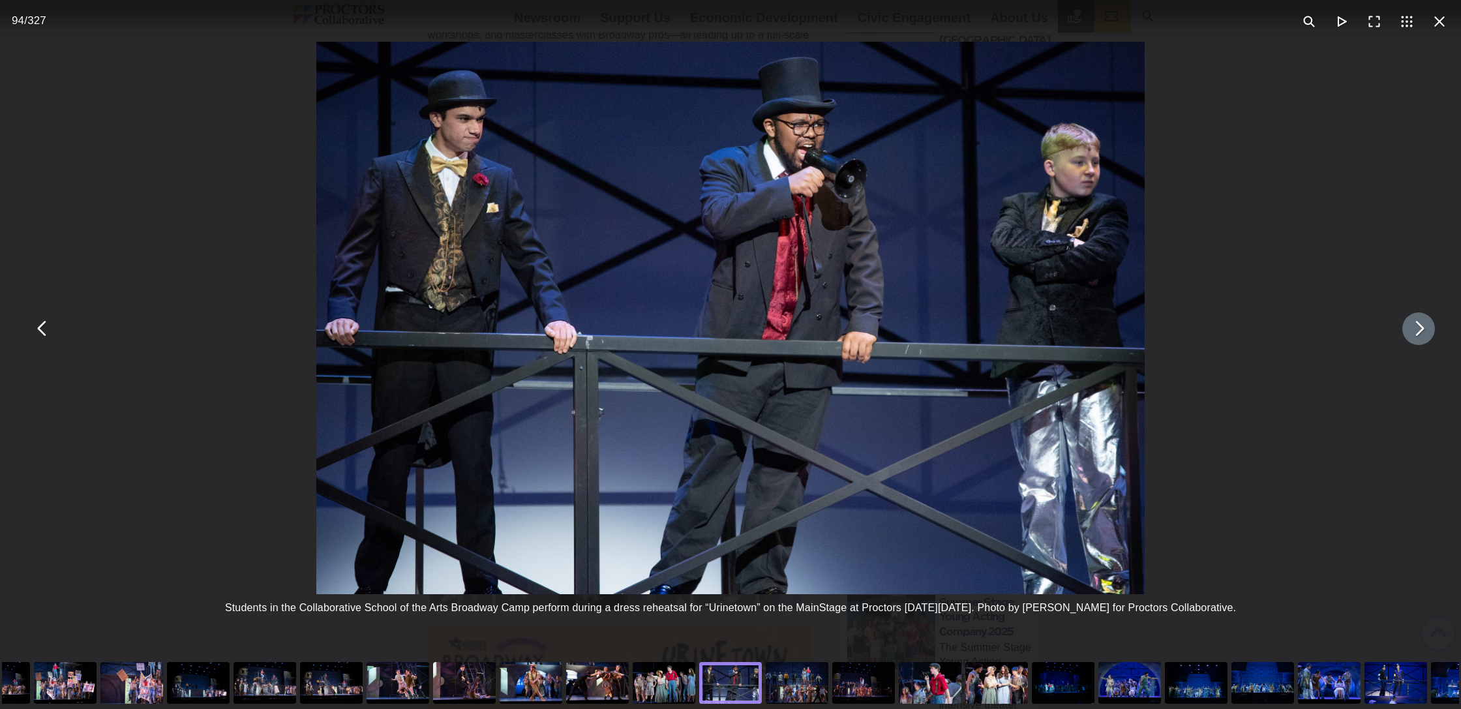
click at [1431, 327] on button "You can close this modal content with the ESC key" at bounding box center [1419, 328] width 33 height 33
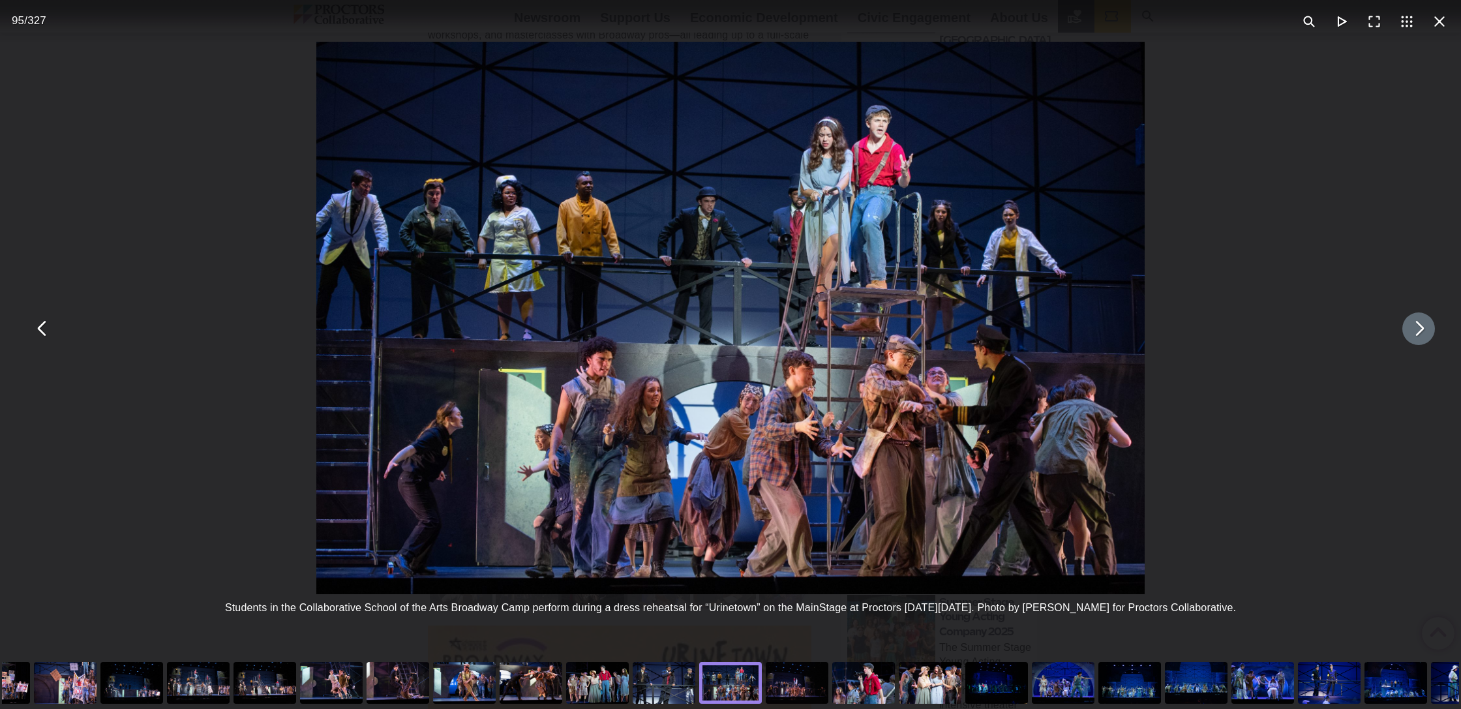
click at [1431, 327] on button "You can close this modal content with the ESC key" at bounding box center [1419, 328] width 33 height 33
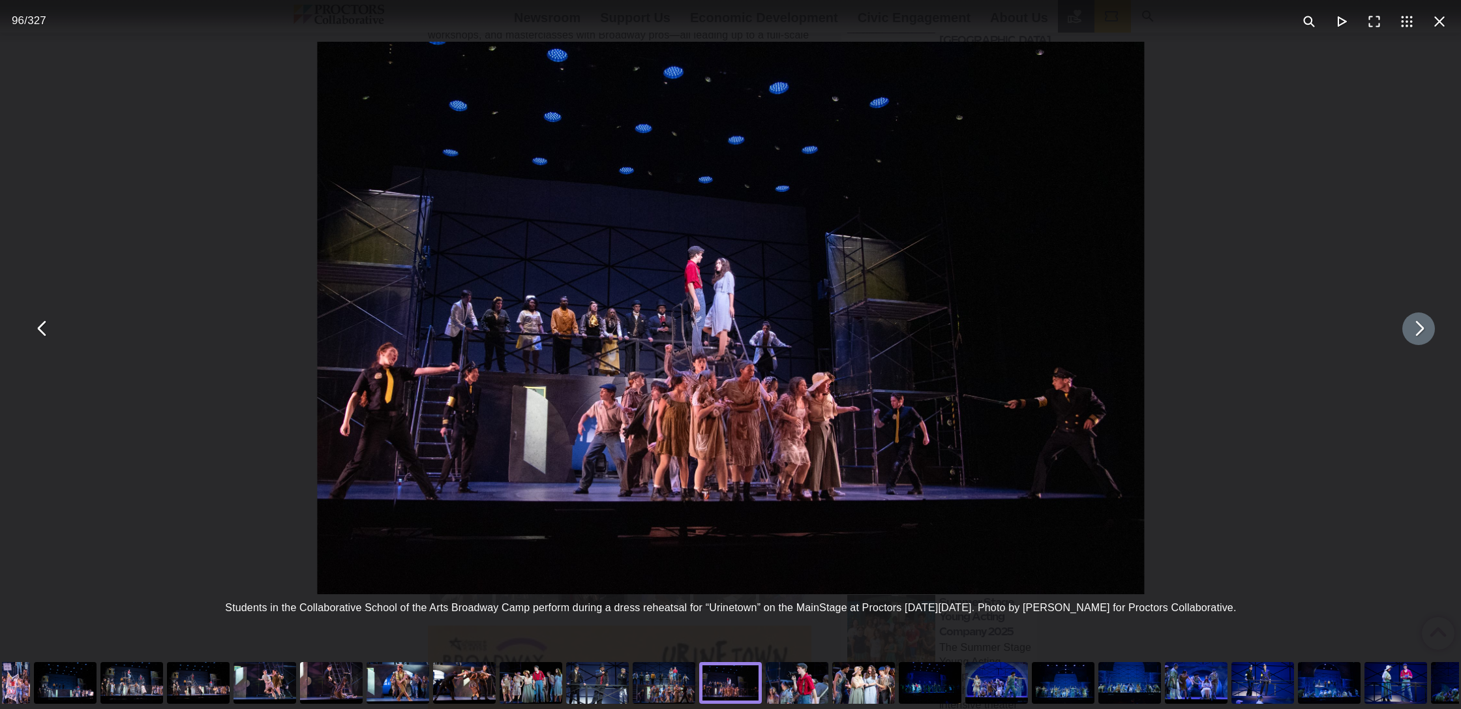
click at [1431, 327] on button "You can close this modal content with the ESC key" at bounding box center [1419, 328] width 33 height 33
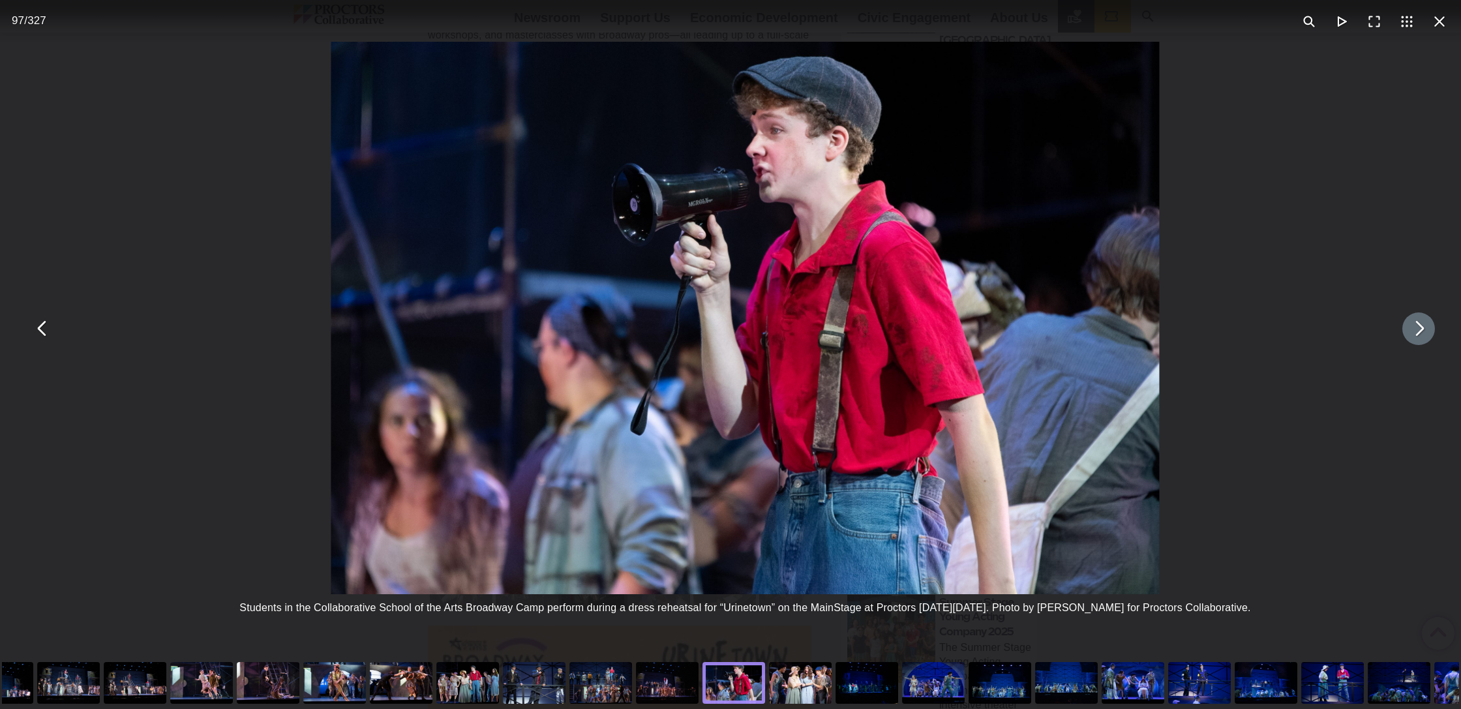
click at [1431, 327] on button "You can close this modal content with the ESC key" at bounding box center [1419, 328] width 33 height 33
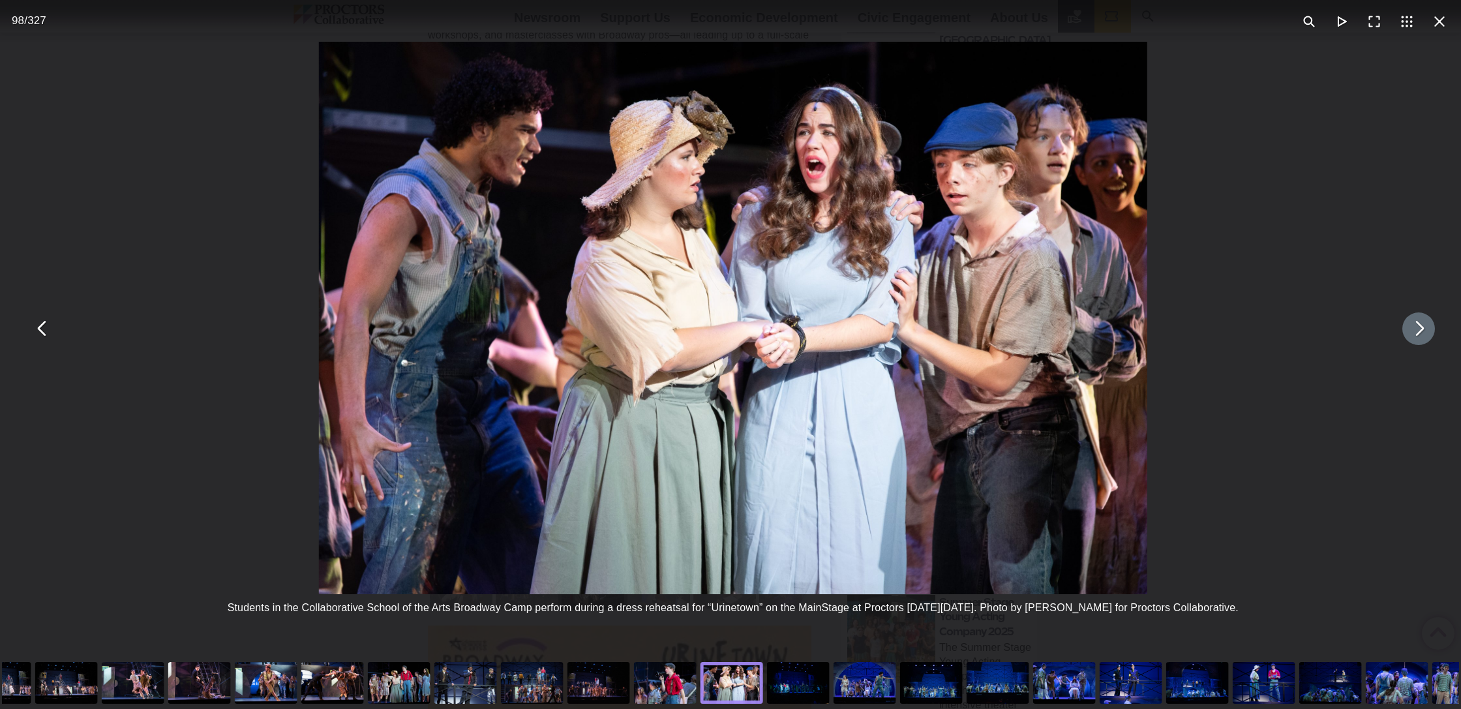
click at [1431, 327] on button "You can close this modal content with the ESC key" at bounding box center [1419, 328] width 33 height 33
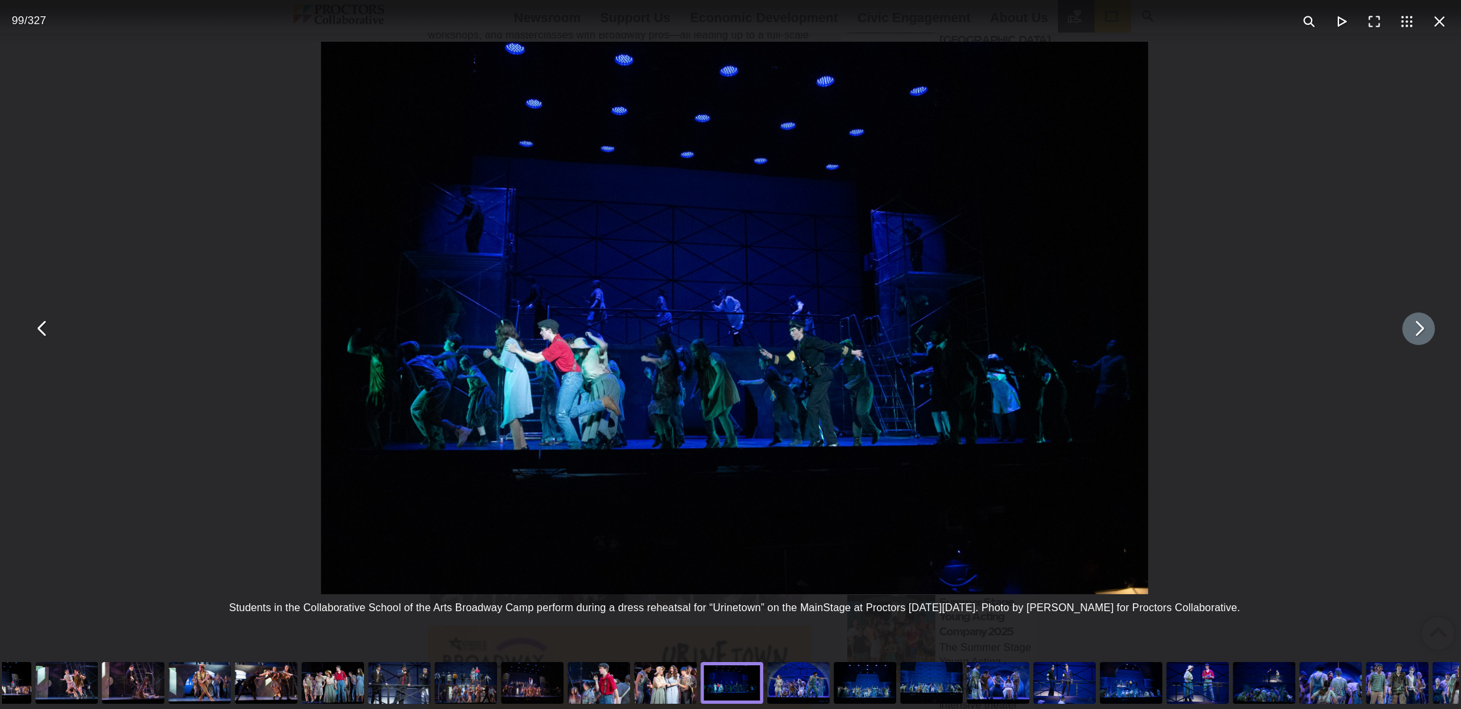
click at [1431, 327] on button "You can close this modal content with the ESC key" at bounding box center [1419, 328] width 33 height 33
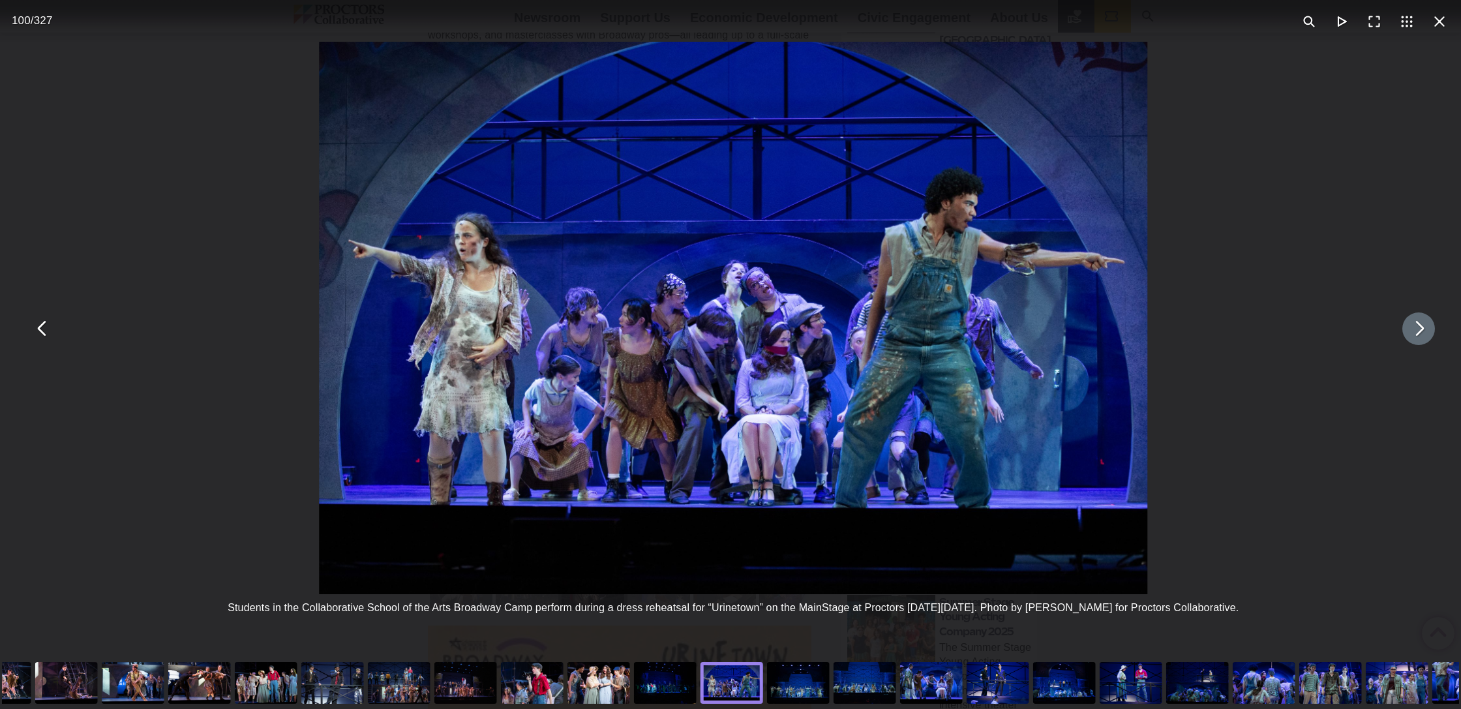
click at [1431, 327] on button "You can close this modal content with the ESC key" at bounding box center [1419, 328] width 33 height 33
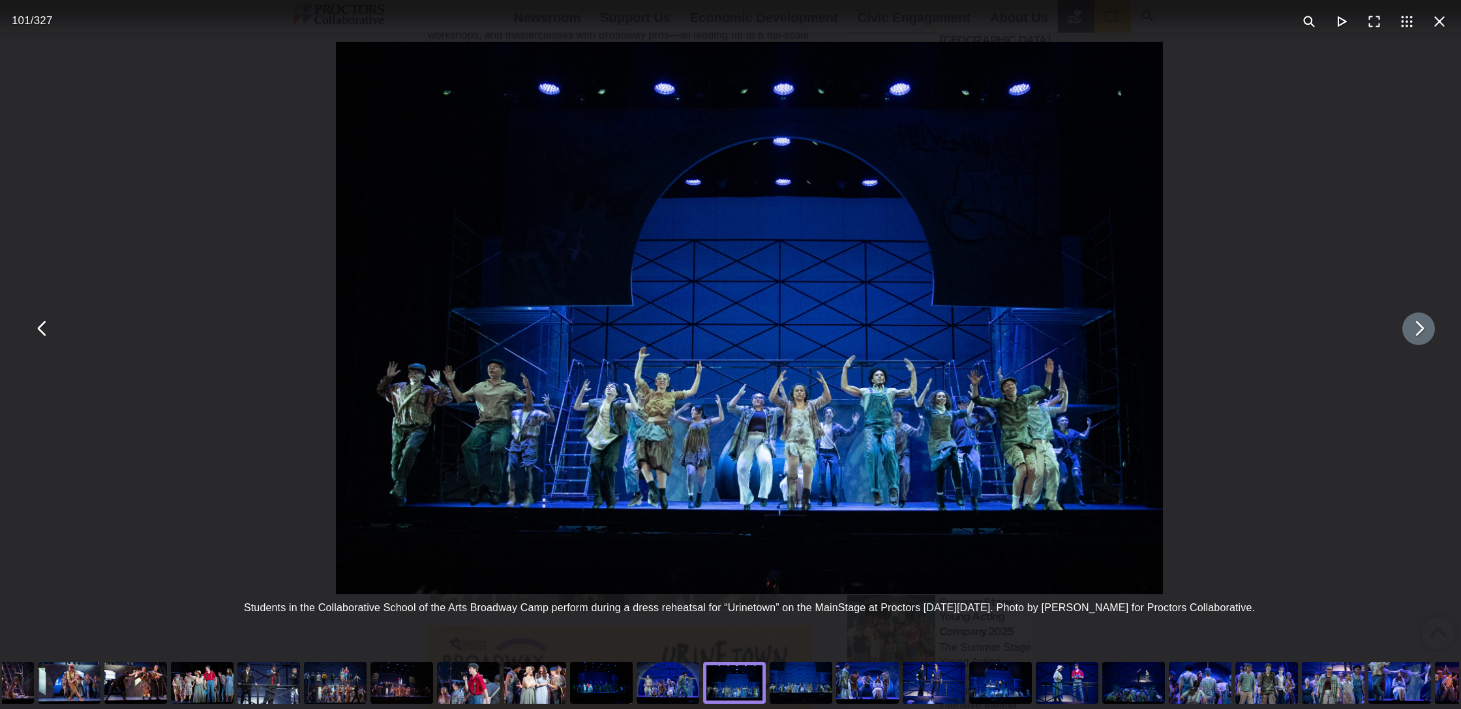
click at [1431, 327] on button "You can close this modal content with the ESC key" at bounding box center [1419, 328] width 33 height 33
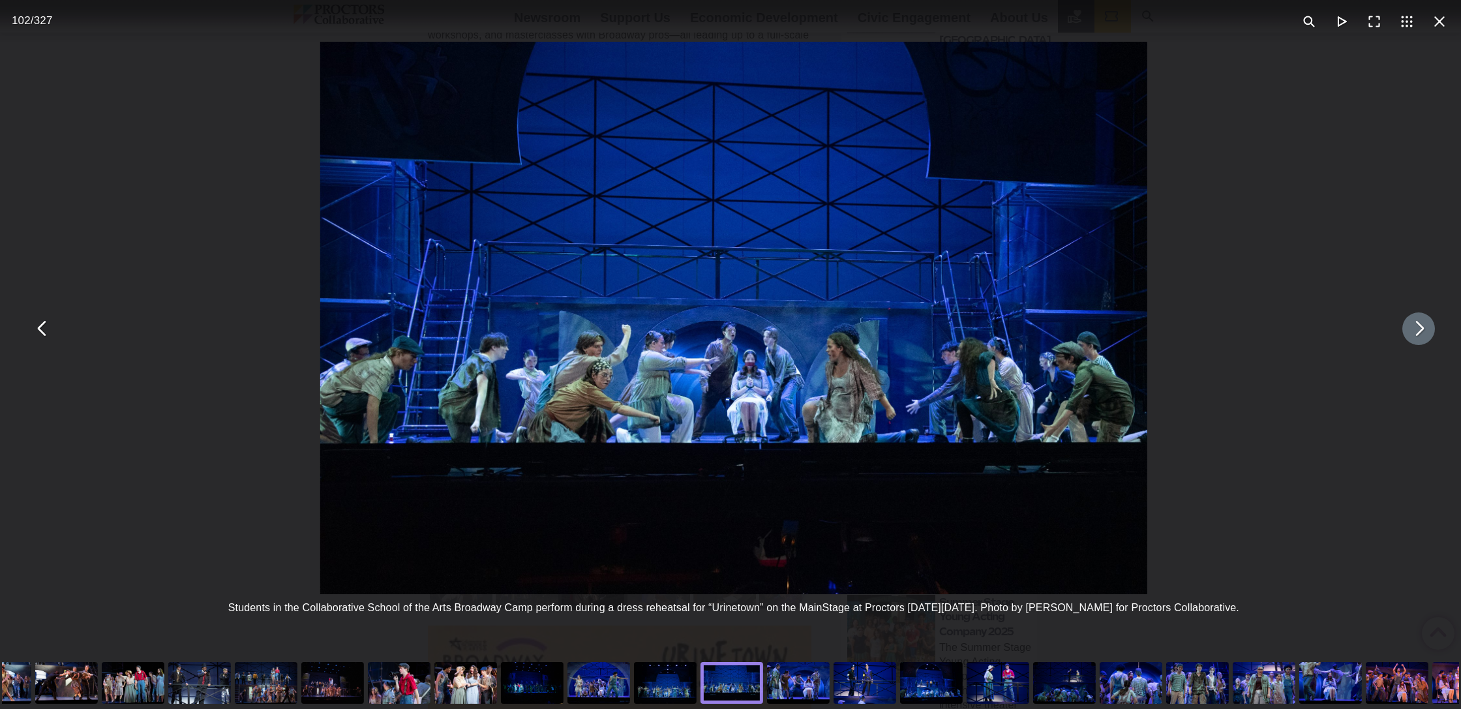
click at [1431, 327] on button "You can close this modal content with the ESC key" at bounding box center [1419, 328] width 33 height 33
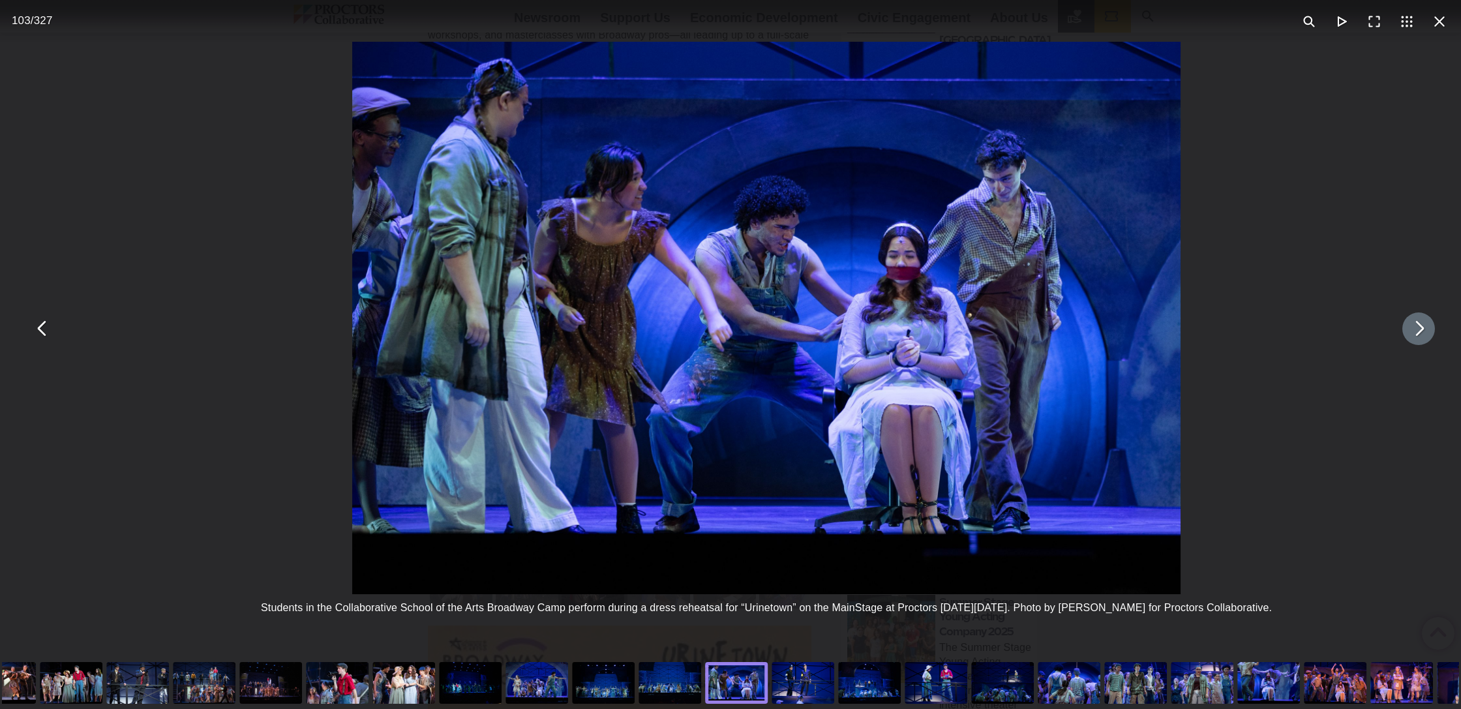
click at [1431, 327] on button "You can close this modal content with the ESC key" at bounding box center [1419, 328] width 33 height 33
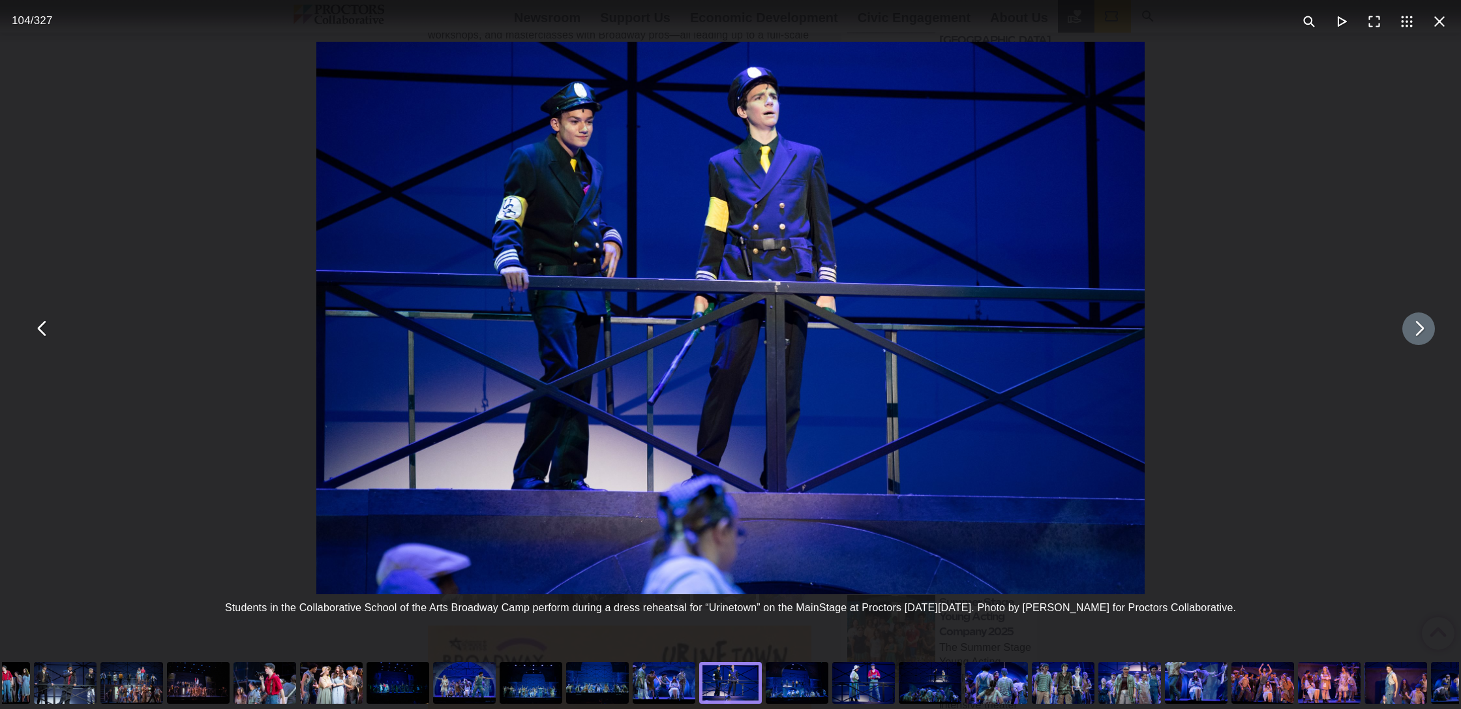
click at [1431, 327] on button "You can close this modal content with the ESC key" at bounding box center [1419, 328] width 33 height 33
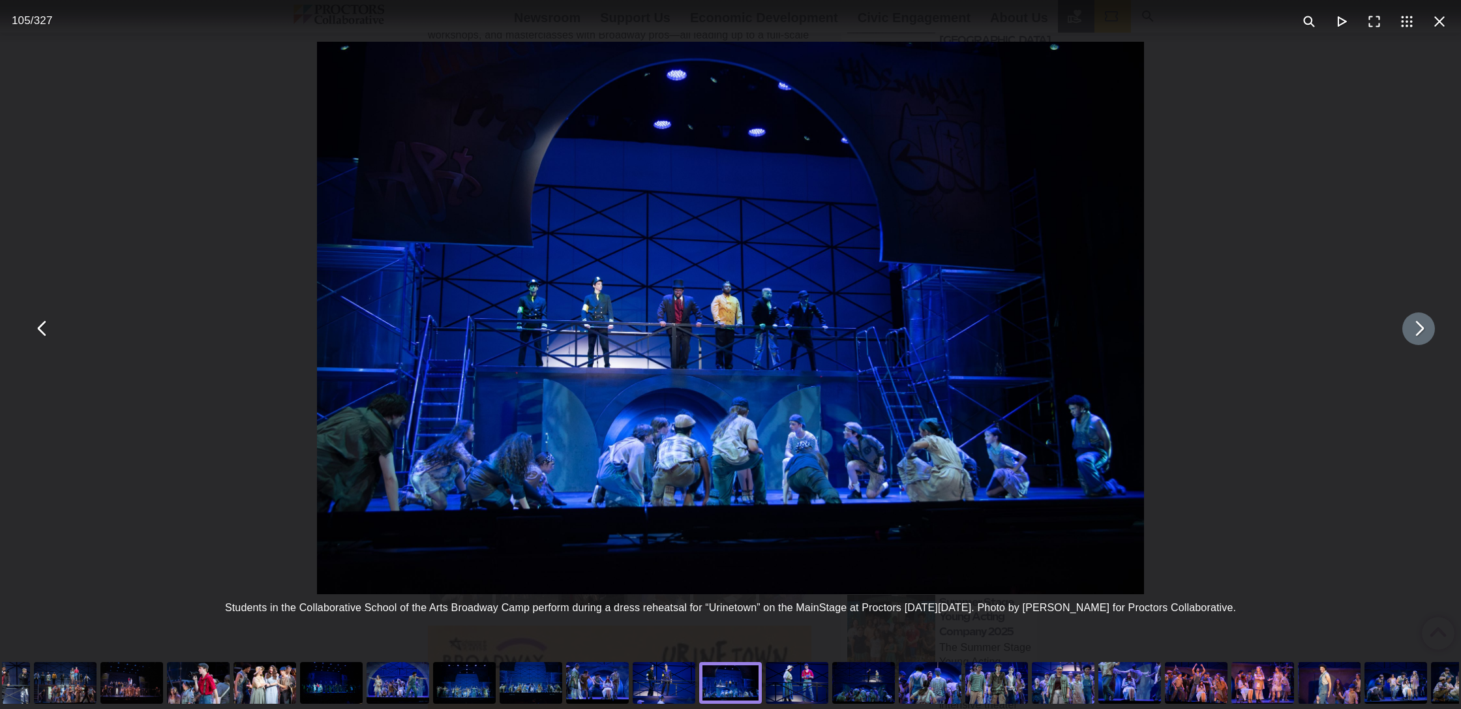
click at [1431, 327] on button "You can close this modal content with the ESC key" at bounding box center [1419, 328] width 33 height 33
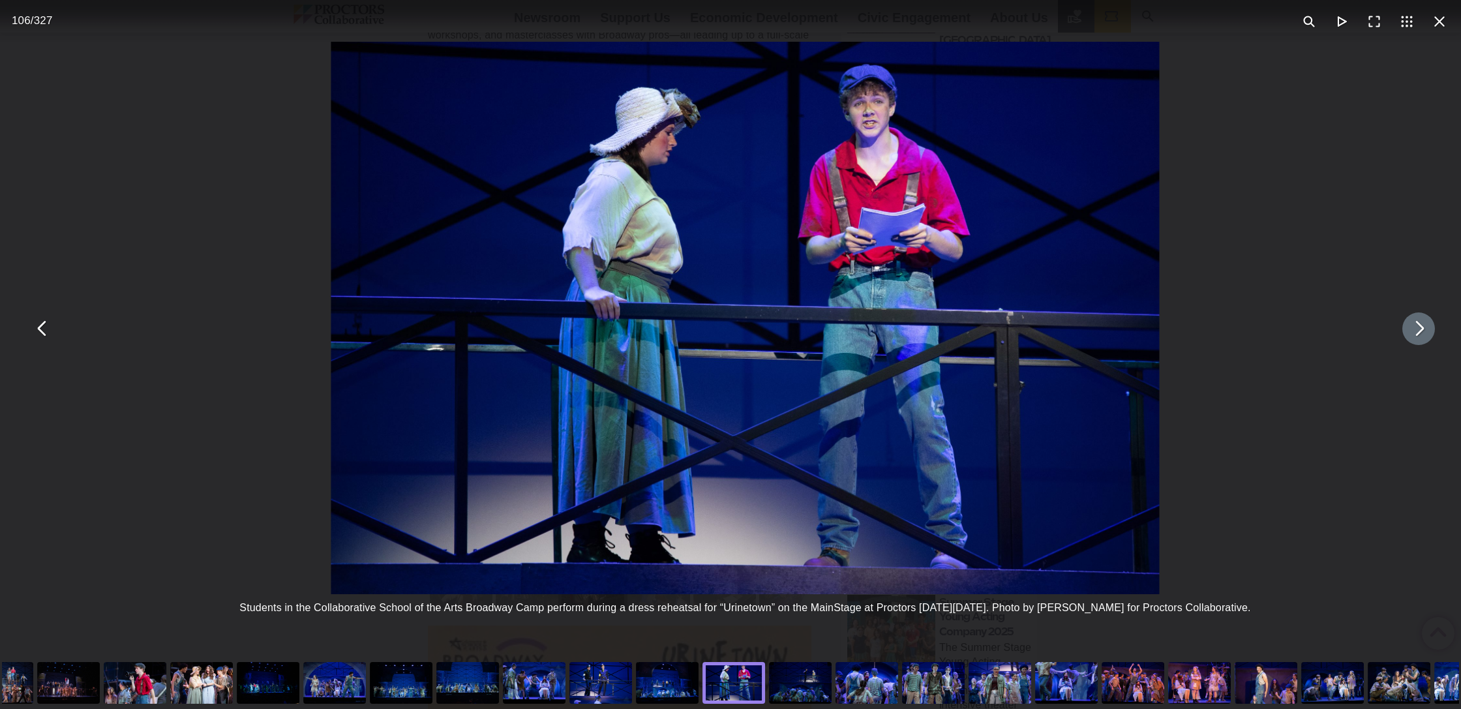
click at [1431, 327] on button "You can close this modal content with the ESC key" at bounding box center [1419, 328] width 33 height 33
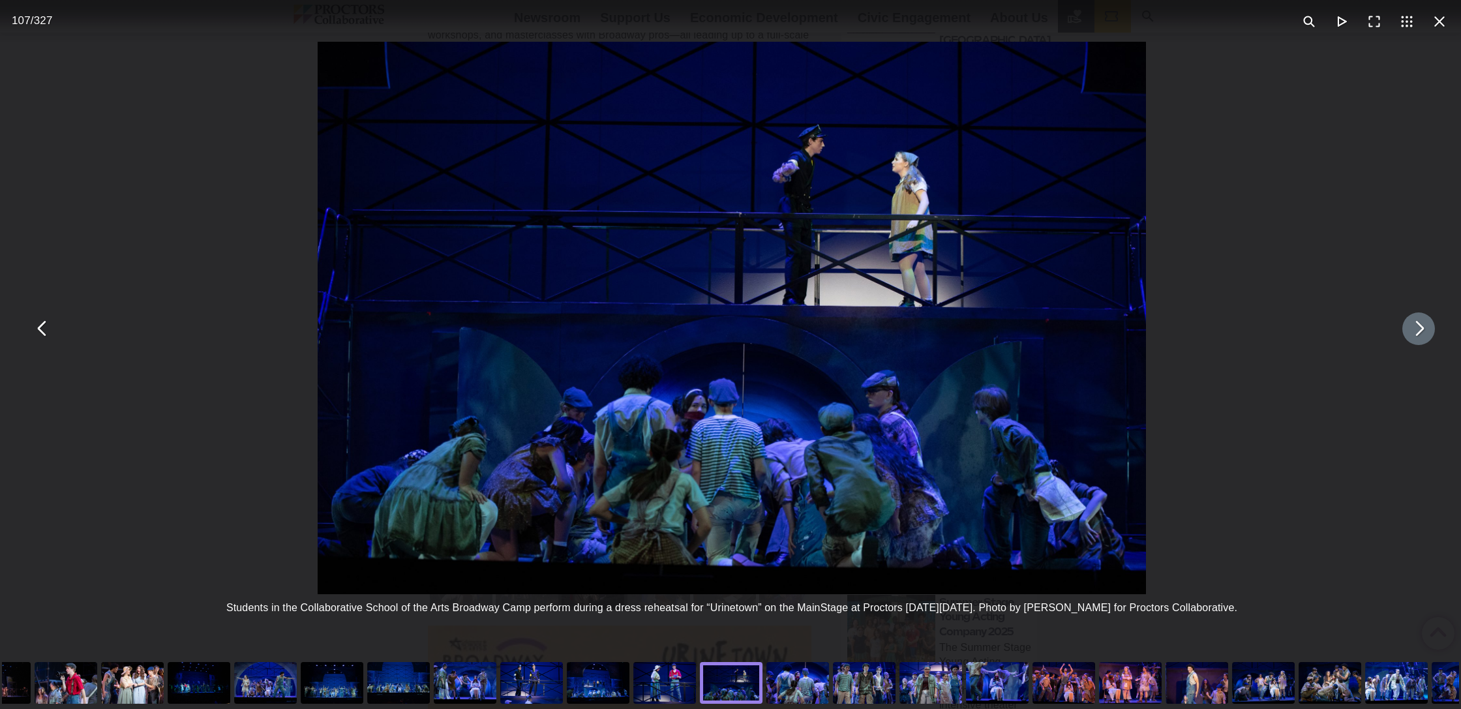
click at [1431, 327] on button "You can close this modal content with the ESC key" at bounding box center [1419, 328] width 33 height 33
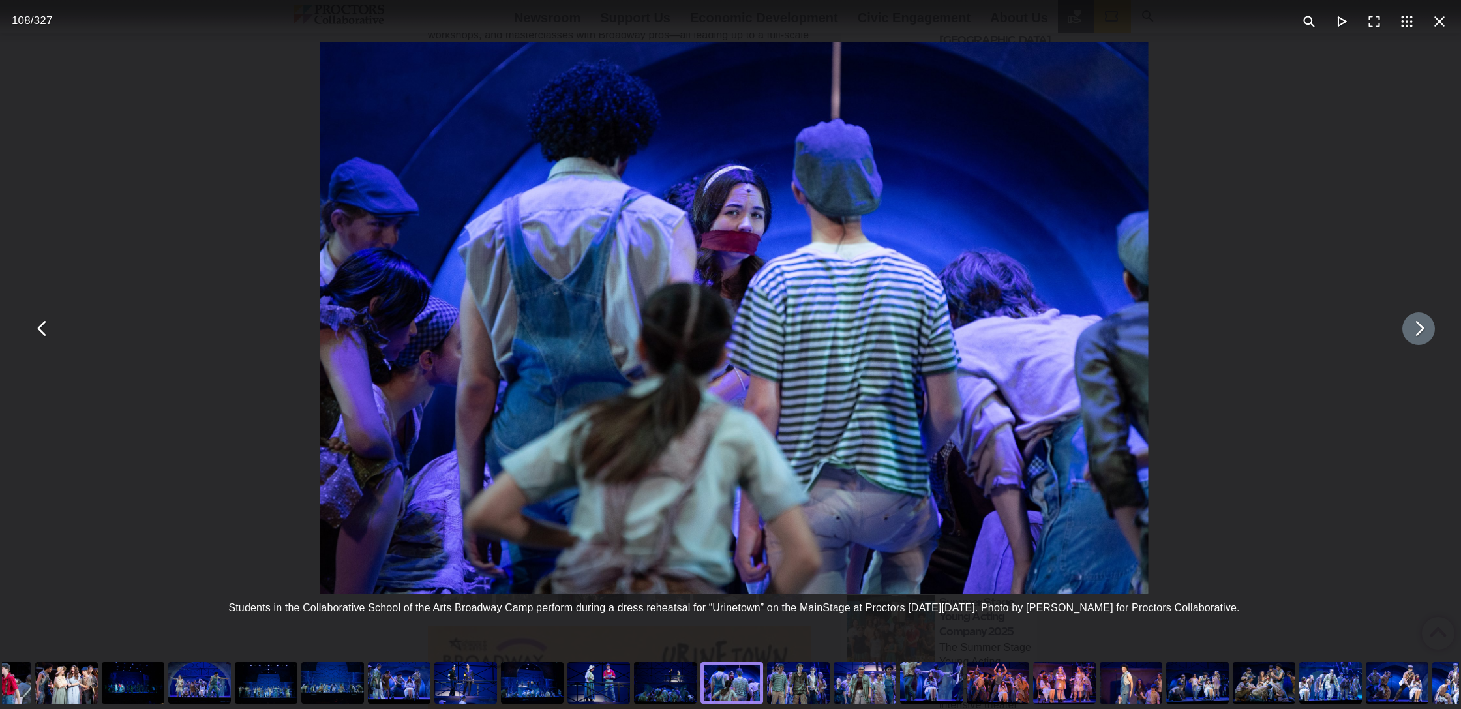
click at [1431, 327] on button "You can close this modal content with the ESC key" at bounding box center [1419, 328] width 33 height 33
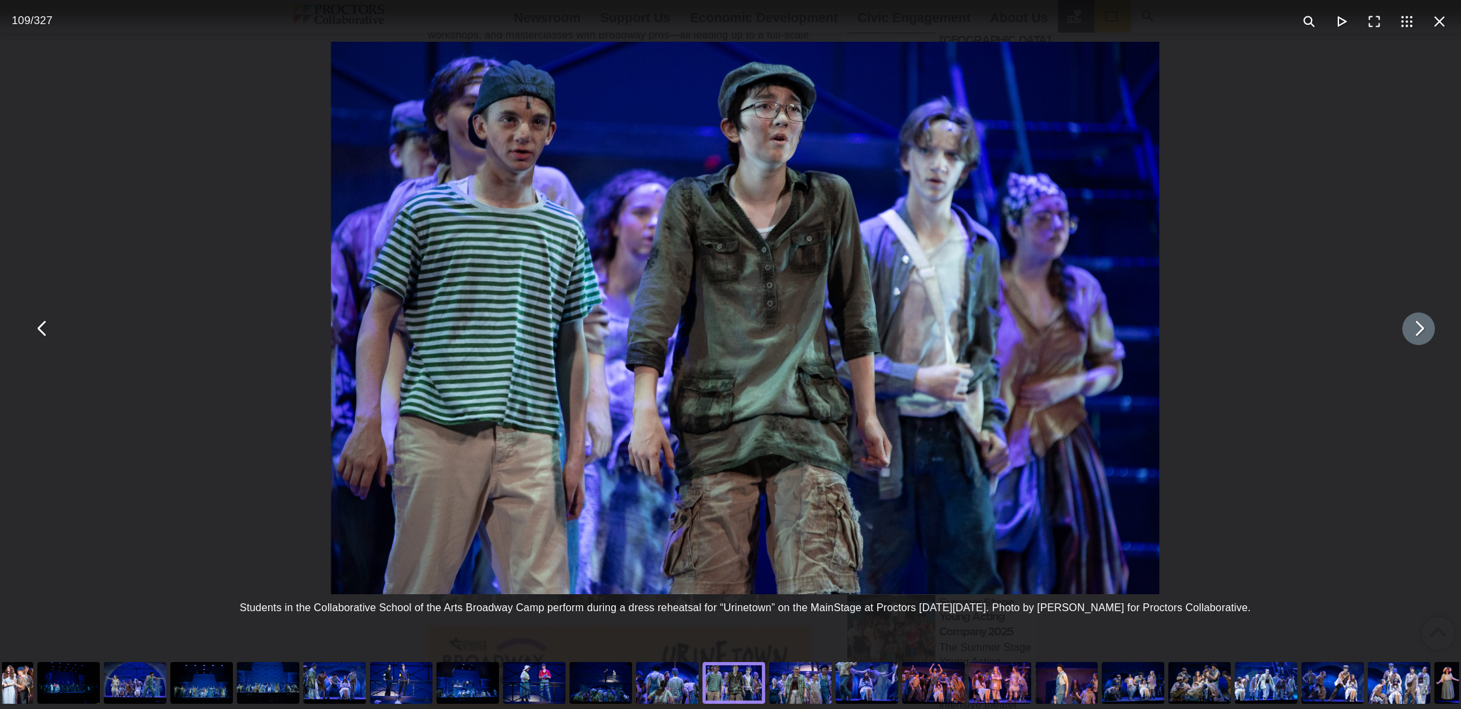
click at [1431, 327] on button "You can close this modal content with the ESC key" at bounding box center [1419, 328] width 33 height 33
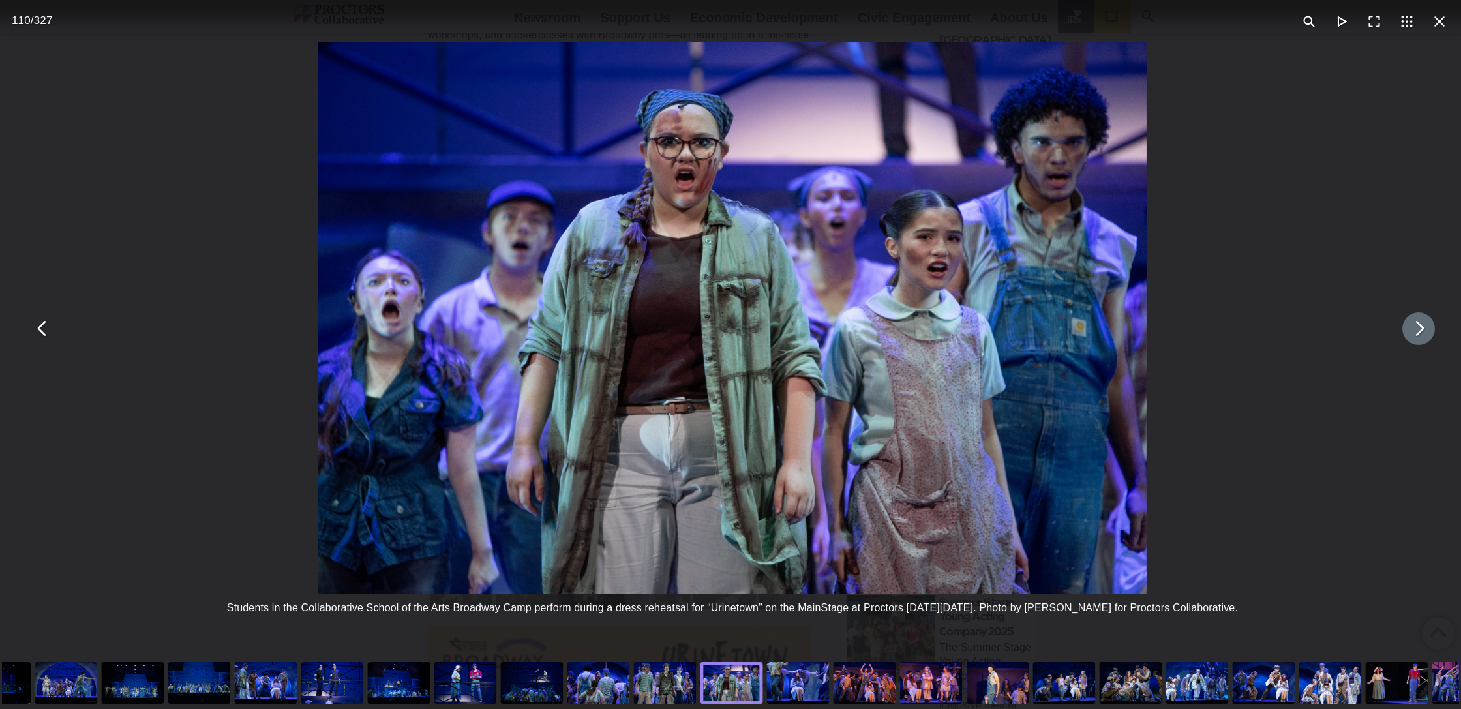
click at [1431, 327] on button "You can close this modal content with the ESC key" at bounding box center [1419, 328] width 33 height 33
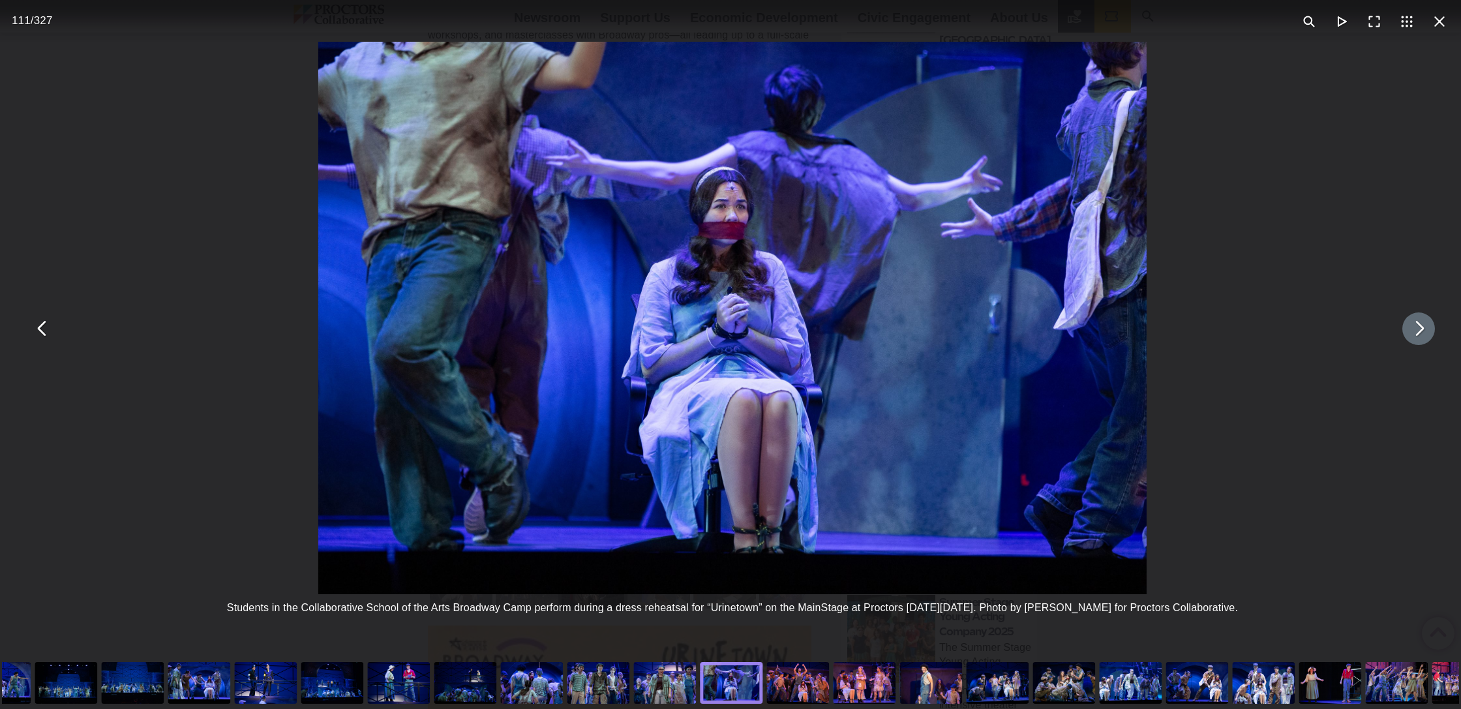
click at [1431, 327] on button "You can close this modal content with the ESC key" at bounding box center [1419, 328] width 33 height 33
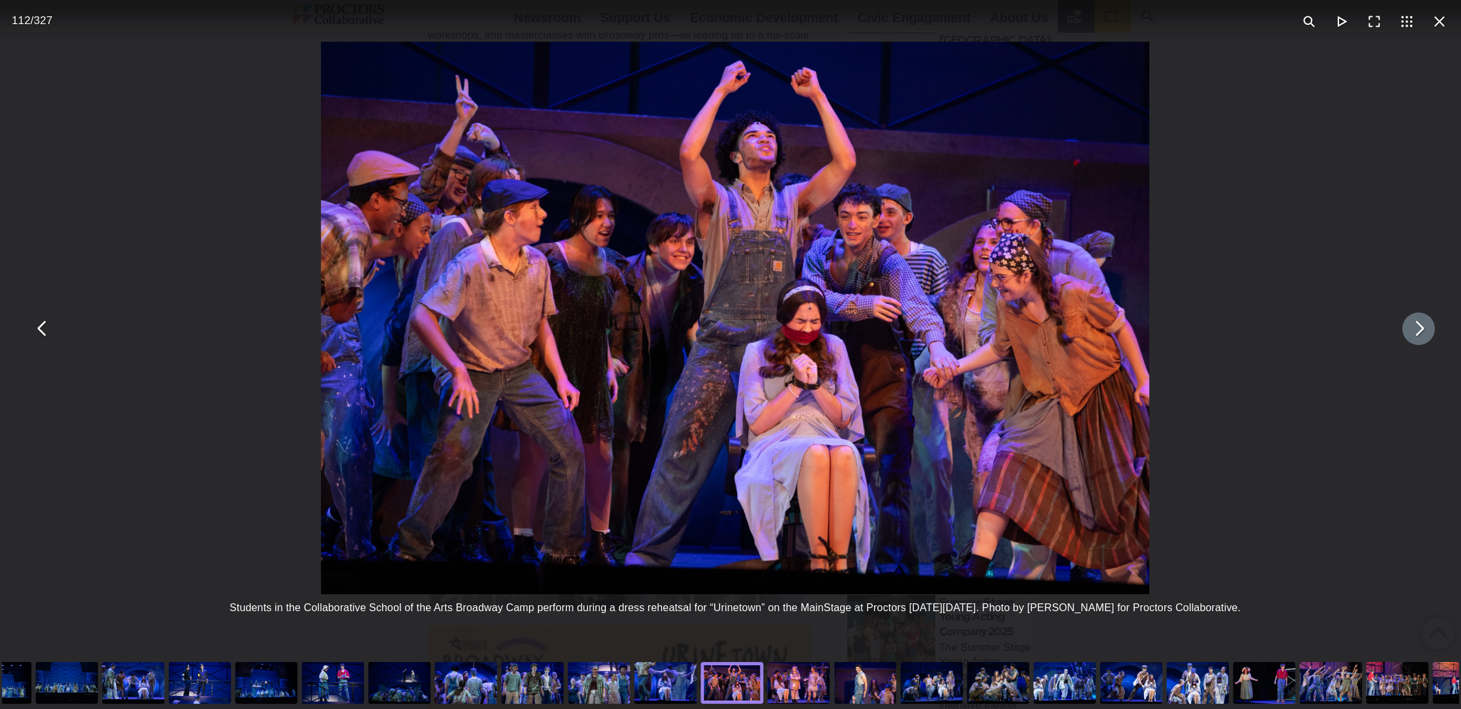
click at [1431, 327] on button "You can close this modal content with the ESC key" at bounding box center [1419, 328] width 33 height 33
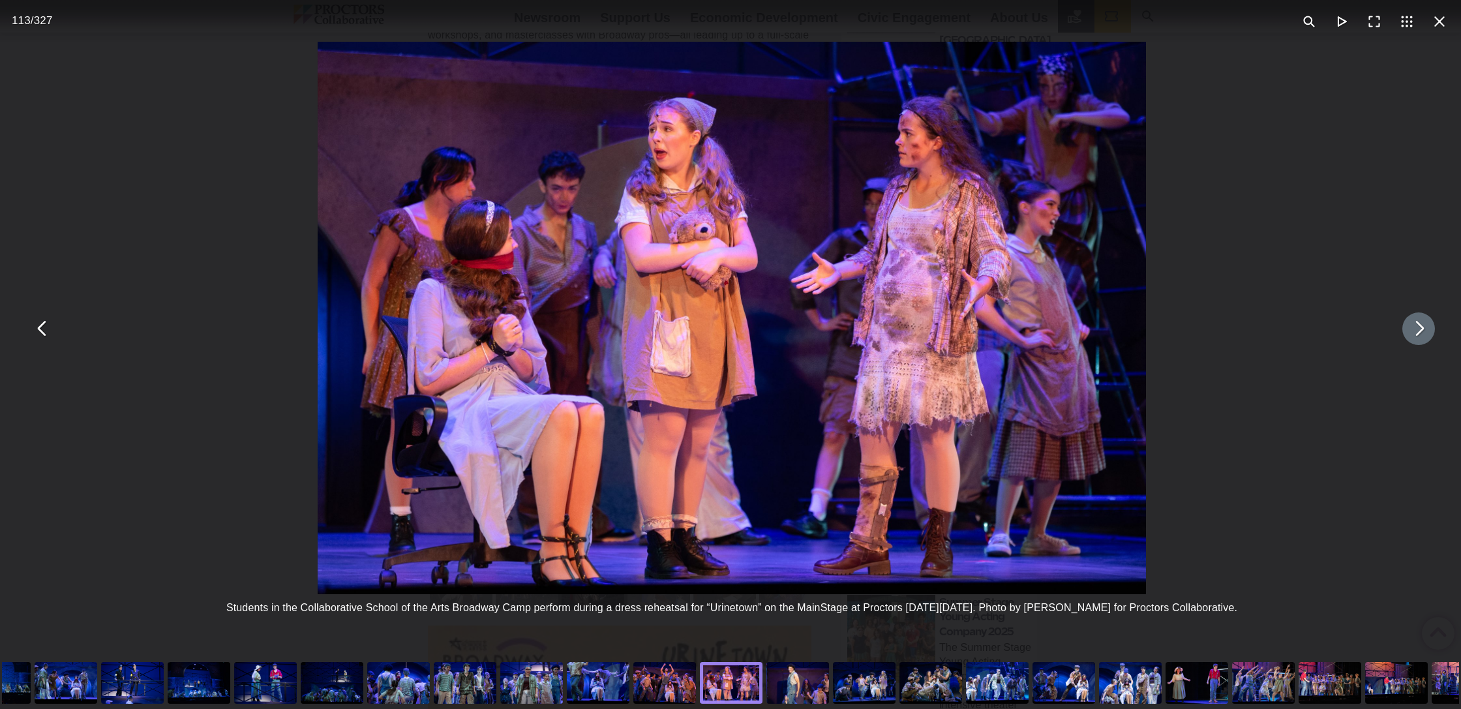
click at [1431, 327] on button "You can close this modal content with the ESC key" at bounding box center [1419, 328] width 33 height 33
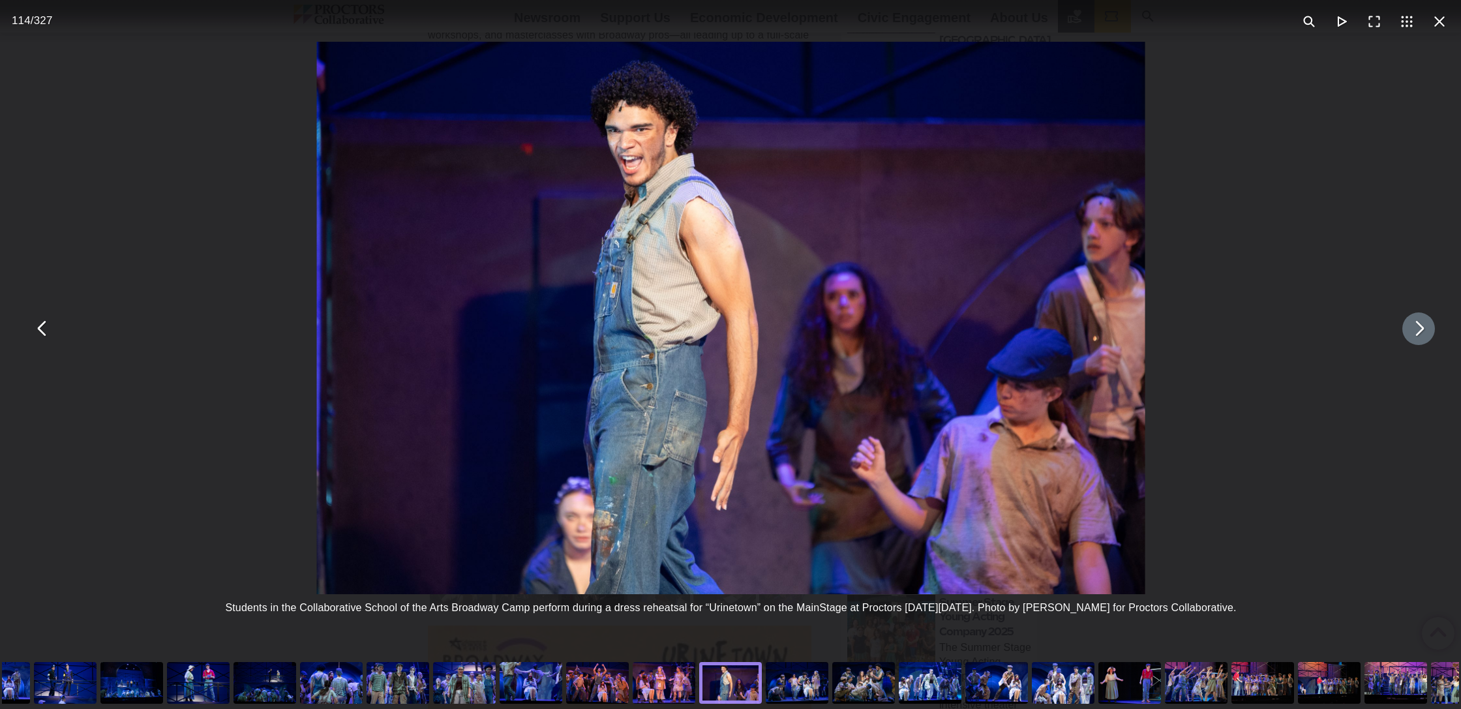
click at [1431, 327] on button "You can close this modal content with the ESC key" at bounding box center [1419, 328] width 33 height 33
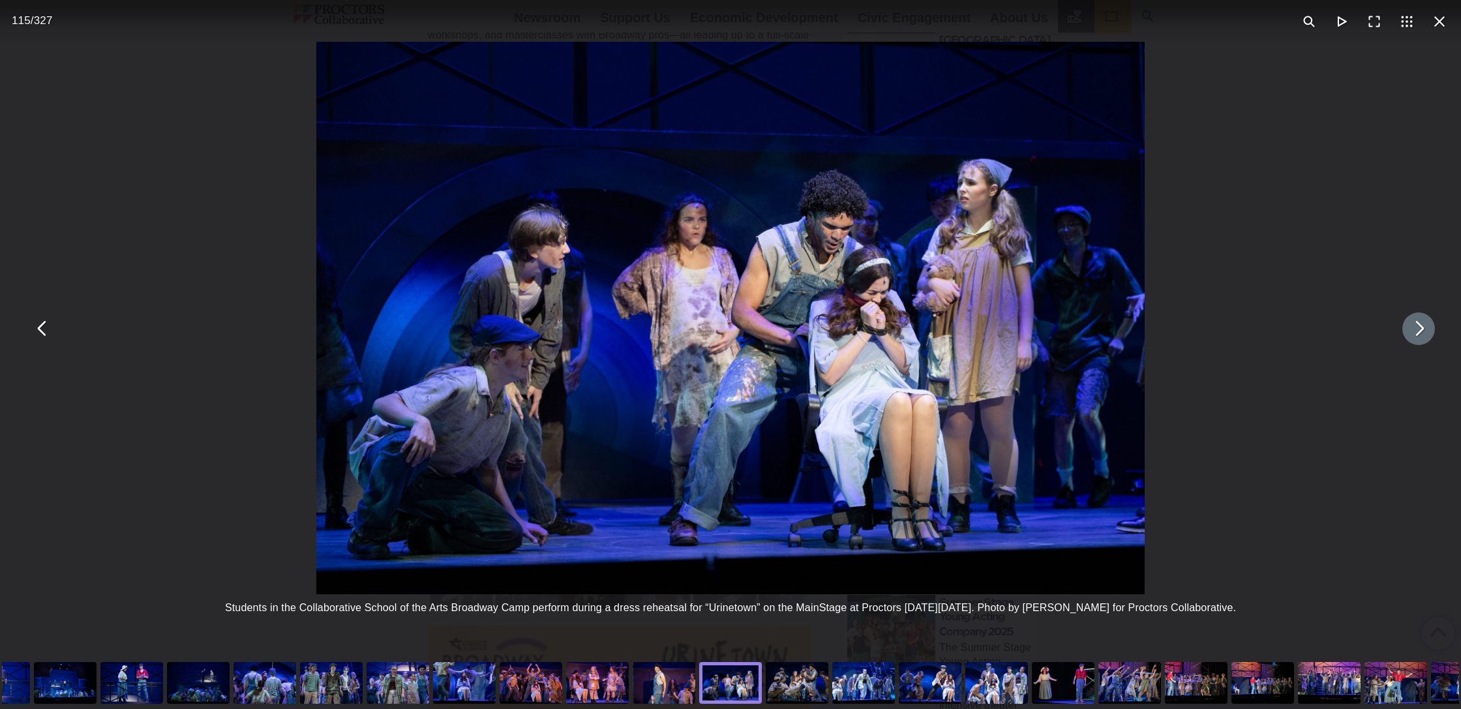
click at [1431, 327] on button "You can close this modal content with the ESC key" at bounding box center [1419, 328] width 33 height 33
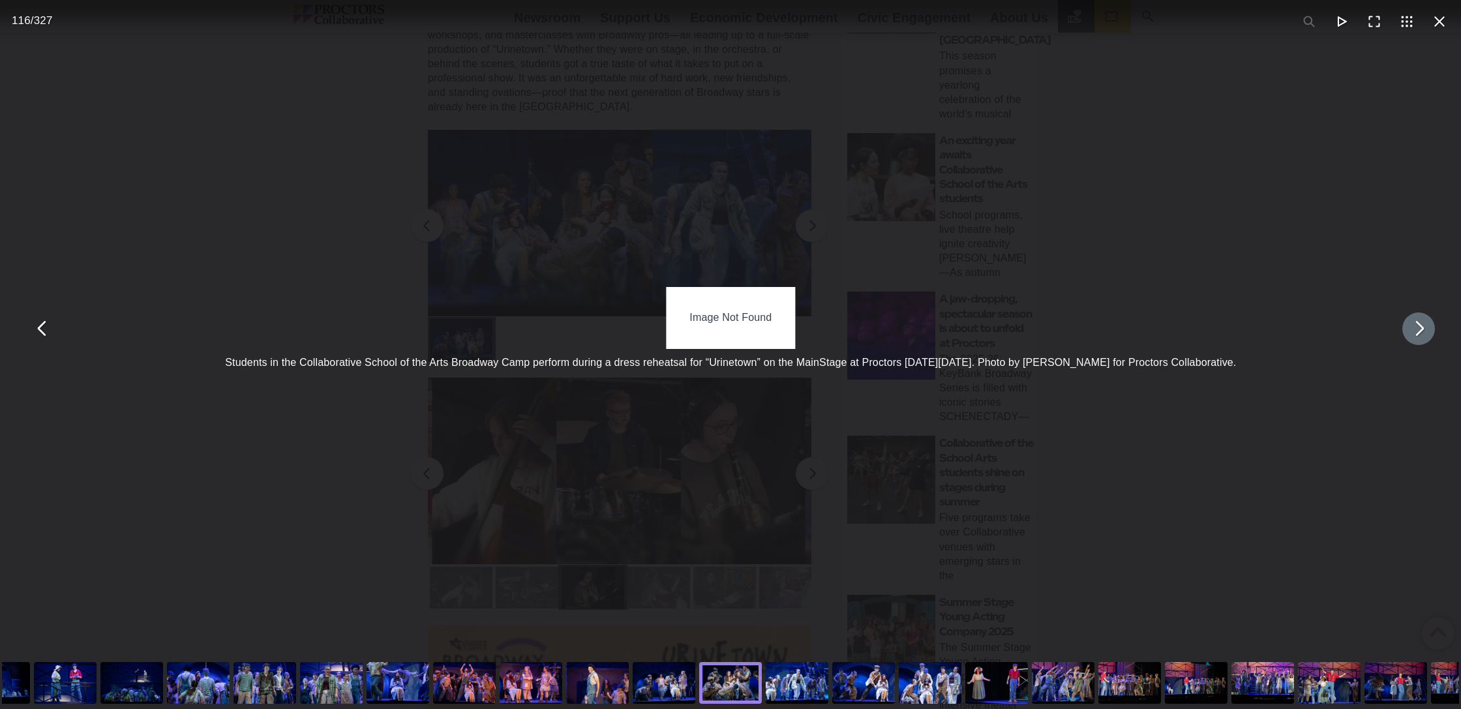
click at [1431, 327] on button "You can close this modal content with the ESC key" at bounding box center [1419, 328] width 33 height 33
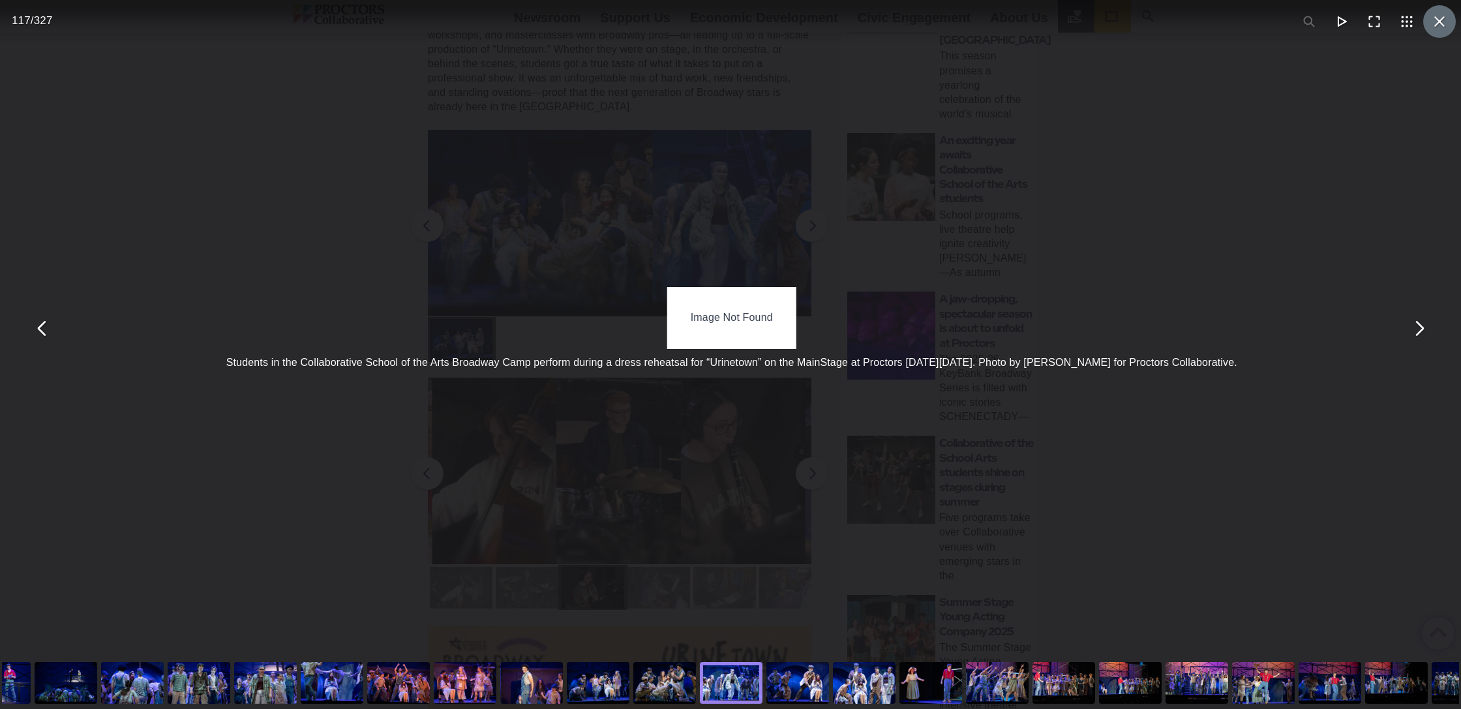
click at [1446, 23] on button "You can close this modal content with the ESC key" at bounding box center [1439, 21] width 33 height 33
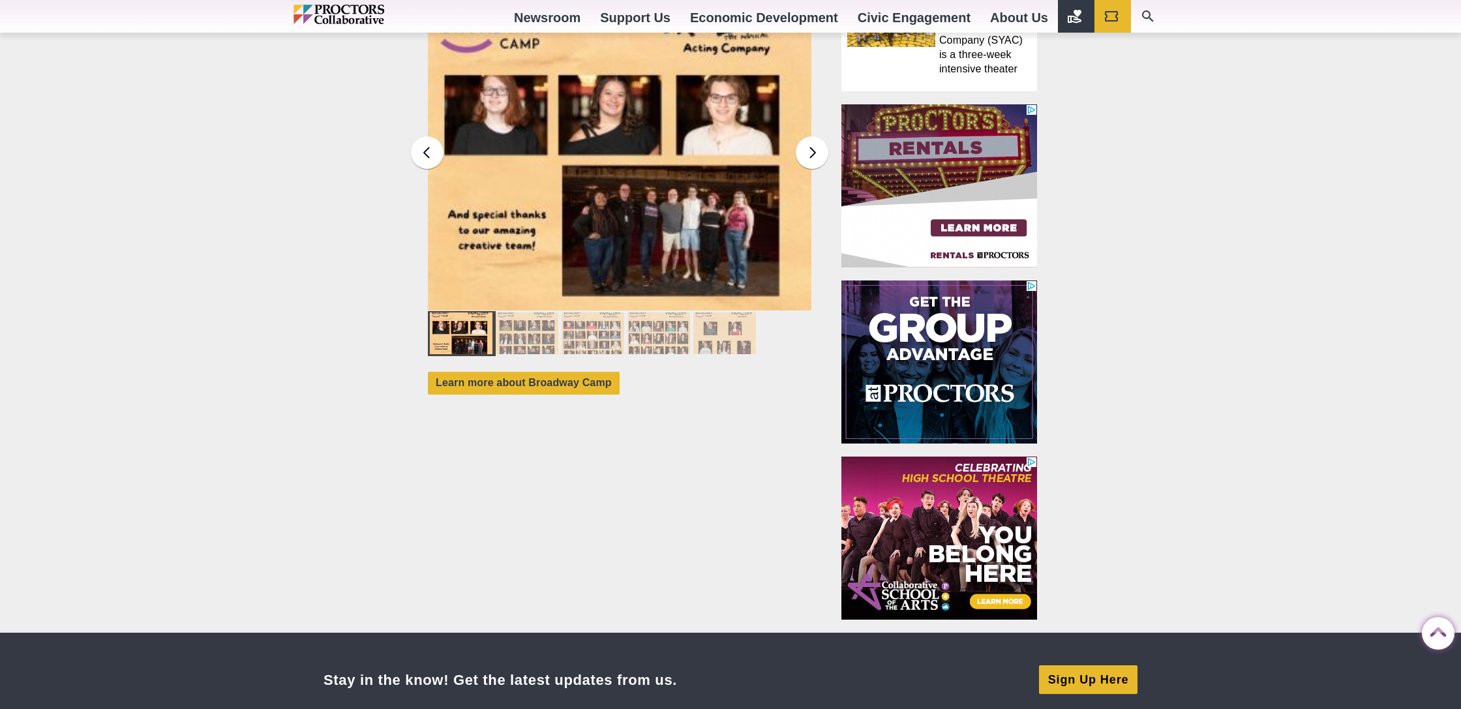
scroll to position [1106, 0]
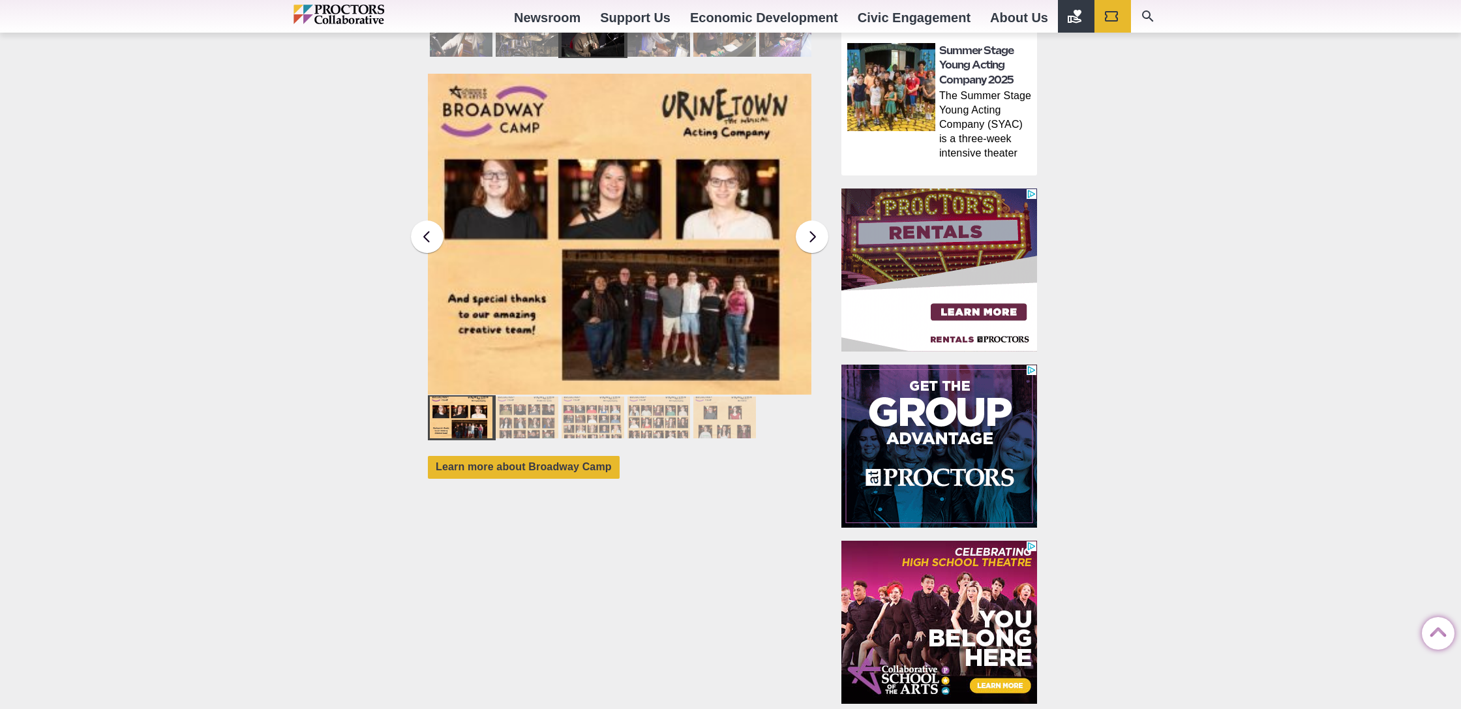
click at [656, 300] on img at bounding box center [620, 234] width 384 height 321
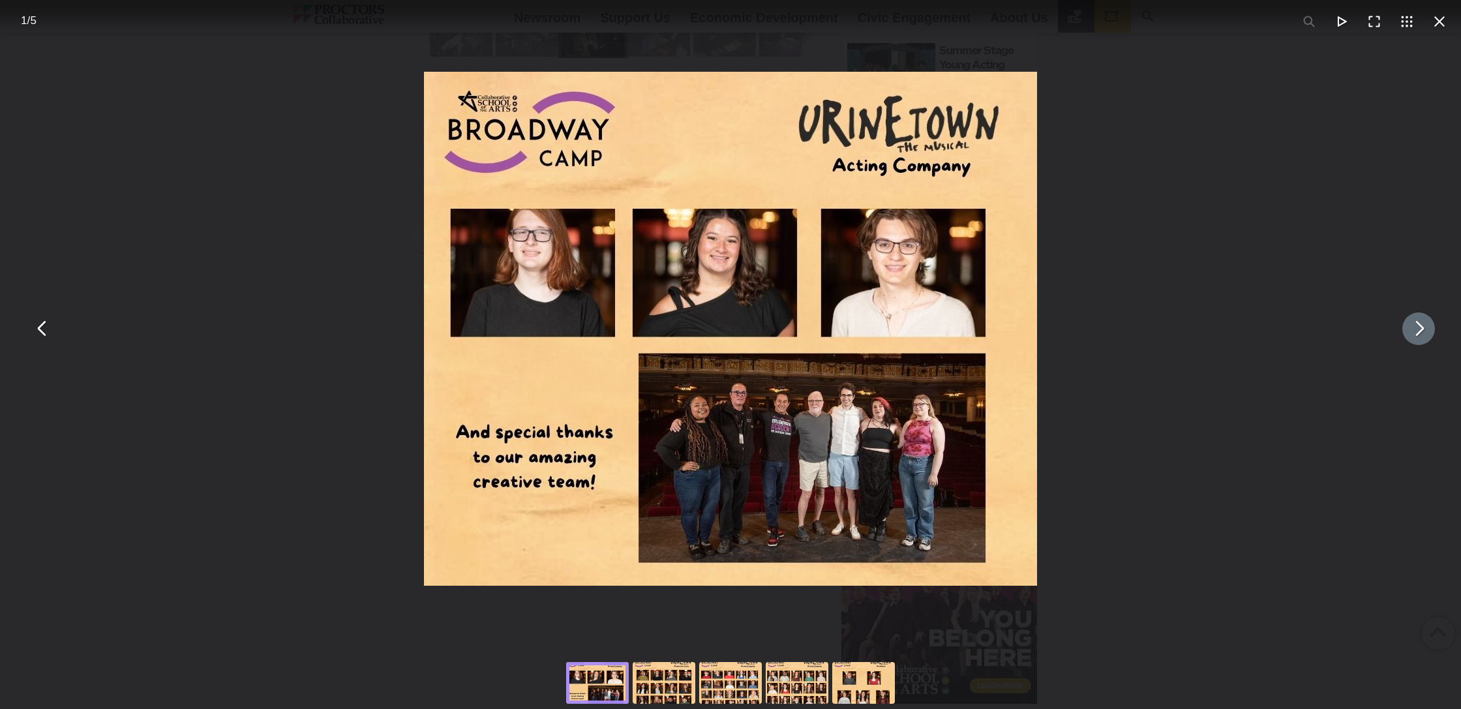
click at [1426, 336] on button "You can close this modal content with the ESC key" at bounding box center [1419, 328] width 33 height 33
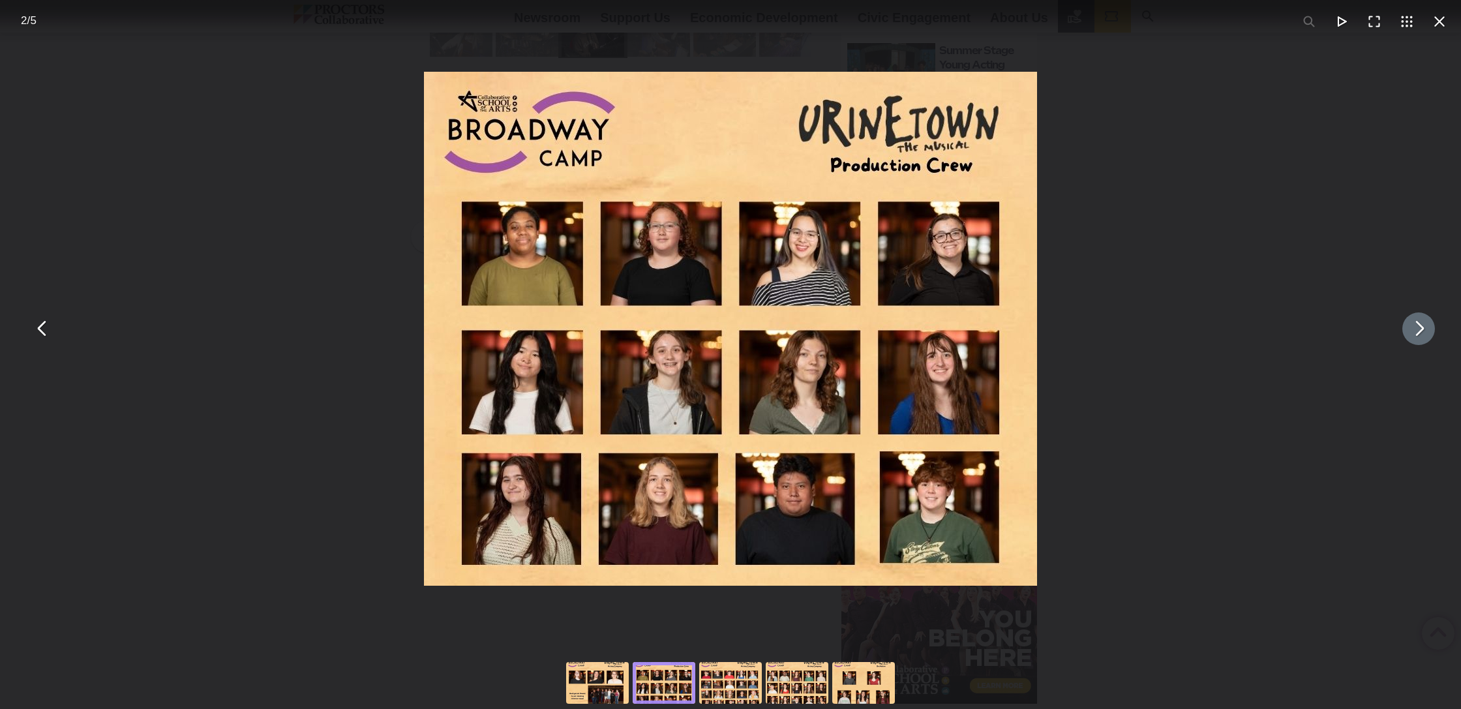
click at [63, 327] on div "You can close this modal content with the ESC key" at bounding box center [730, 328] width 1461 height 657
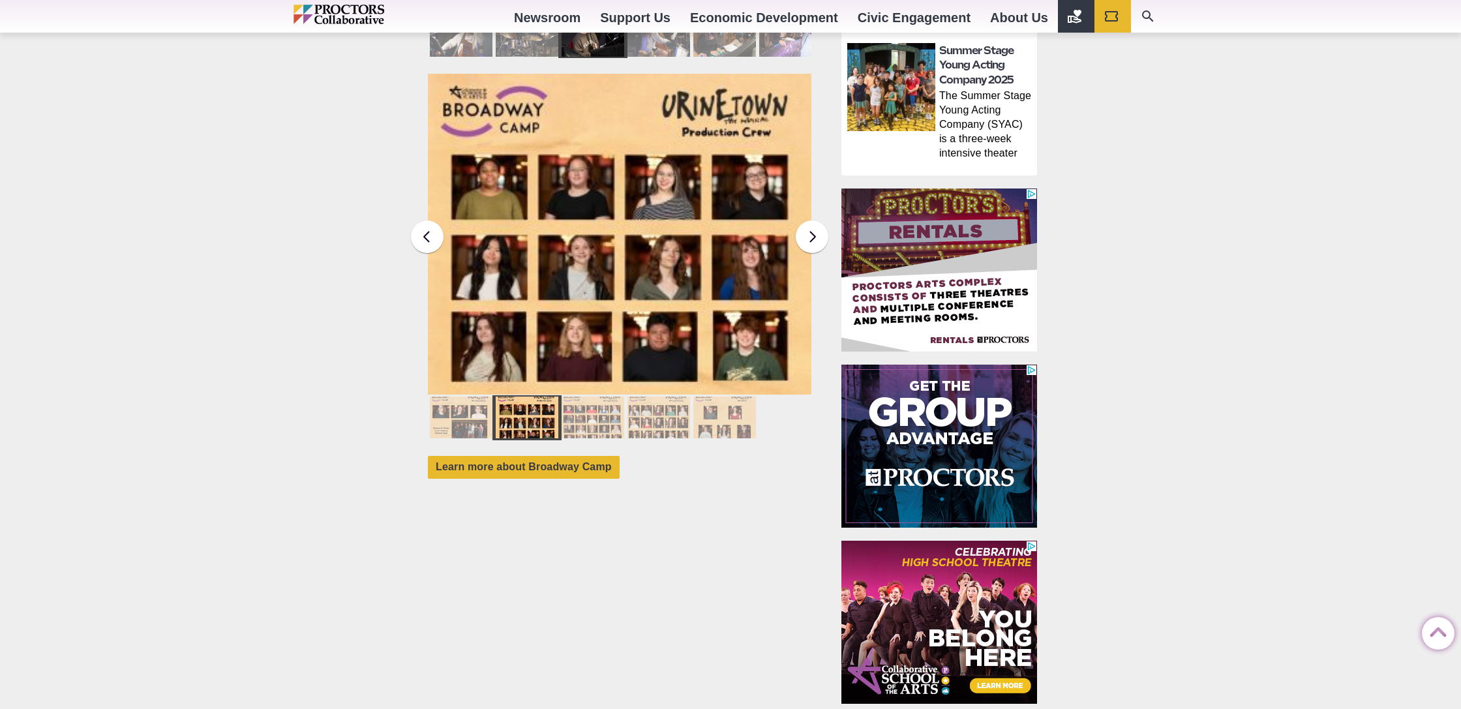
click at [444, 406] on div at bounding box center [461, 418] width 63 height 42
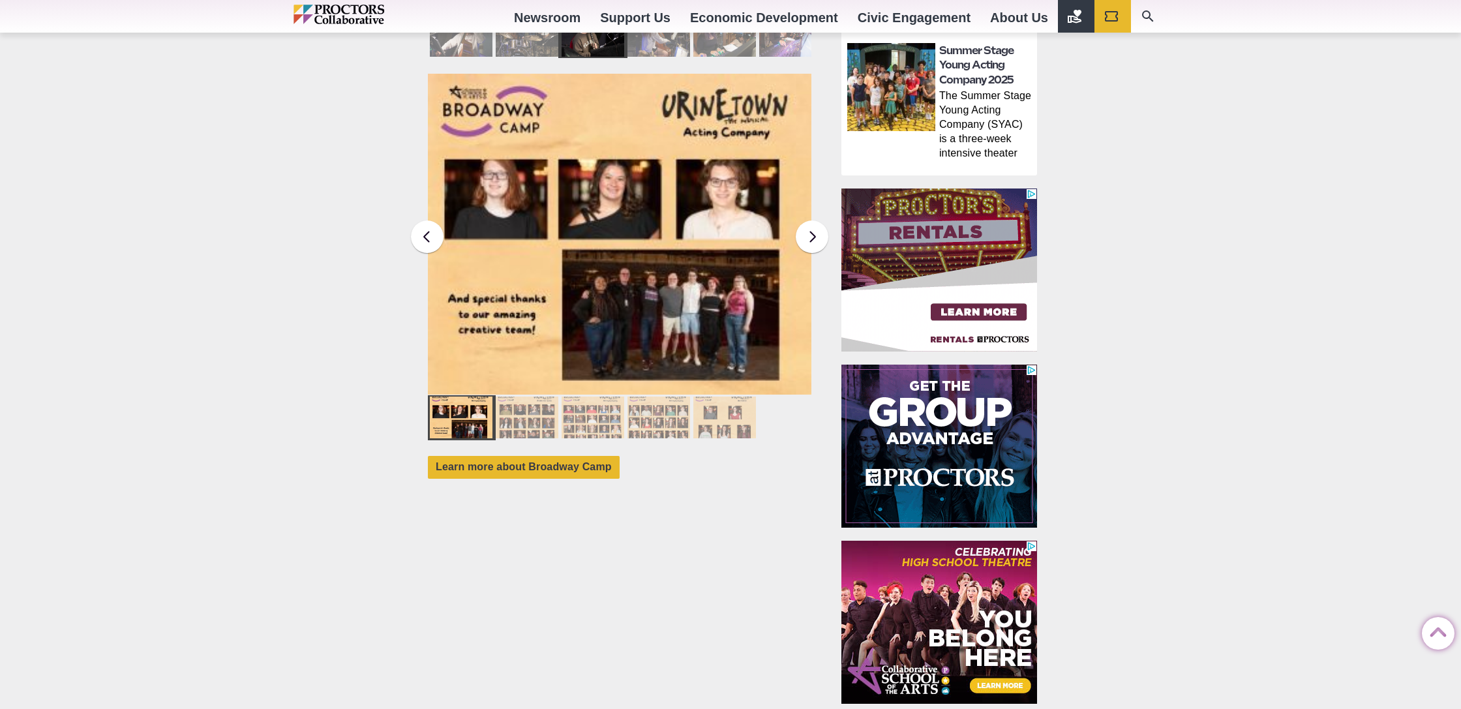
click at [452, 403] on div at bounding box center [461, 418] width 63 height 42
click at [675, 281] on img at bounding box center [620, 234] width 384 height 321
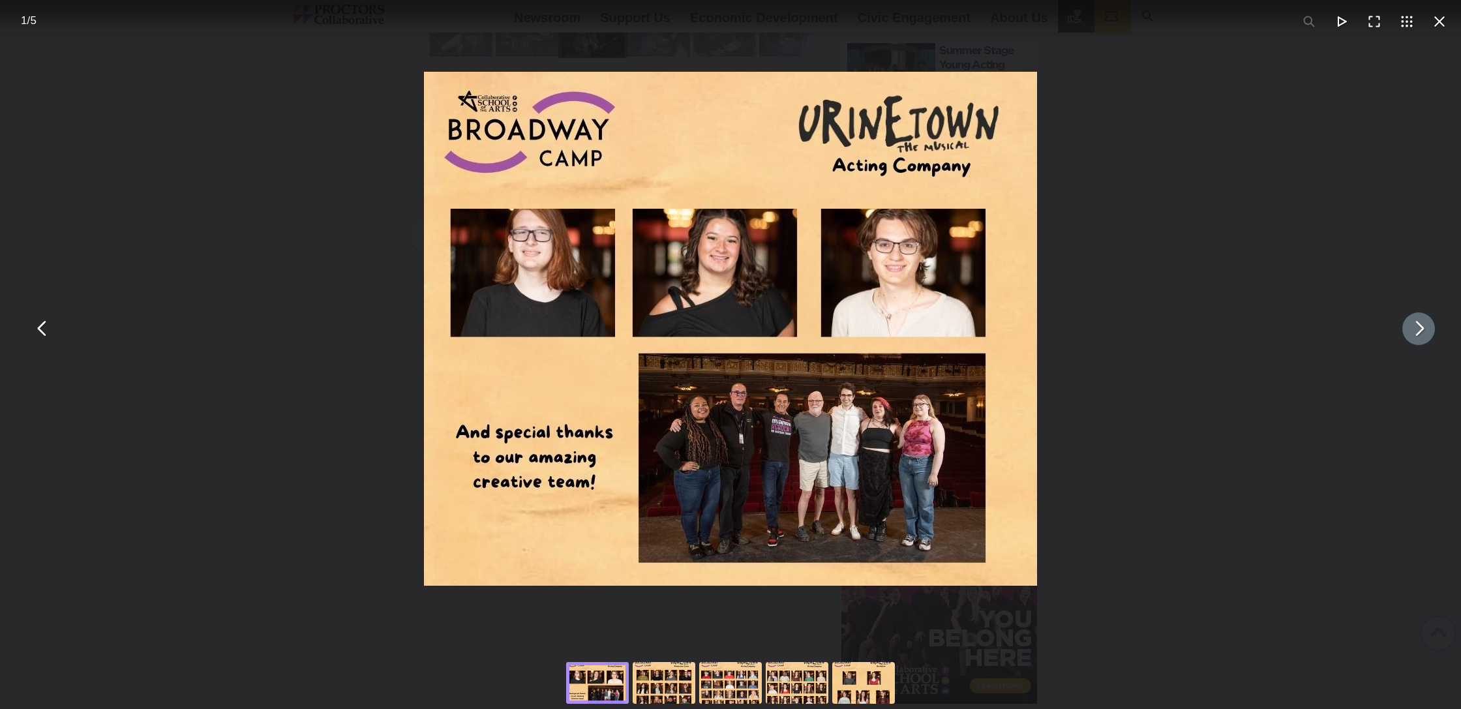
click at [1427, 341] on button "You can close this modal content with the ESC key" at bounding box center [1419, 328] width 33 height 33
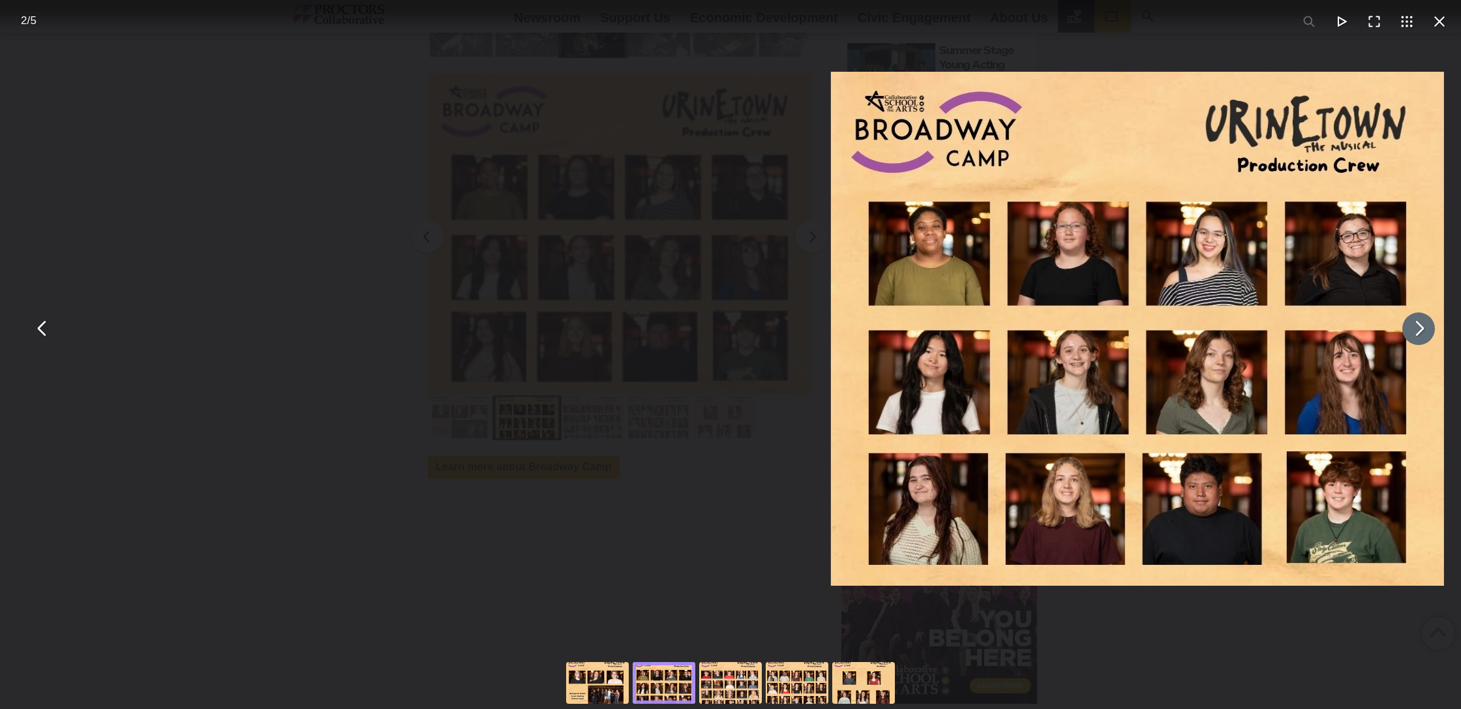
click at [1427, 341] on button "You can close this modal content with the ESC key" at bounding box center [1419, 328] width 33 height 33
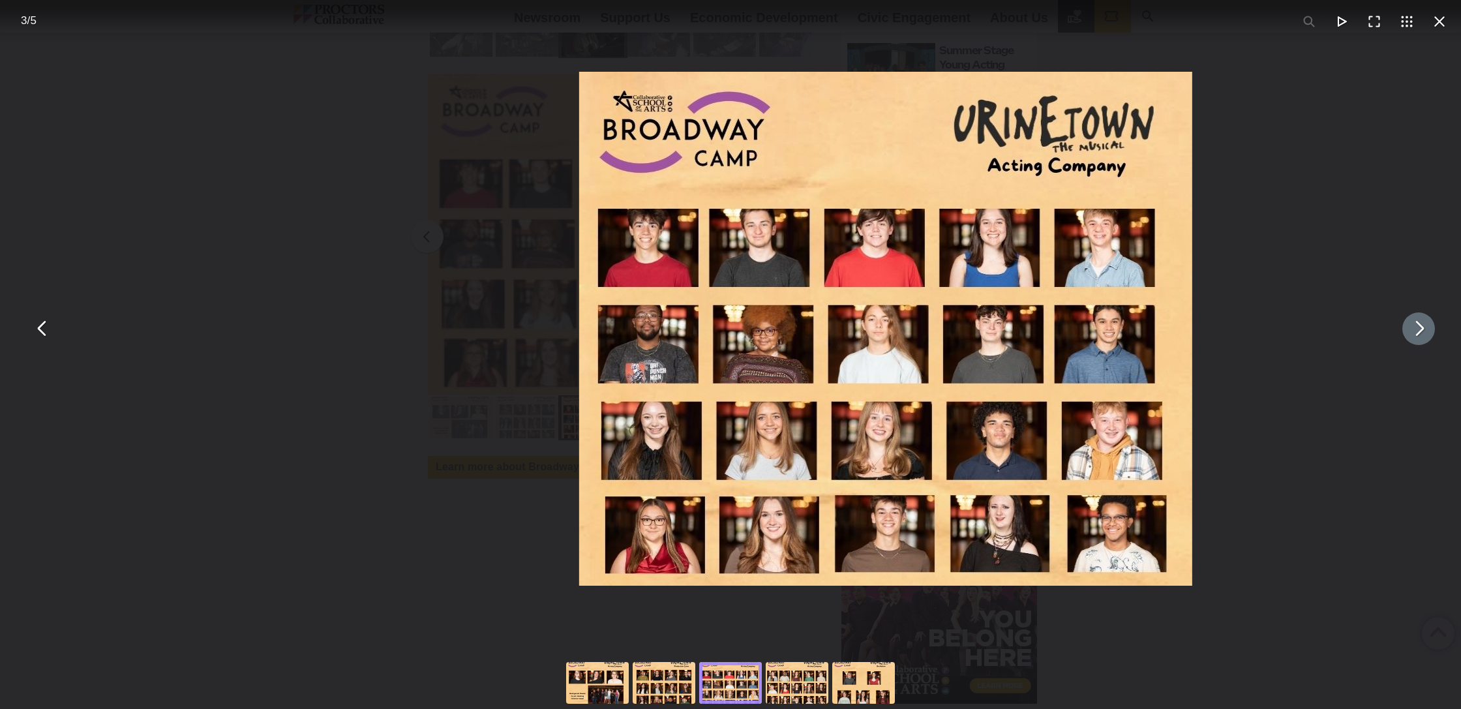
click at [1427, 341] on button "You can close this modal content with the ESC key" at bounding box center [1419, 328] width 33 height 33
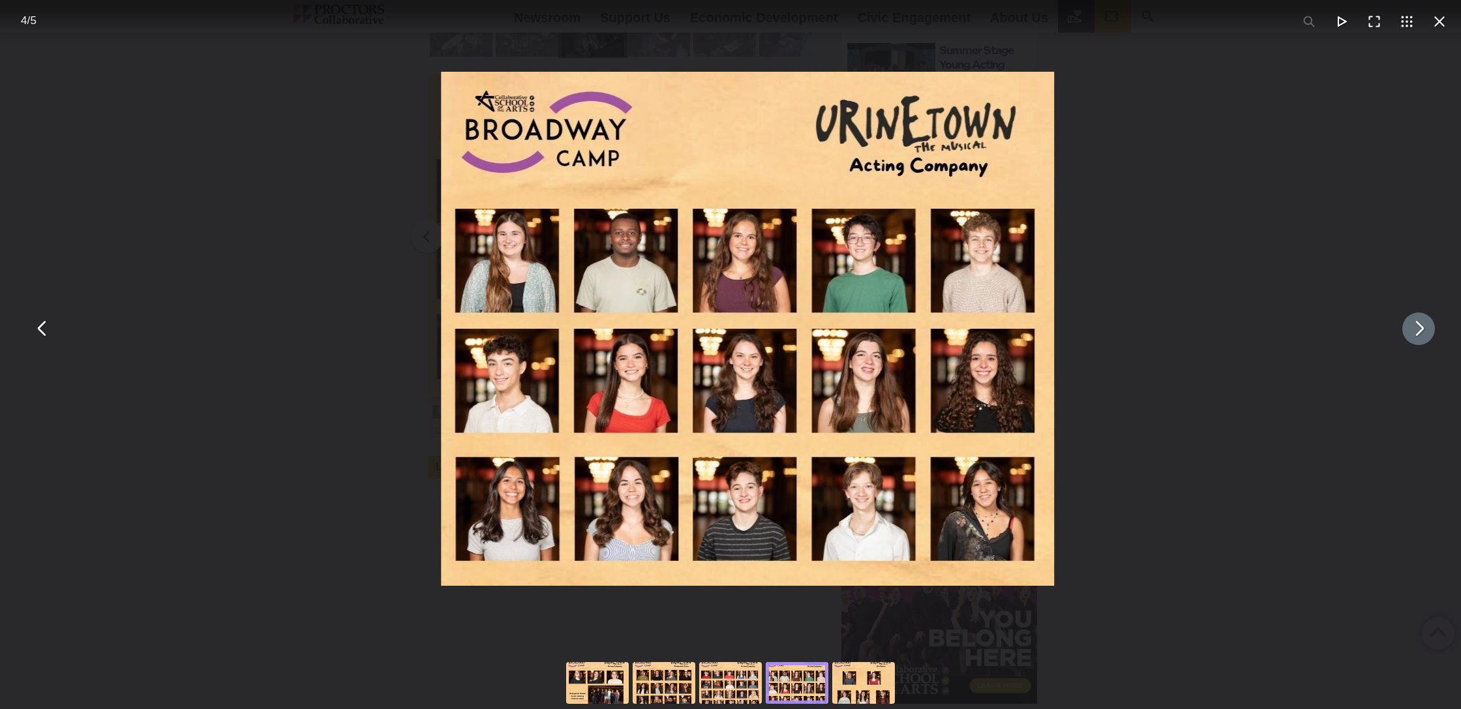
click at [1427, 341] on button "You can close this modal content with the ESC key" at bounding box center [1419, 328] width 33 height 33
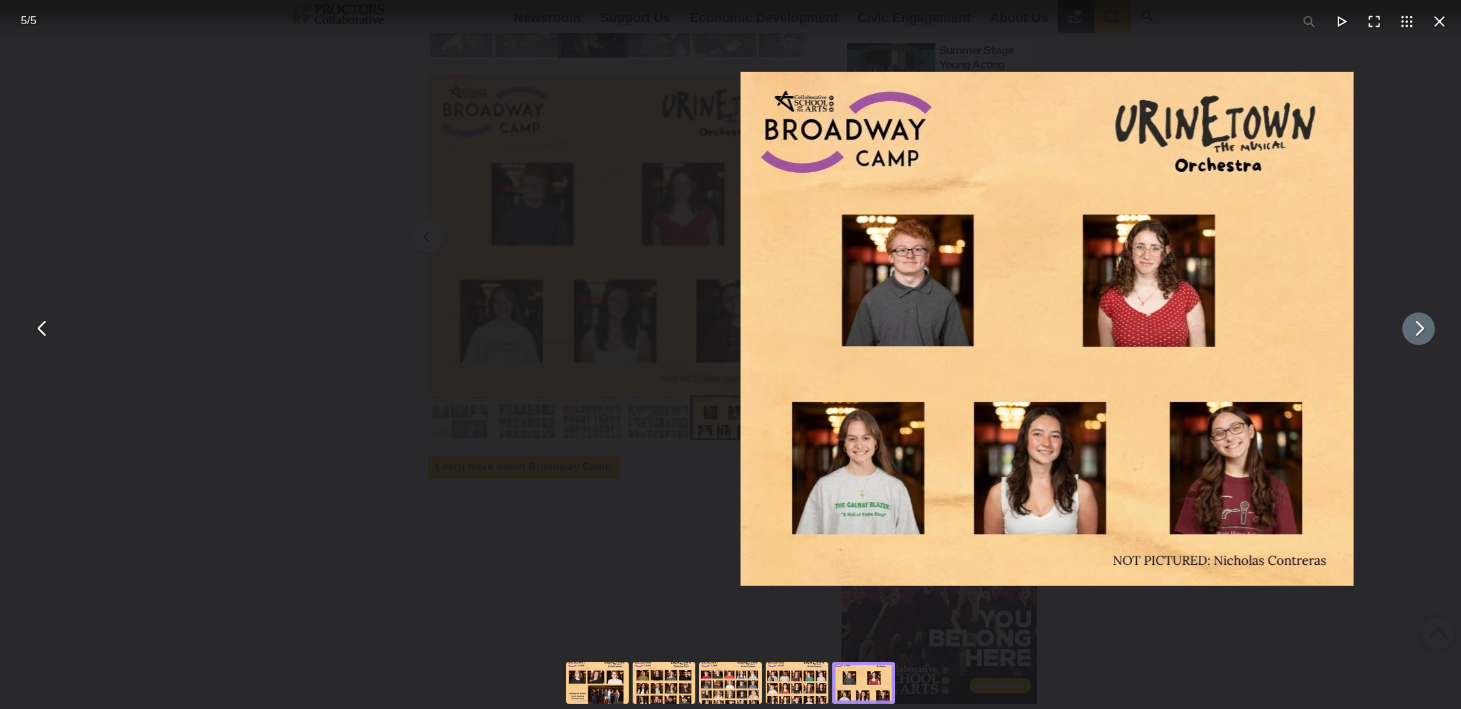
click at [1427, 341] on button "You can close this modal content with the ESC key" at bounding box center [1419, 328] width 33 height 33
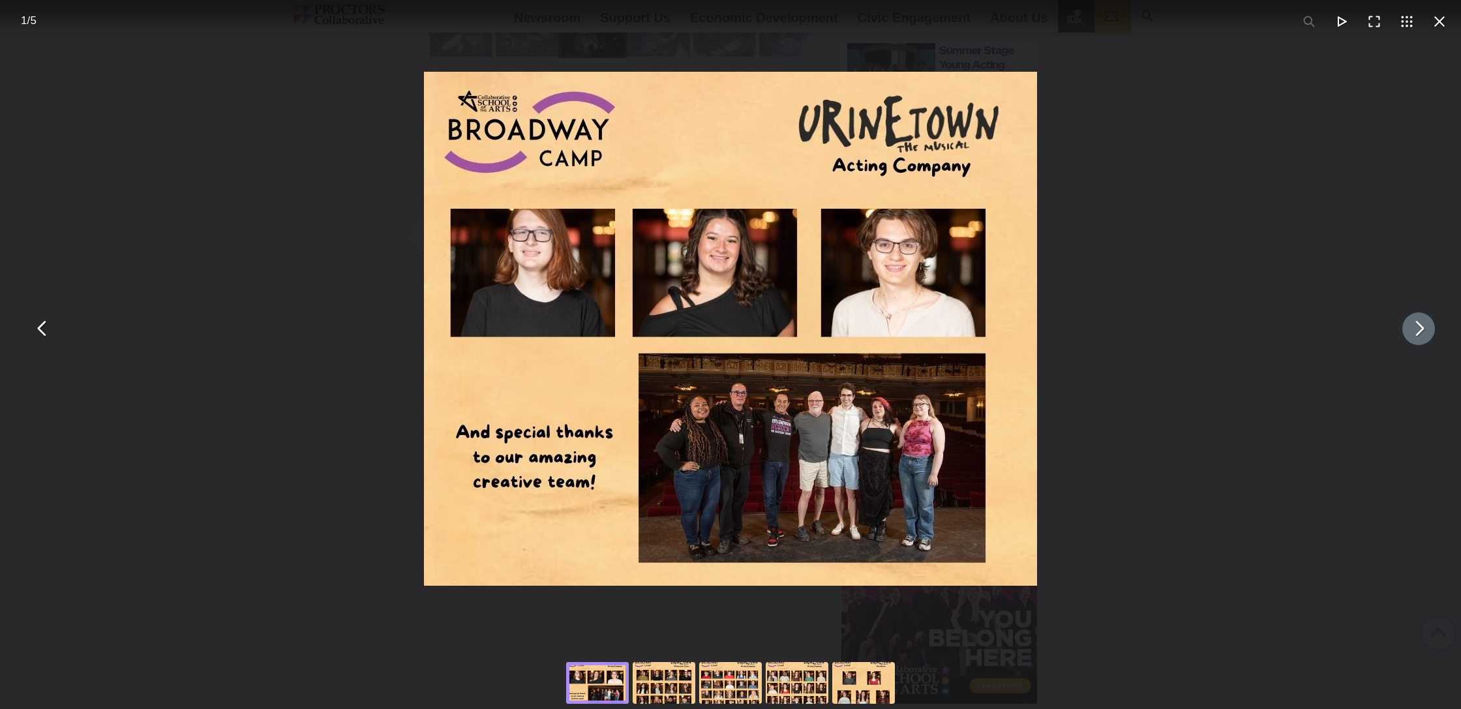
click at [1427, 341] on button "You can close this modal content with the ESC key" at bounding box center [1419, 328] width 33 height 33
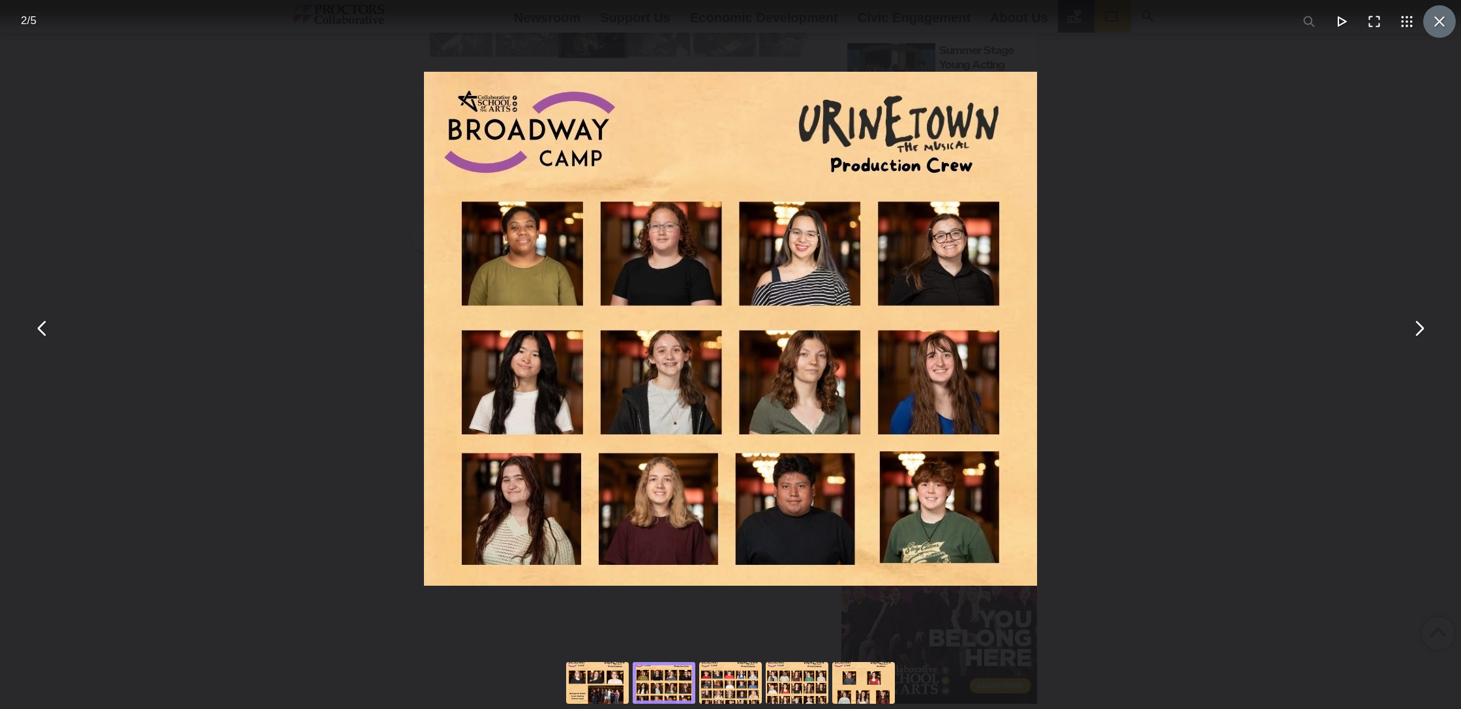
click at [1448, 29] on button "You can close this modal content with the ESC key" at bounding box center [1439, 21] width 33 height 33
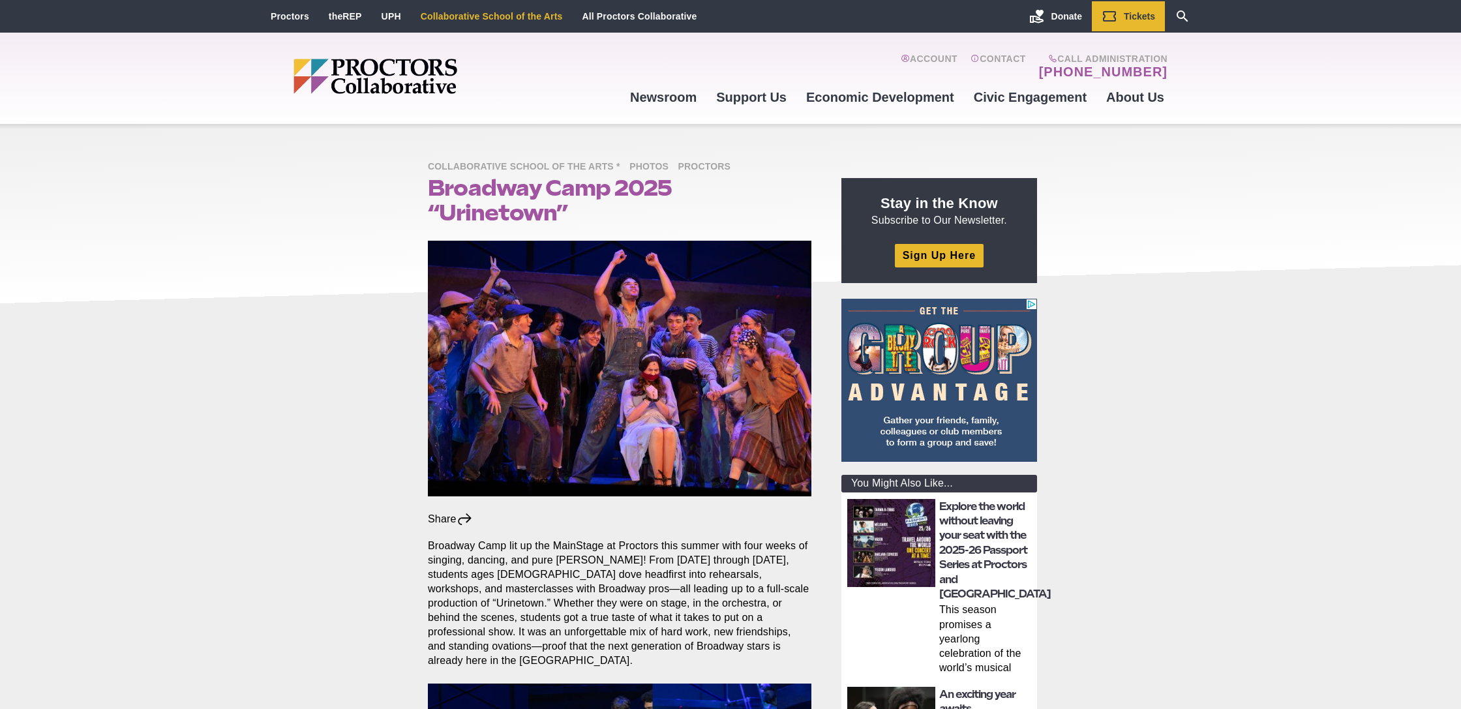
click at [494, 14] on link "Collaborative School of the Arts" at bounding box center [492, 16] width 142 height 10
